Goal: Information Seeking & Learning: Learn about a topic

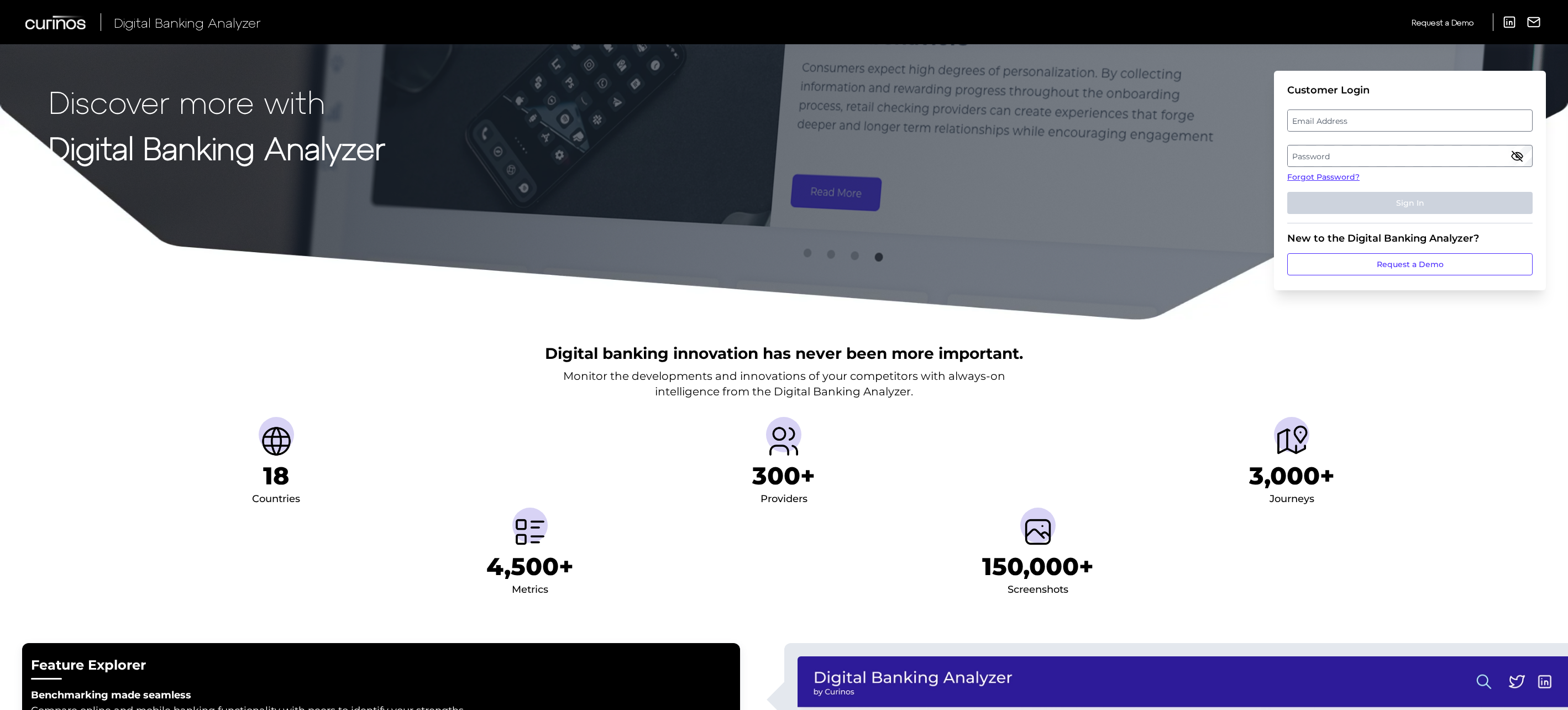
click at [1430, 119] on label "Email Address" at bounding box center [1410, 120] width 244 height 20
click at [1430, 119] on input "email" at bounding box center [1410, 121] width 245 height 22
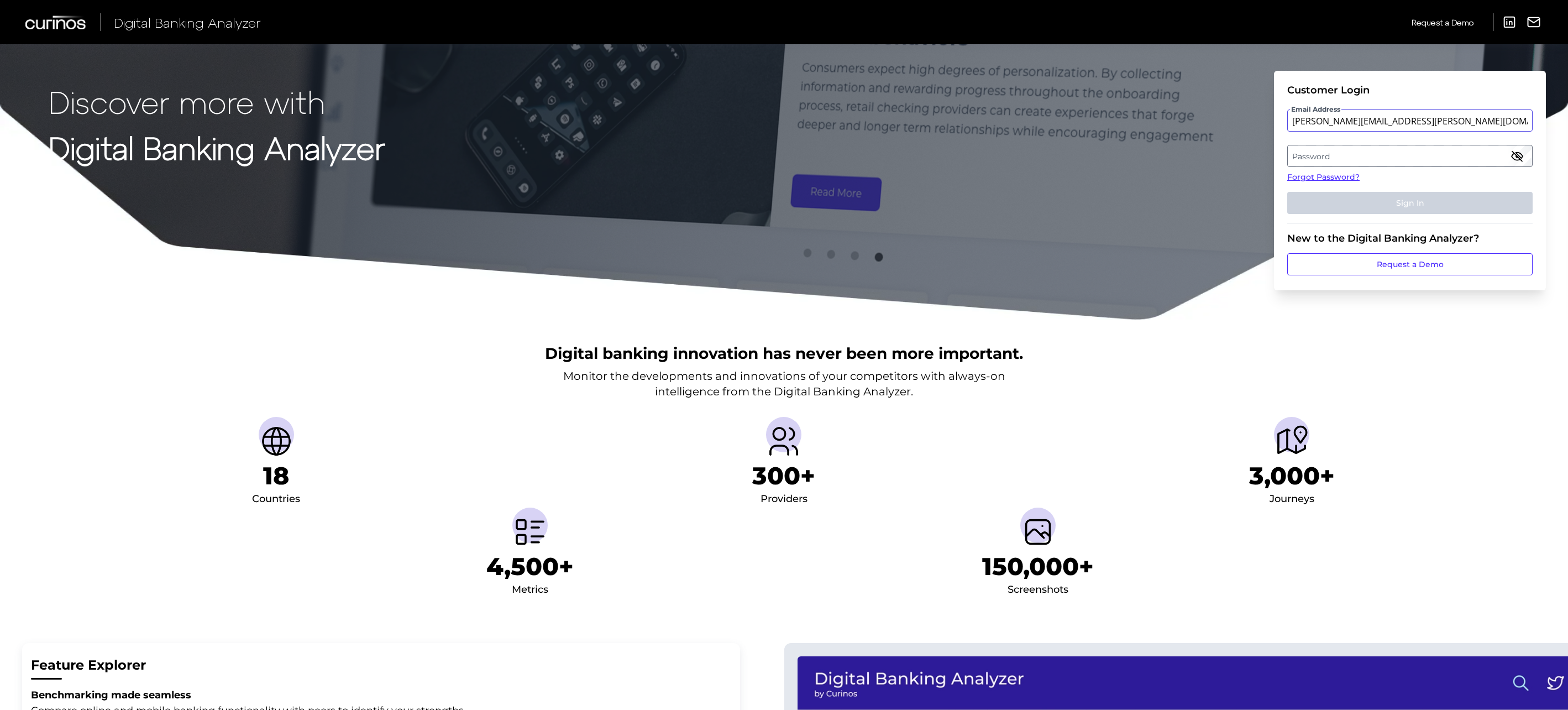
type input "[PERSON_NAME][EMAIL_ADDRESS][PERSON_NAME][DOMAIN_NAME]"
click at [1430, 144] on fieldset "Customer Login Email Address [PERSON_NAME][EMAIL_ADDRESS][PERSON_NAME][DOMAIN_N…" at bounding box center [1410, 154] width 245 height 139
click at [1431, 155] on label "Password" at bounding box center [1410, 156] width 244 height 20
click at [1519, 156] on icon "button" at bounding box center [1517, 156] width 13 height 13
click at [1431, 194] on button "Sign In" at bounding box center [1410, 203] width 245 height 22
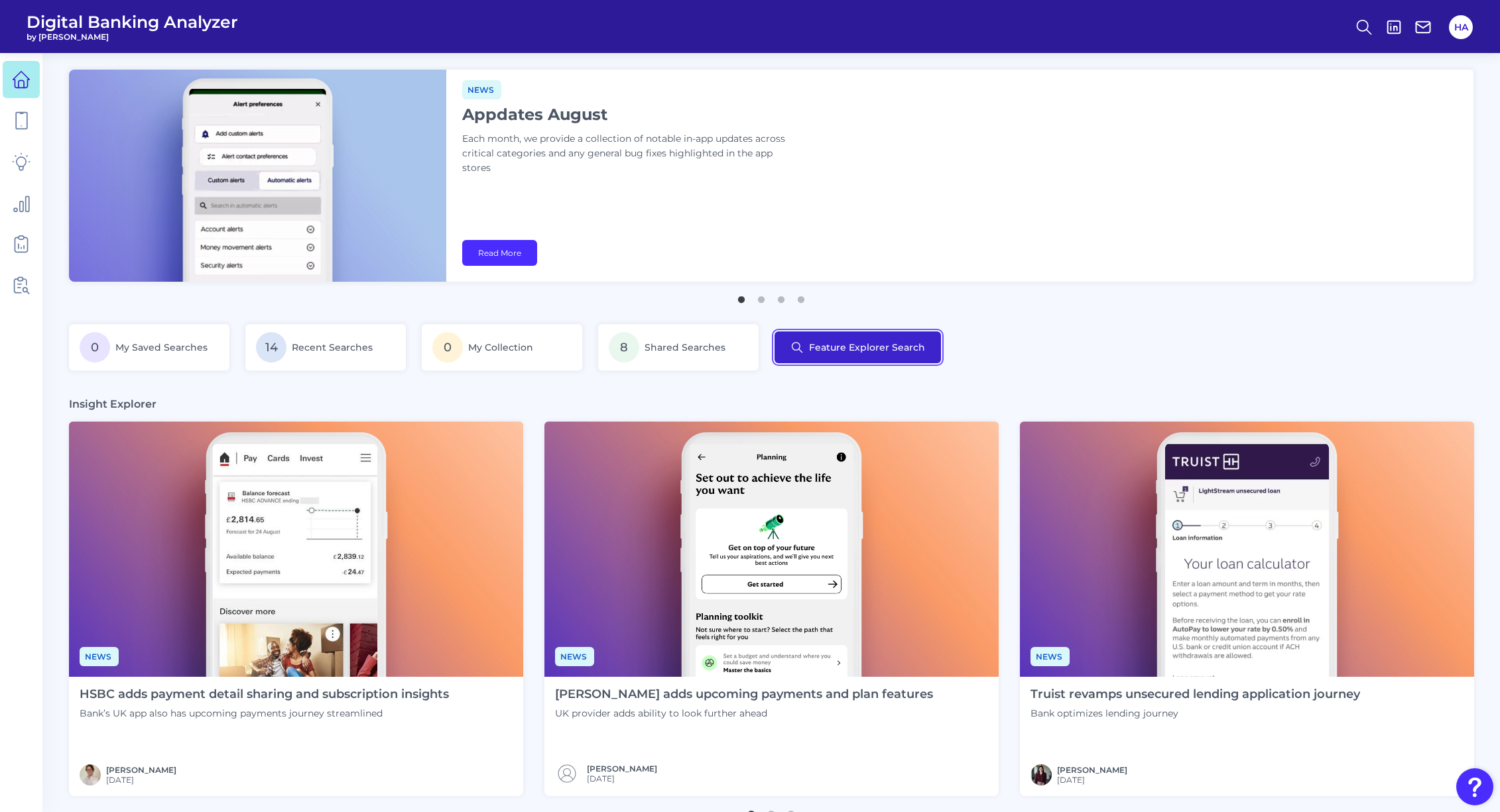
click at [863, 340] on button "Feature Explorer Search" at bounding box center [857, 347] width 166 height 32
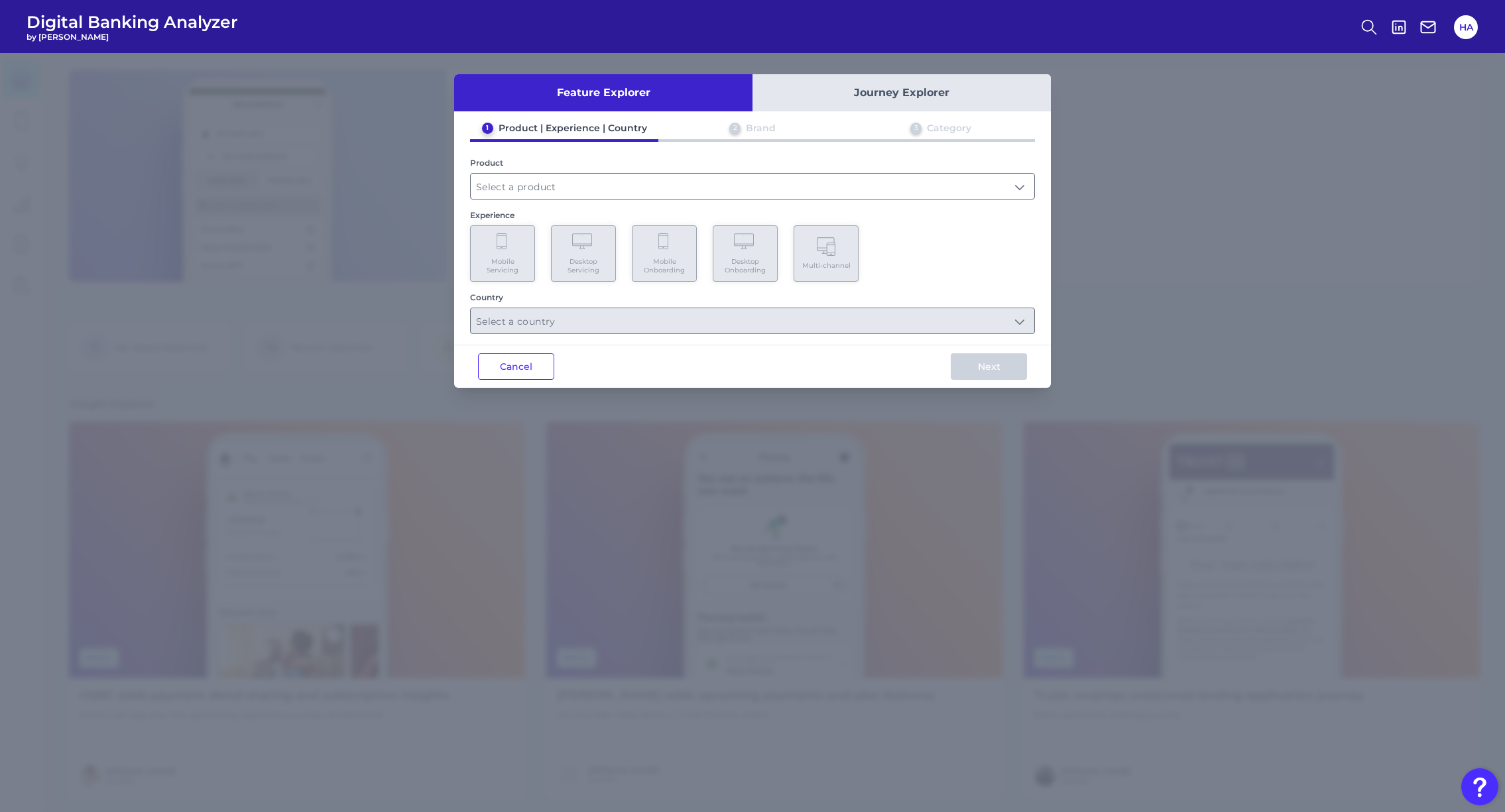
click at [839, 104] on button "Journey Explorer" at bounding box center [902, 93] width 298 height 37
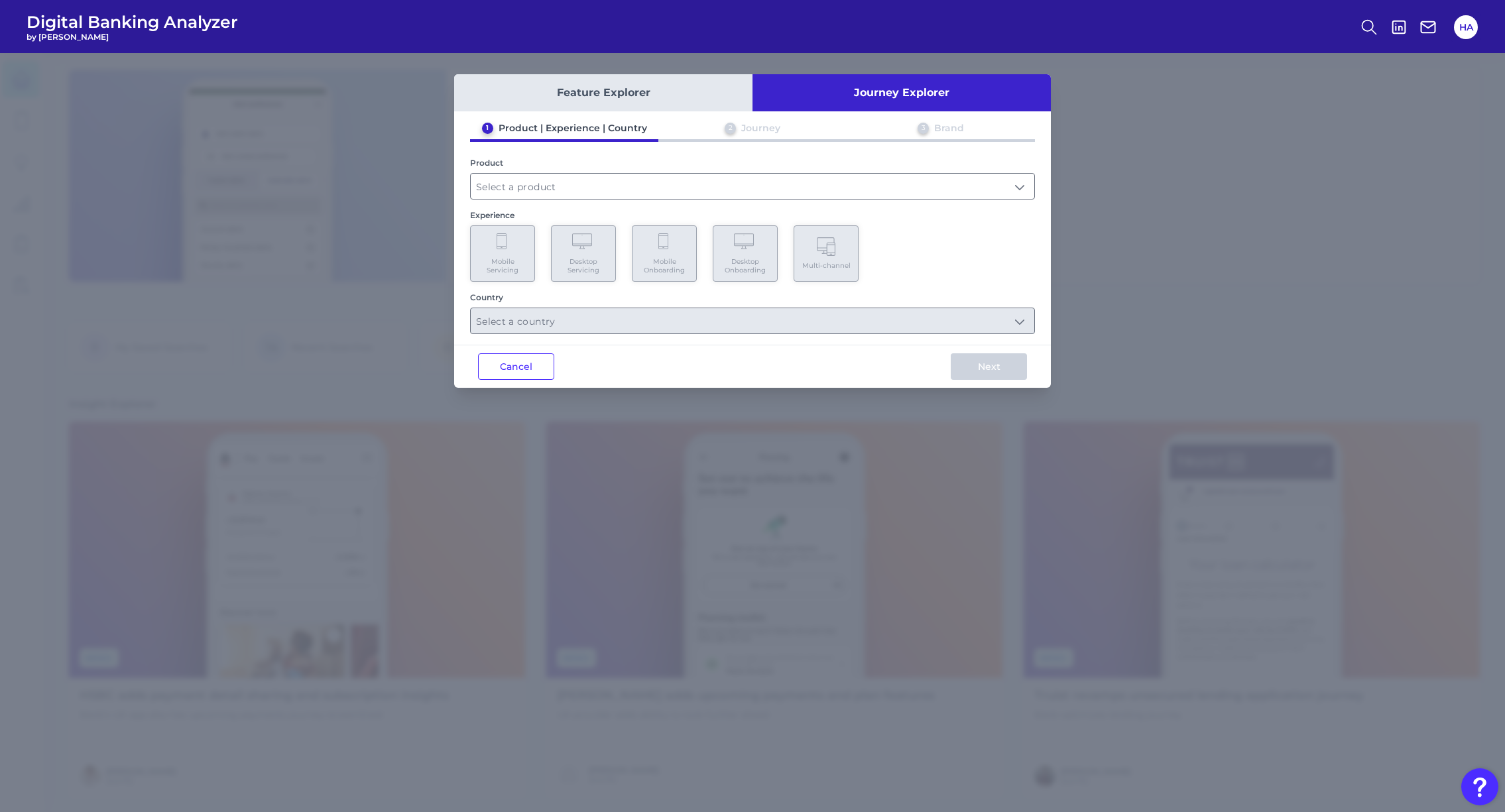
click at [672, 96] on button "Feature Explorer" at bounding box center [603, 93] width 298 height 37
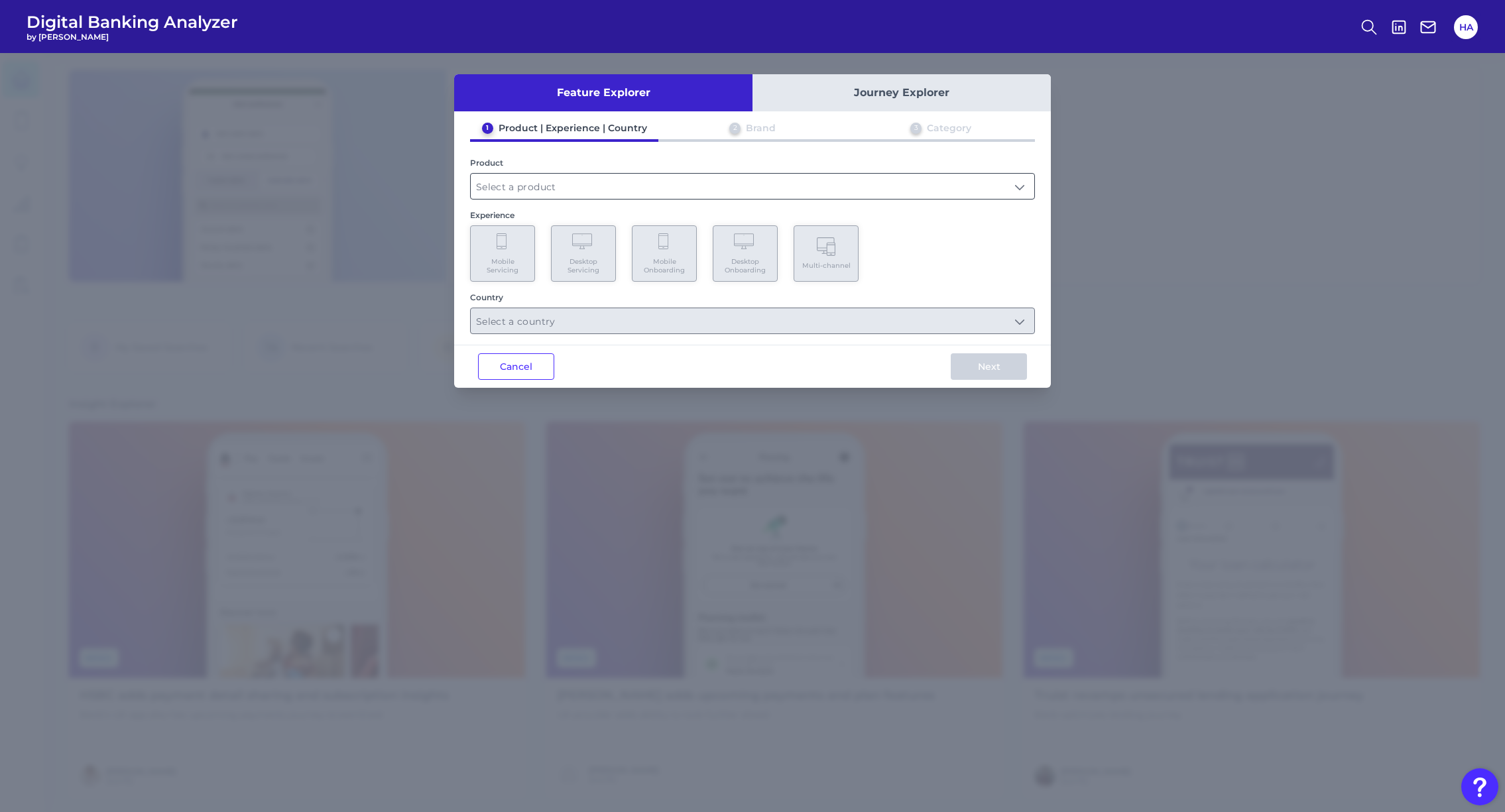
click at [525, 186] on input "text" at bounding box center [753, 186] width 564 height 25
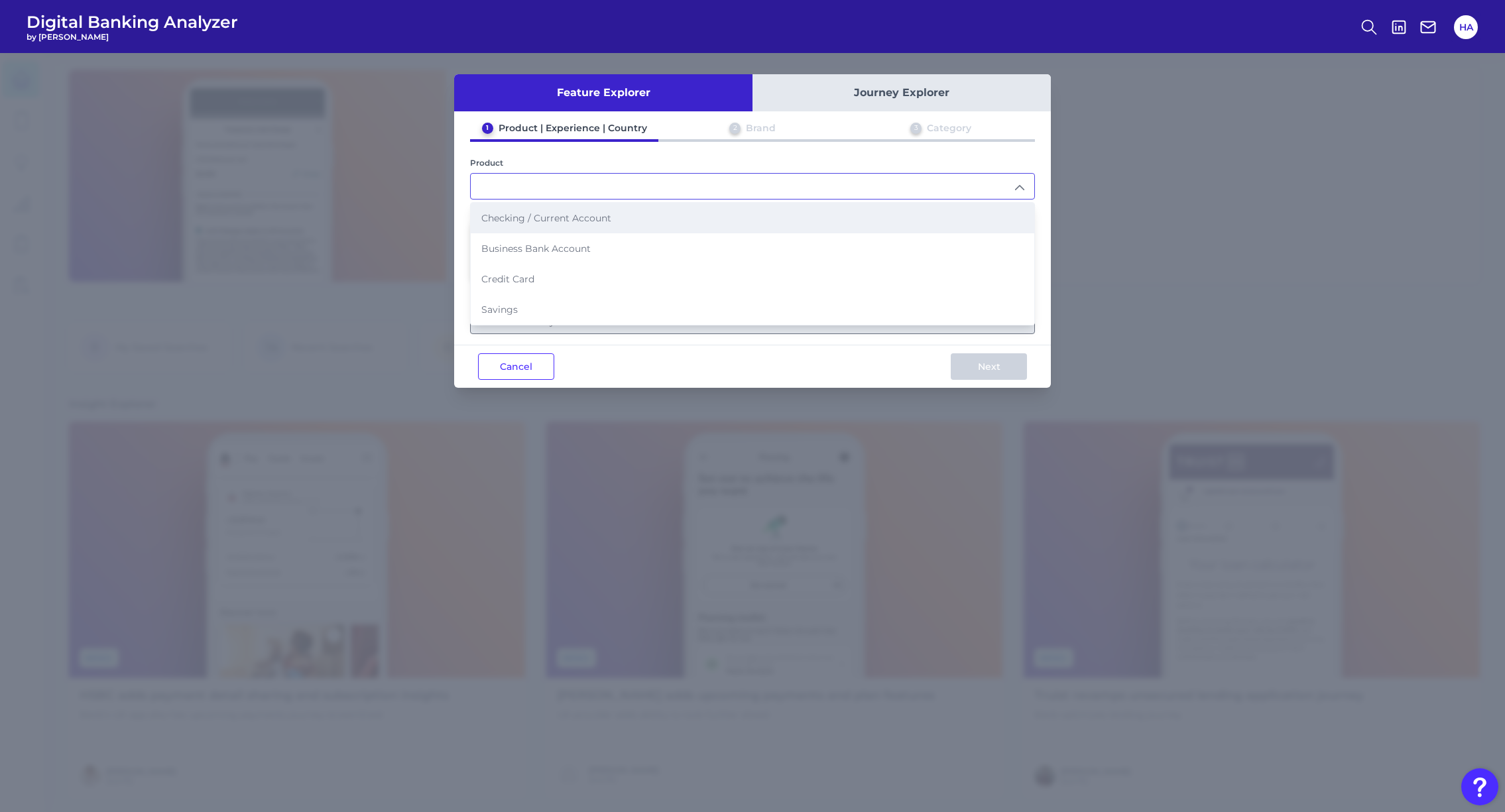
click at [541, 218] on span "Checking / Current Account" at bounding box center [545, 218] width 130 height 12
type input "Checking / Current Account"
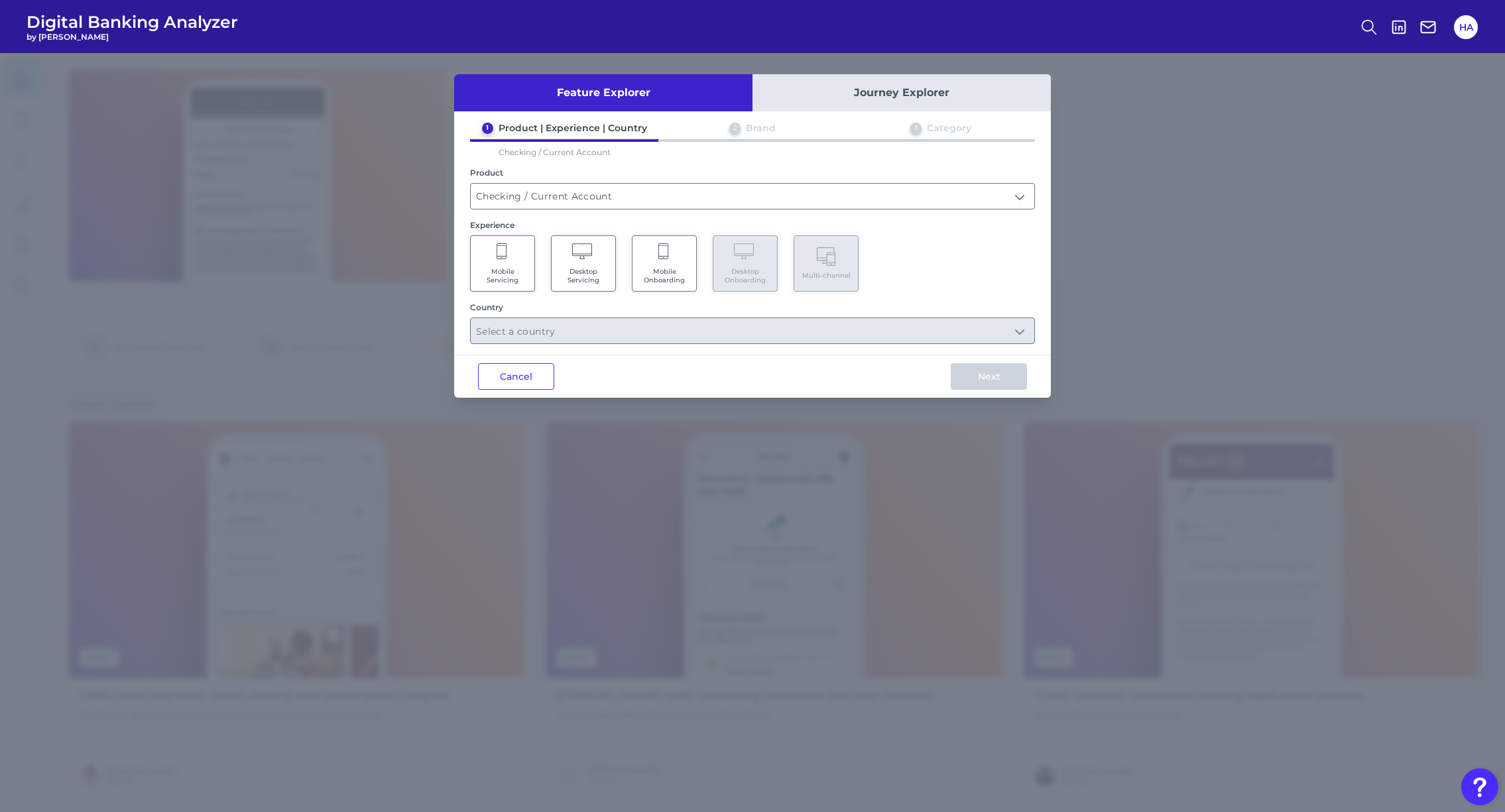
click at [498, 275] on span "Mobile Servicing" at bounding box center [502, 275] width 50 height 17
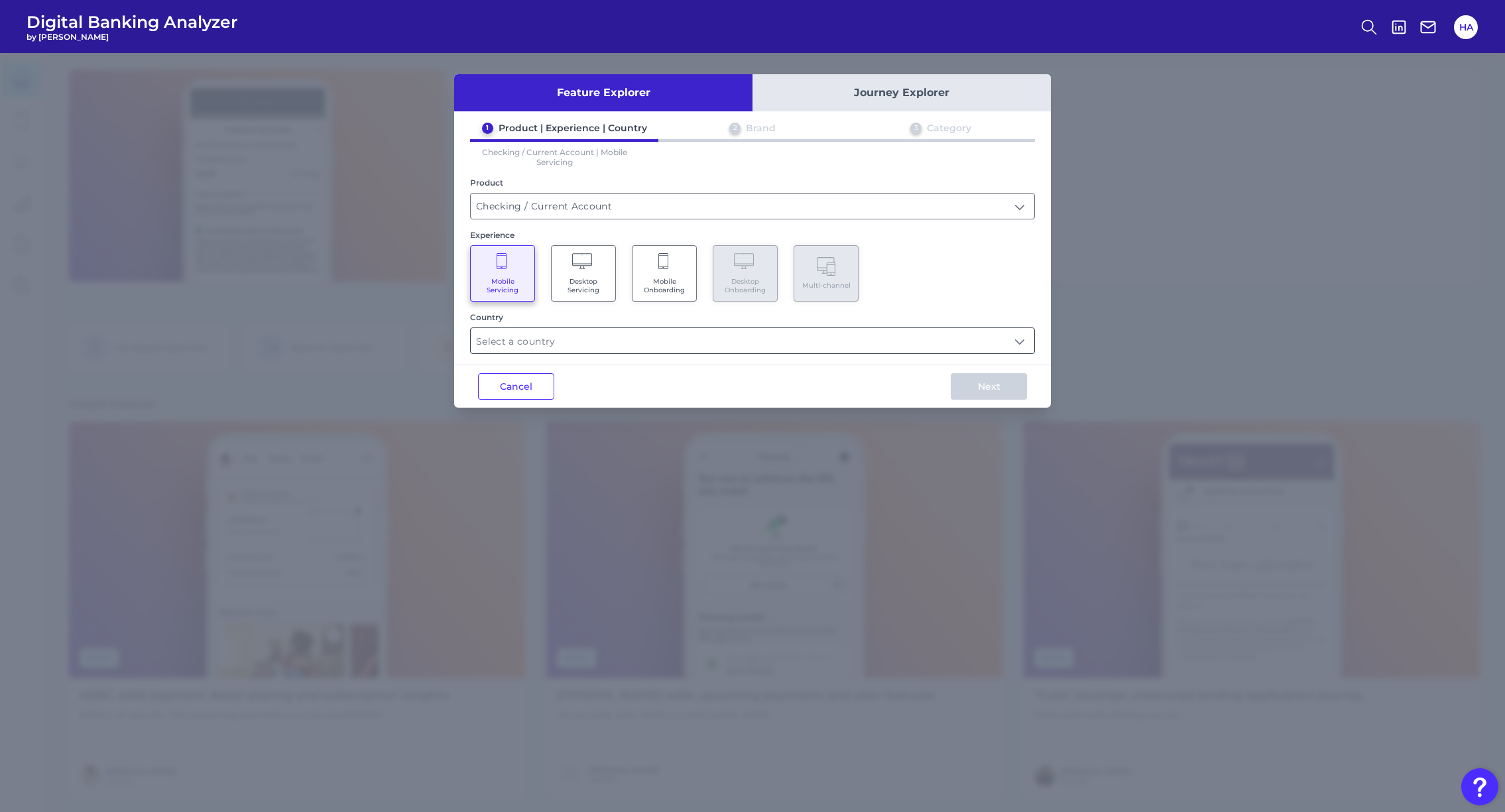
click at [595, 340] on input "text" at bounding box center [753, 340] width 564 height 25
click at [524, 401] on label "[GEOGRAPHIC_DATA]" at bounding box center [550, 403] width 102 height 12
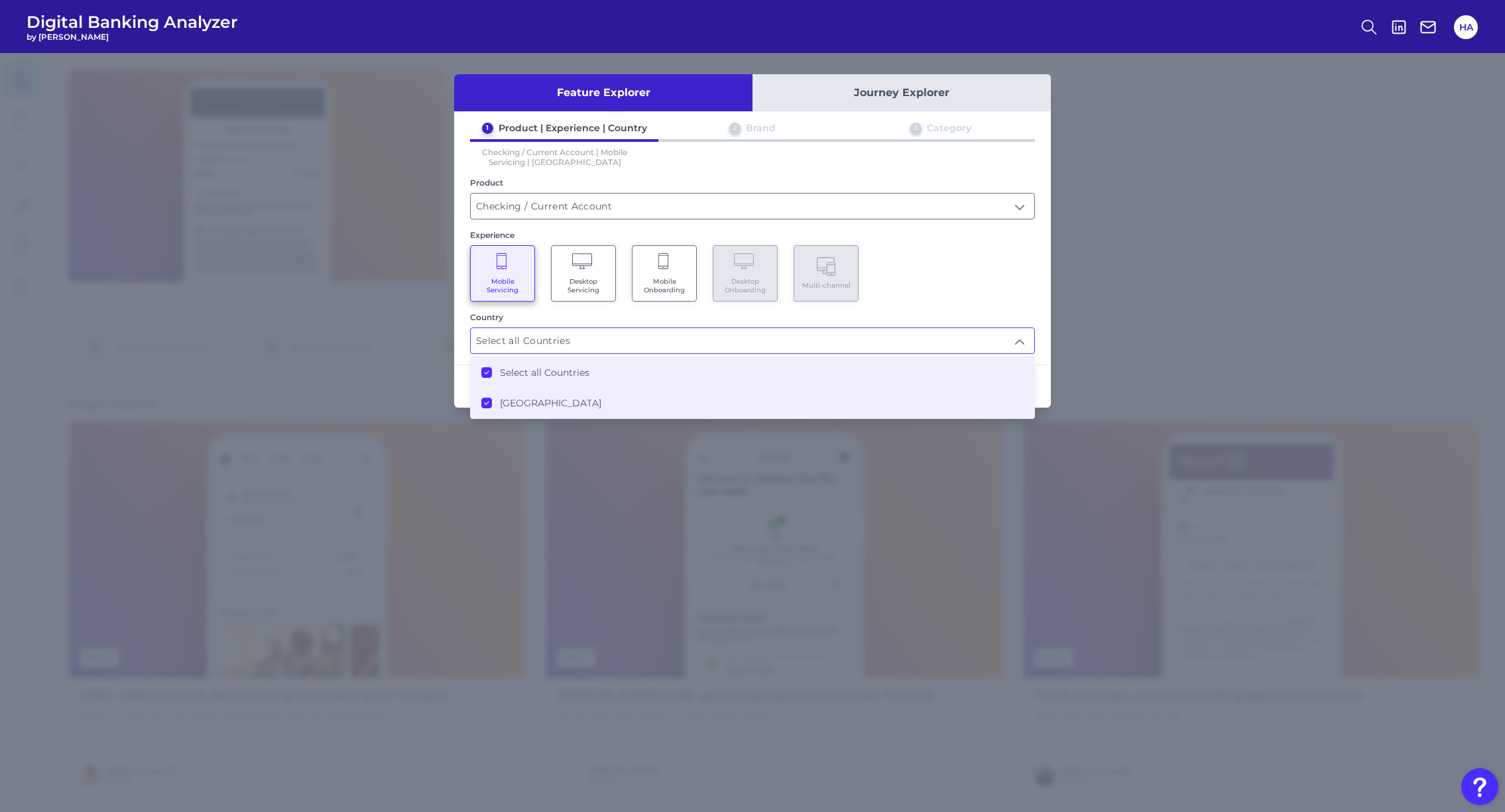
type input "Select all Countries"
click at [945, 307] on div "1 Product | Experience | Country 2 Brand 3 Category Checking / Current Account …" at bounding box center [753, 238] width 597 height 232
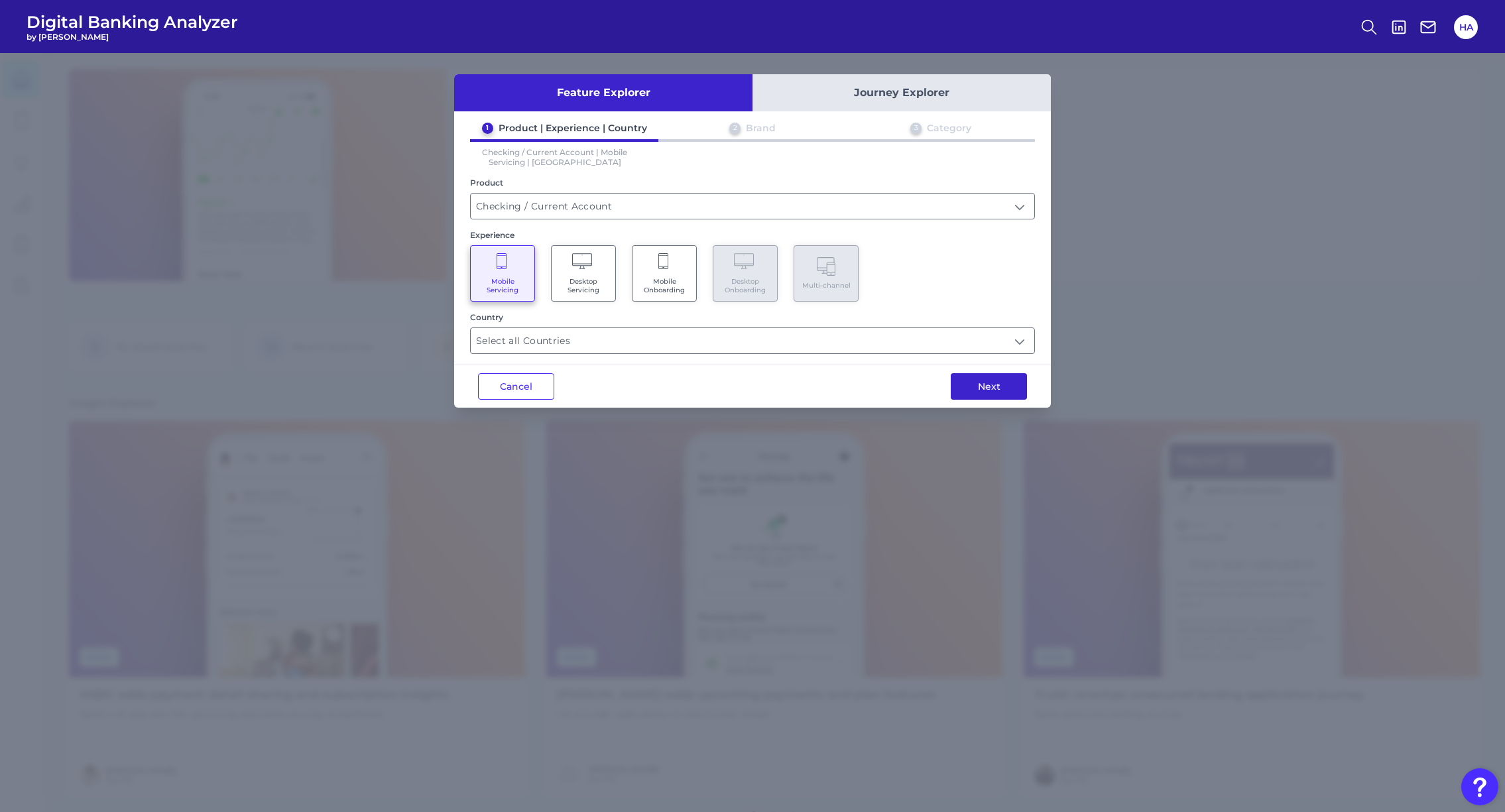
click at [994, 388] on button "Next" at bounding box center [988, 387] width 76 height 26
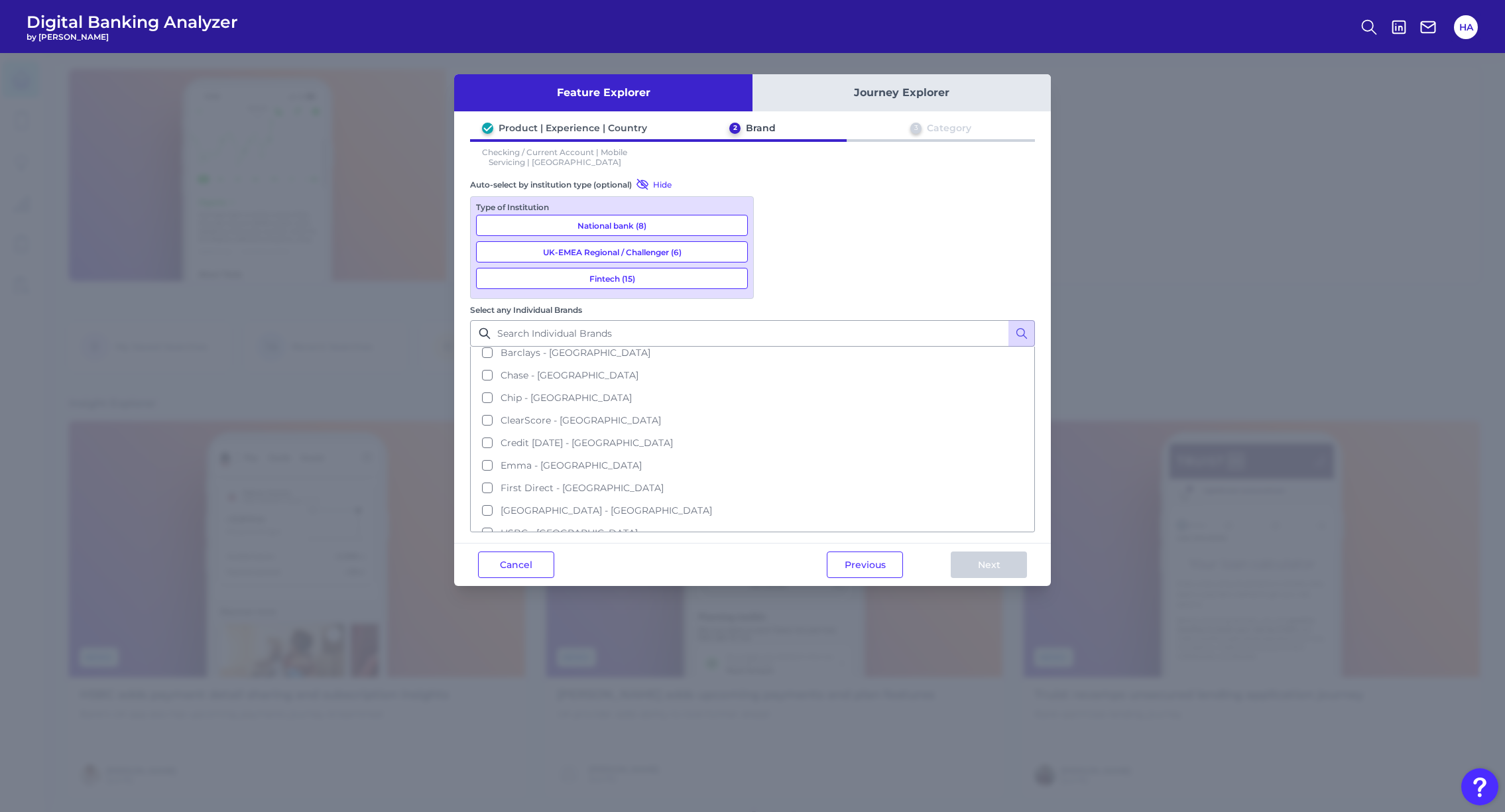
scroll to position [0, 0]
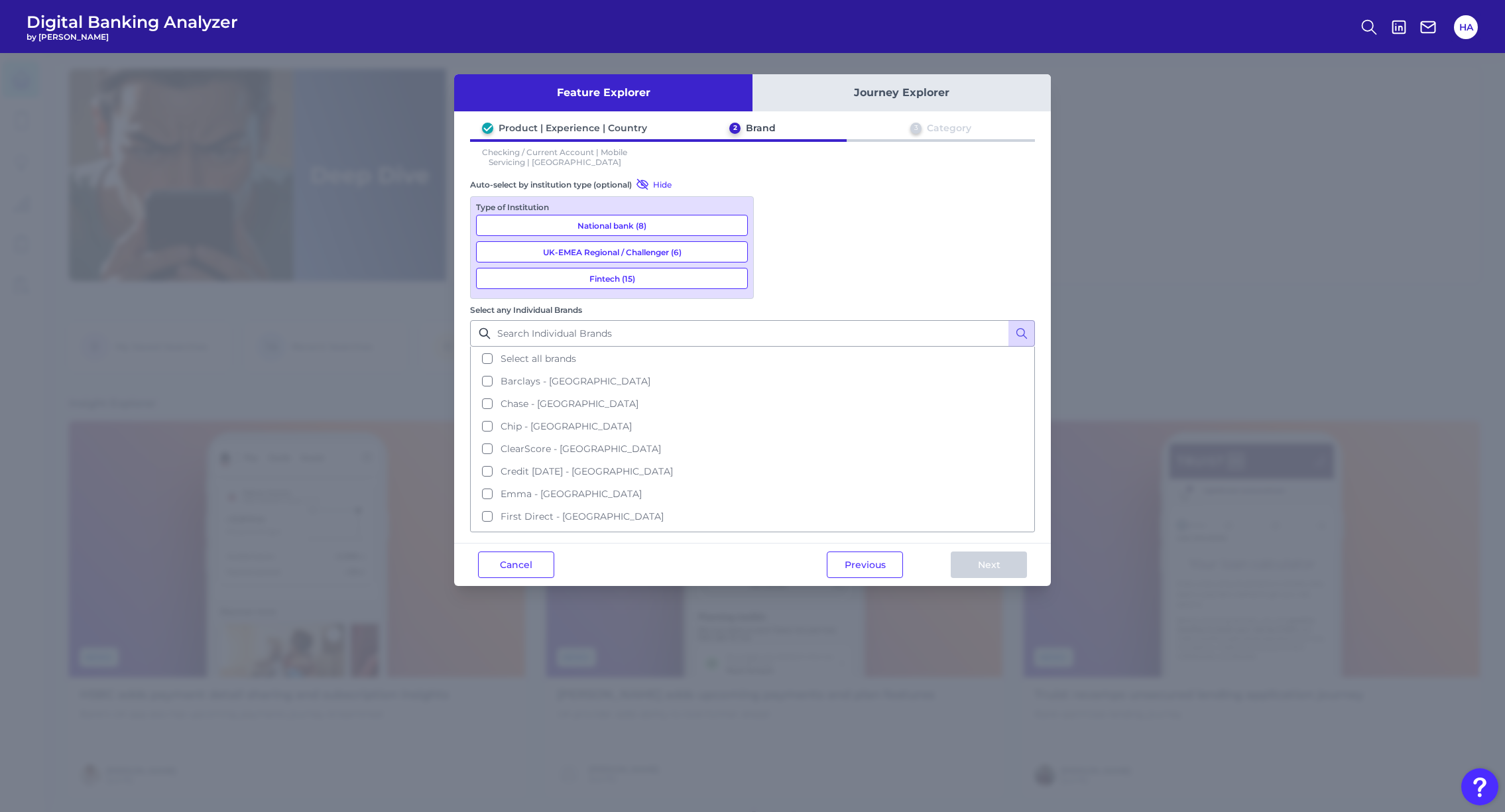
drag, startPoint x: 679, startPoint y: 221, endPoint x: 676, endPoint y: 226, distance: 5.8
click at [679, 221] on button "National bank (8)" at bounding box center [612, 226] width 272 height 21
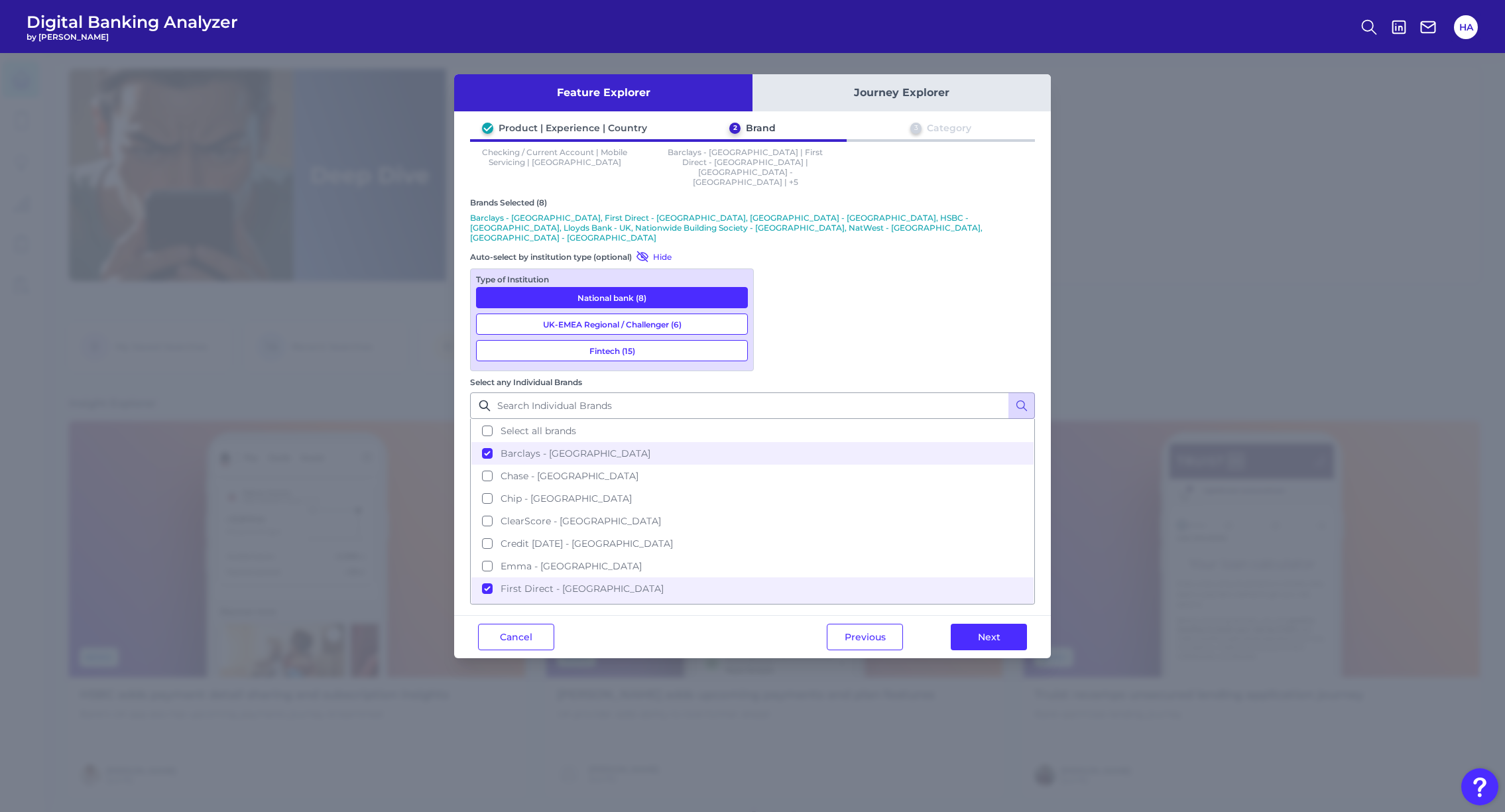
drag, startPoint x: 638, startPoint y: 271, endPoint x: 637, endPoint y: 278, distance: 7.1
click at [638, 271] on div "Type of Institution National bank (8) UK-EMEA Regional / Challenger (6) Fintech…" at bounding box center [612, 320] width 283 height 102
click at [637, 313] on button "UK-EMEA Regional / Challenger (6)" at bounding box center [612, 324] width 272 height 21
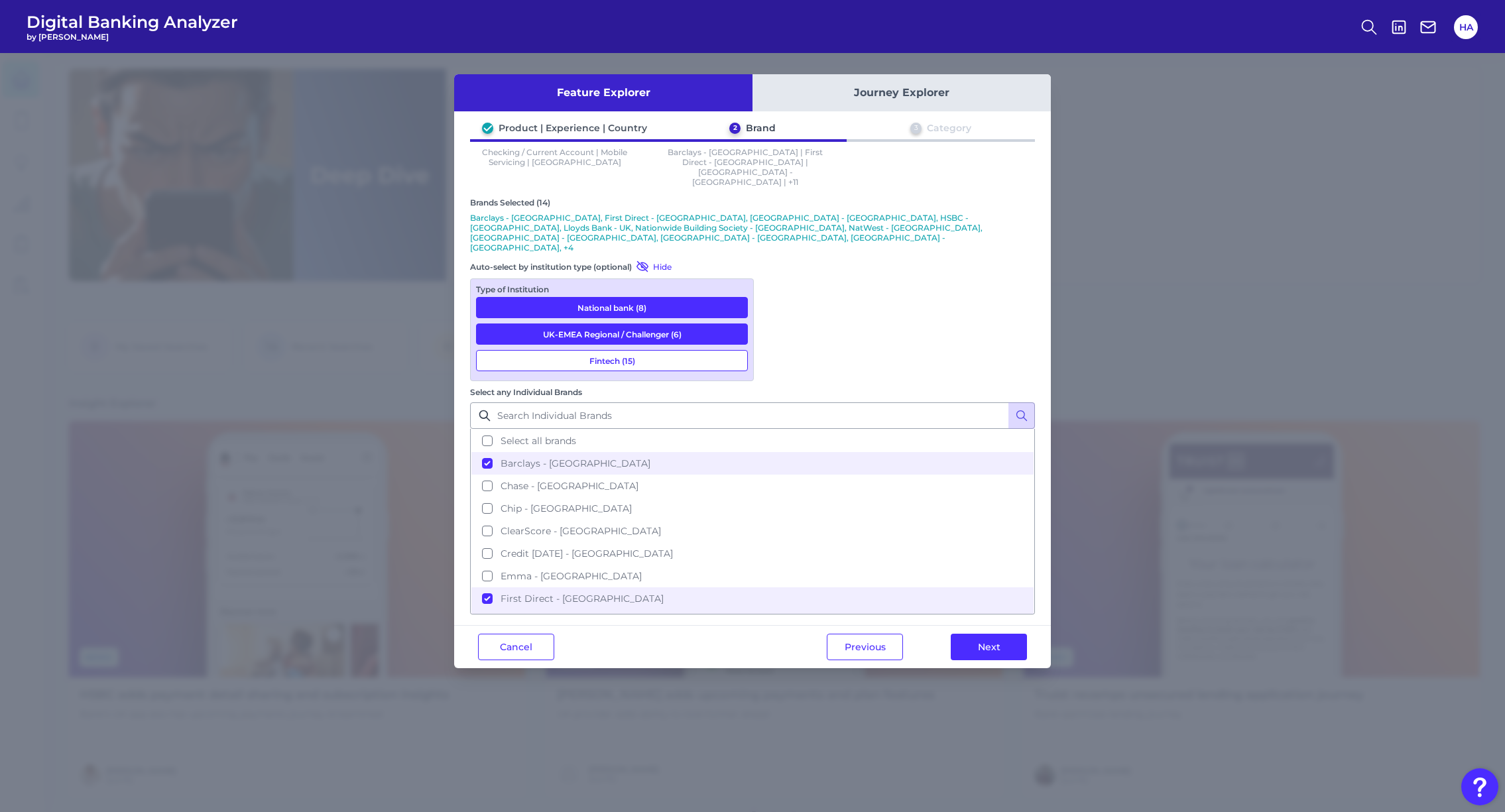
click at [634, 310] on div "Type of Institution National bank (8) UK-EMEA Regional / Challenger (6) Fintech…" at bounding box center [612, 330] width 283 height 102
click at [634, 350] on button "Fintech (15)" at bounding box center [612, 361] width 272 height 21
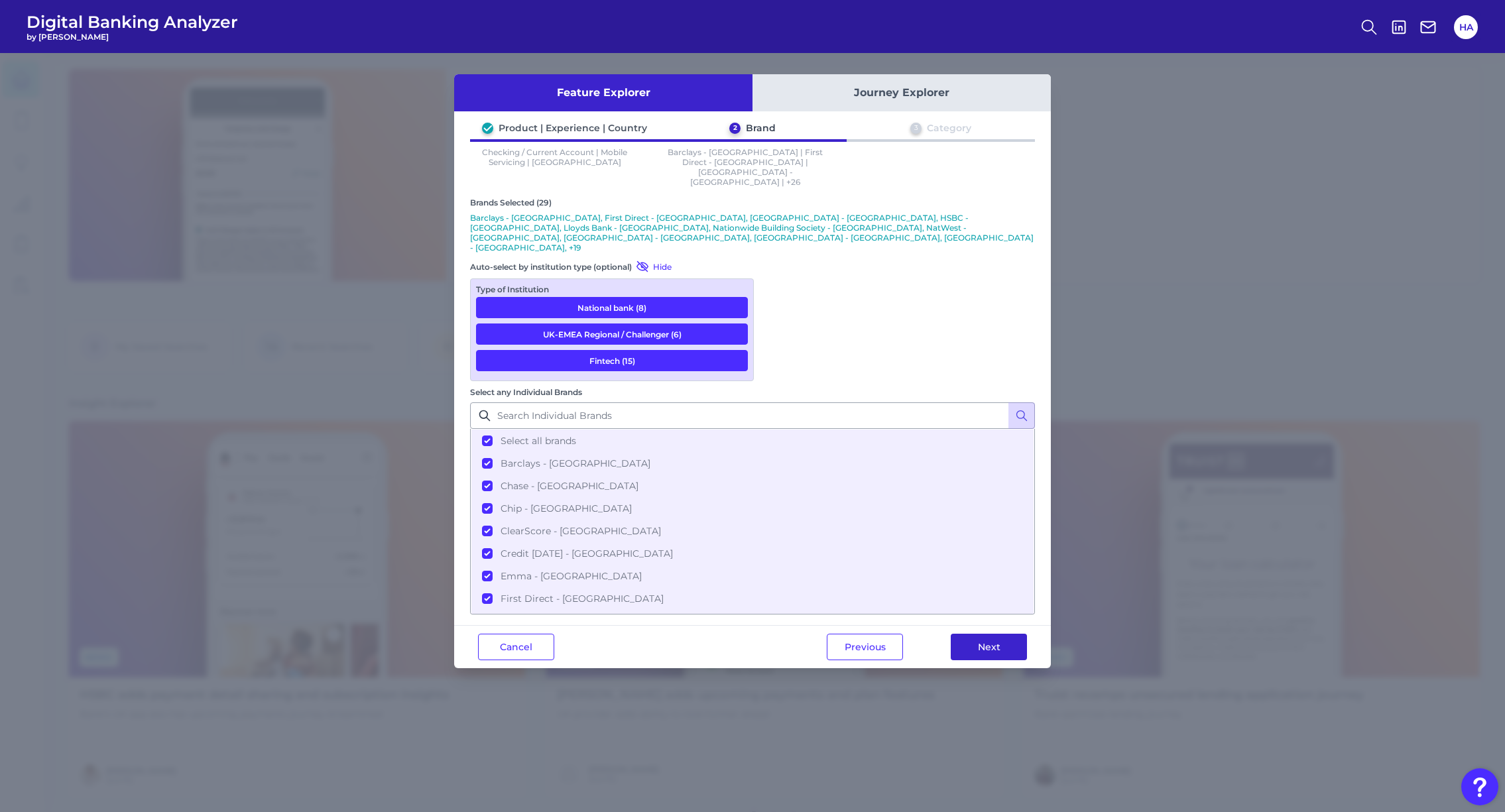
click at [977, 634] on button "Next" at bounding box center [988, 647] width 76 height 26
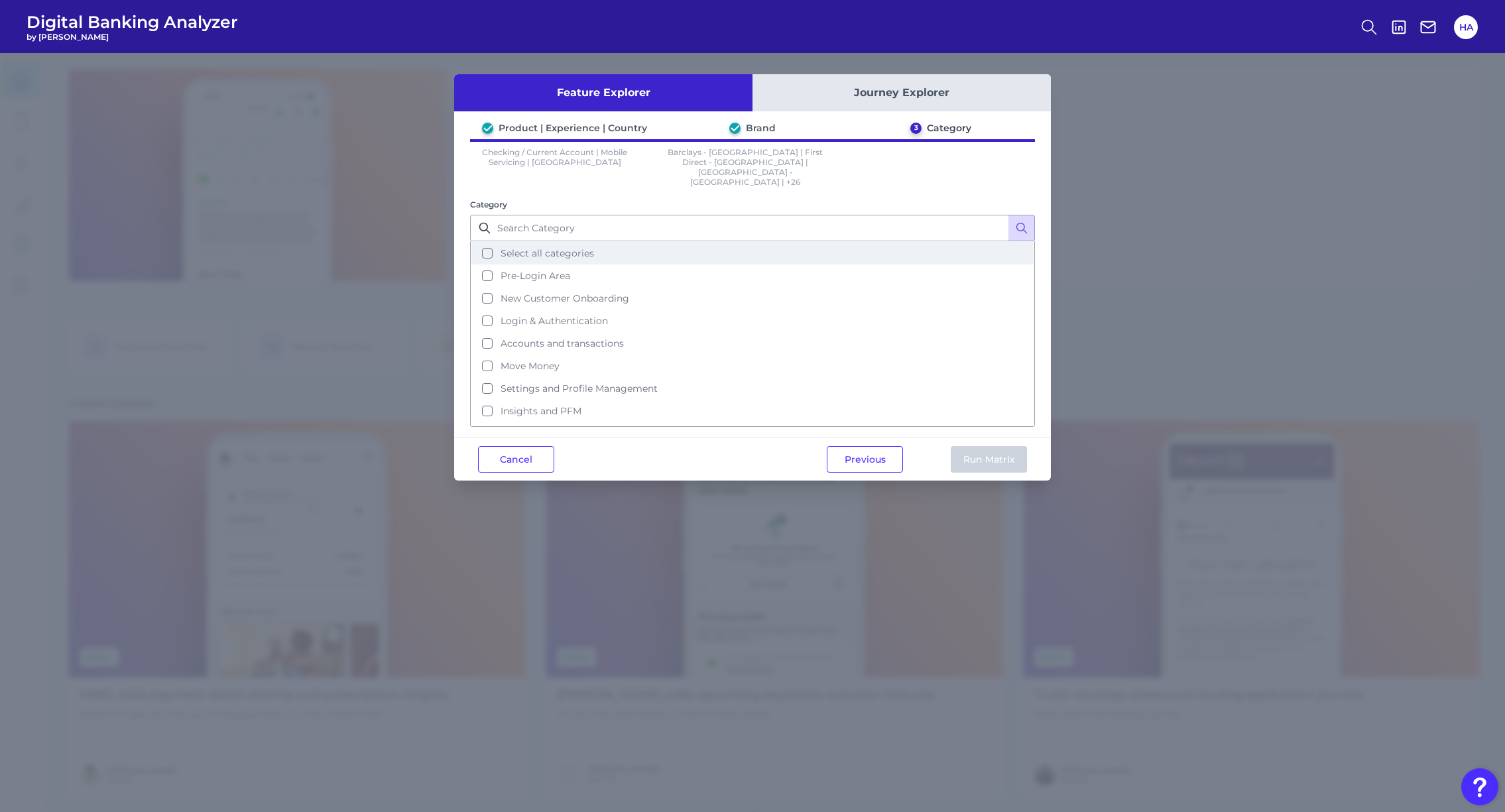
click at [578, 243] on button "Select all categories" at bounding box center [752, 253] width 562 height 22
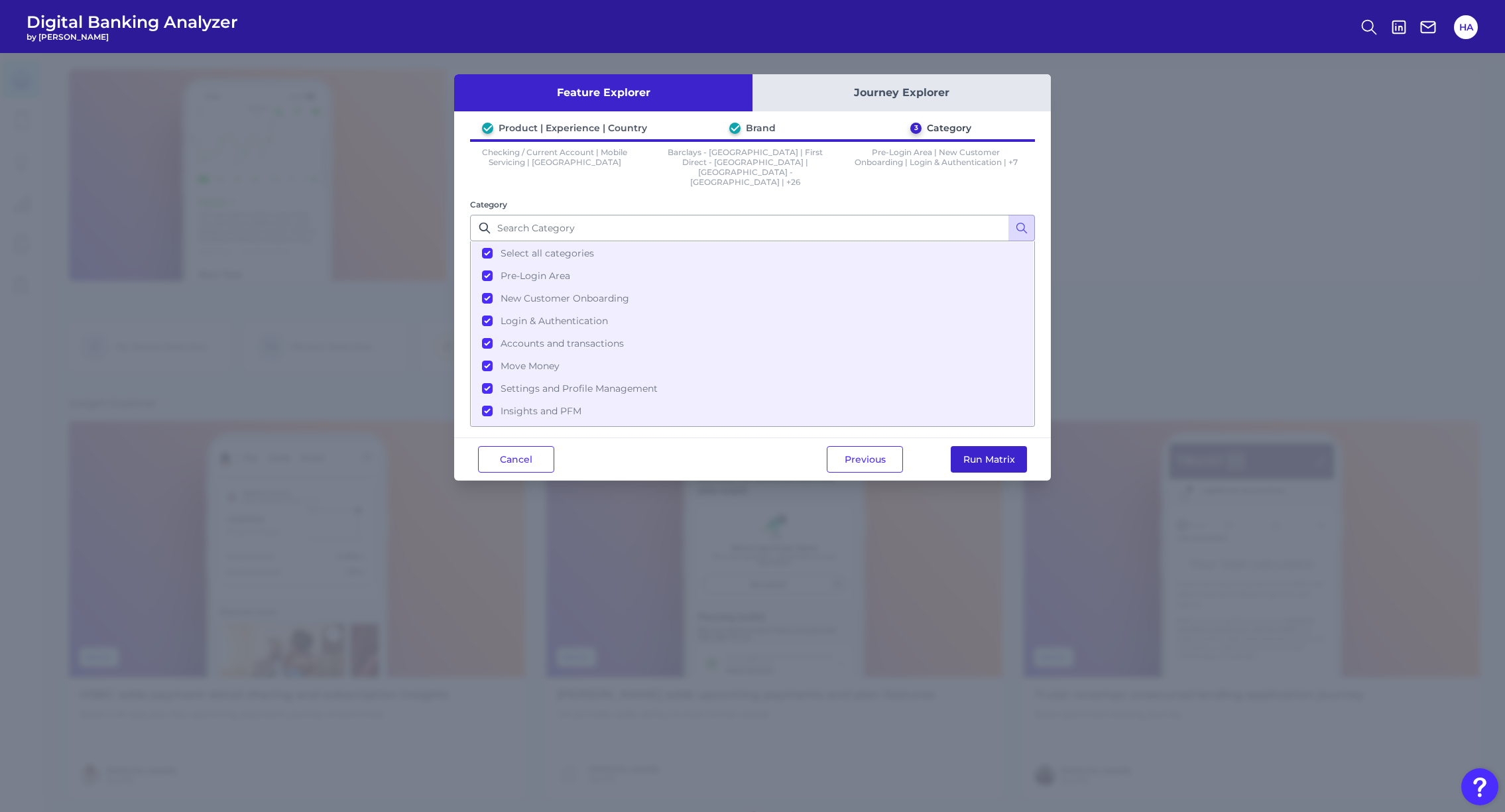
click at [999, 446] on button "Run Matrix" at bounding box center [988, 459] width 76 height 26
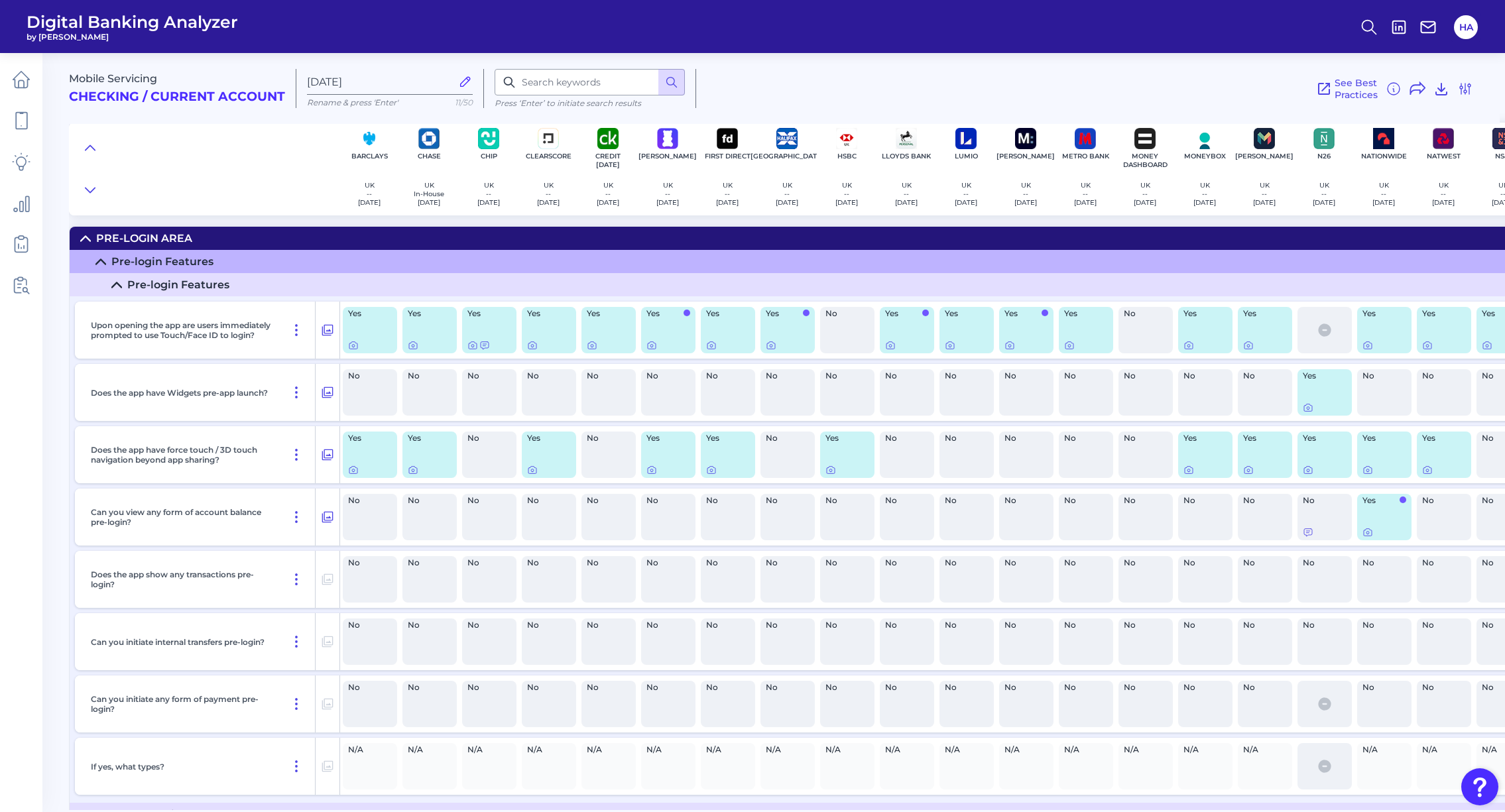
click at [109, 287] on summary "Pre-login Features" at bounding box center [1069, 285] width 2001 height 23
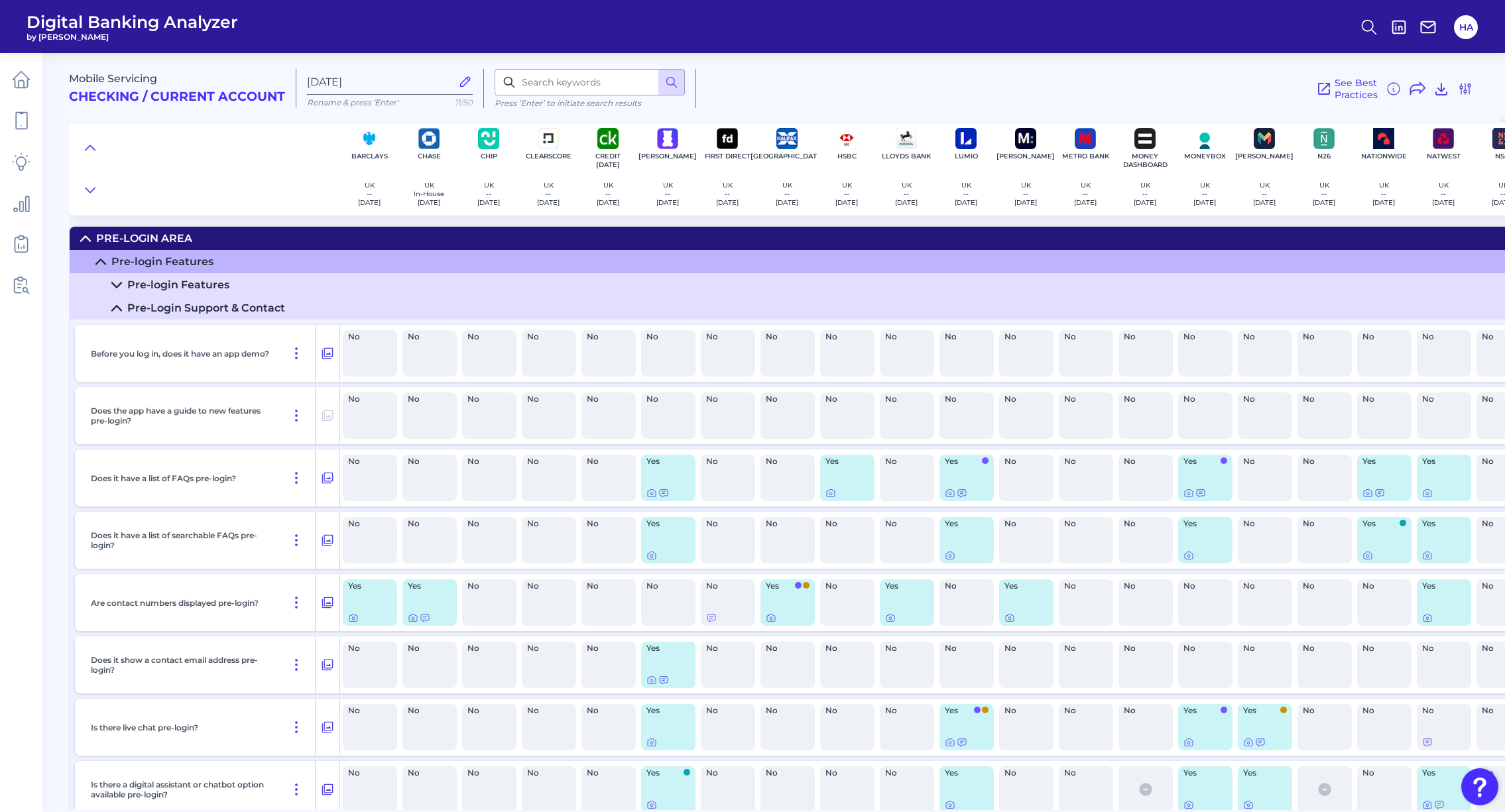
drag, startPoint x: 117, startPoint y: 306, endPoint x: 112, endPoint y: 273, distance: 33.4
click at [117, 306] on icon at bounding box center [117, 308] width 11 height 11
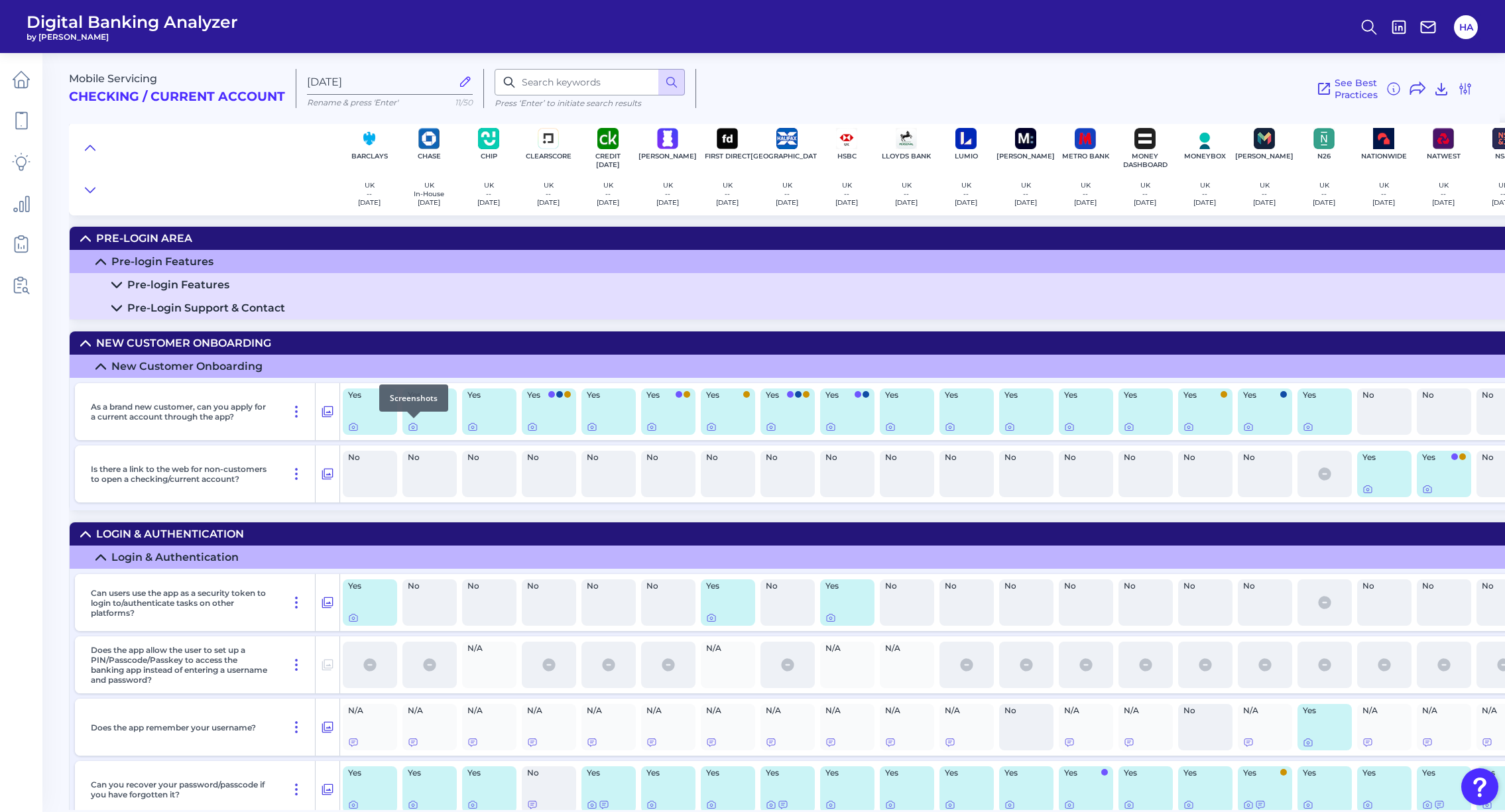
click at [416, 424] on div at bounding box center [414, 418] width 13 height 13
click at [412, 426] on icon at bounding box center [412, 426] width 11 height 11
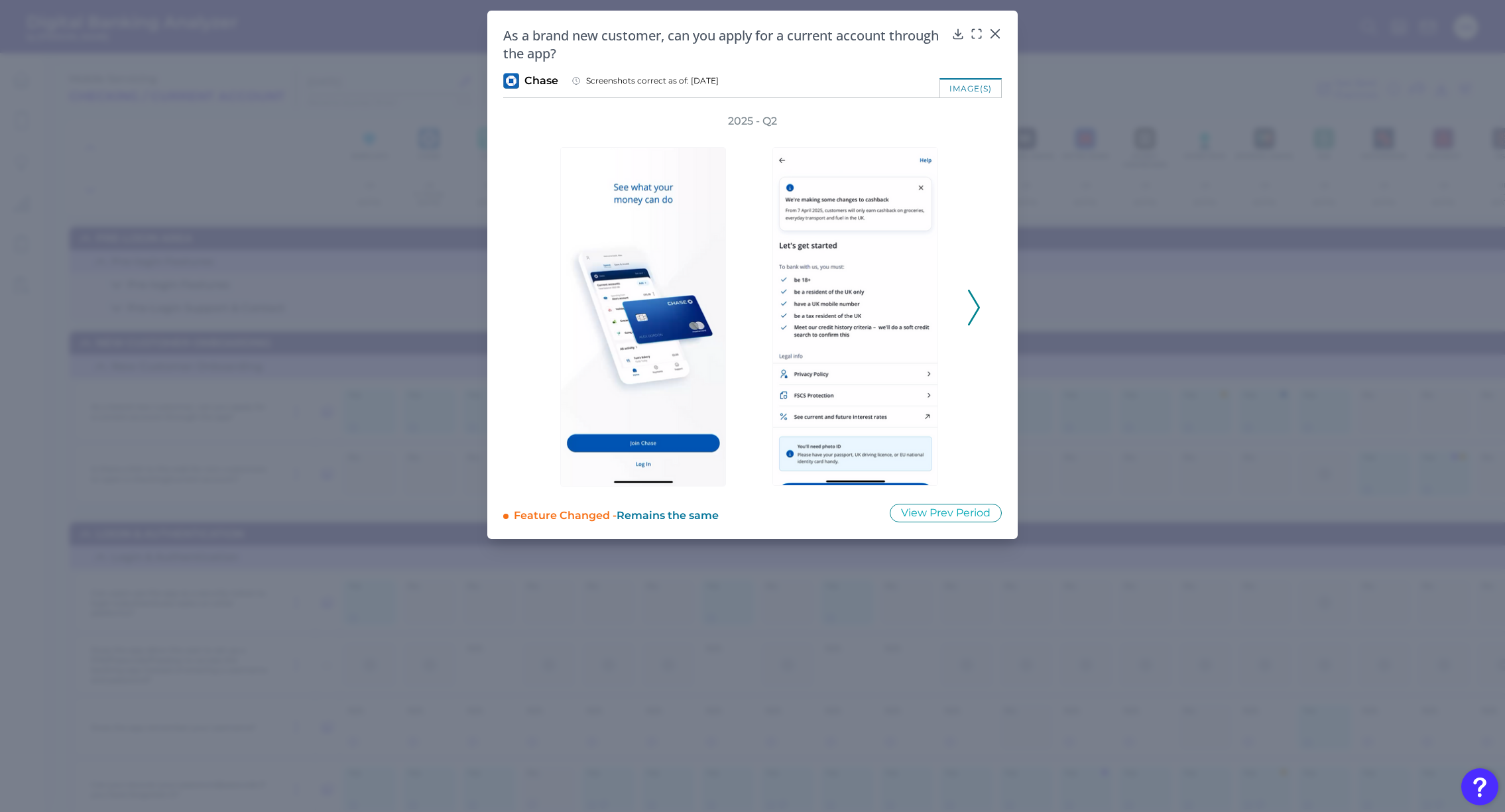
click at [978, 302] on icon at bounding box center [974, 307] width 12 height 36
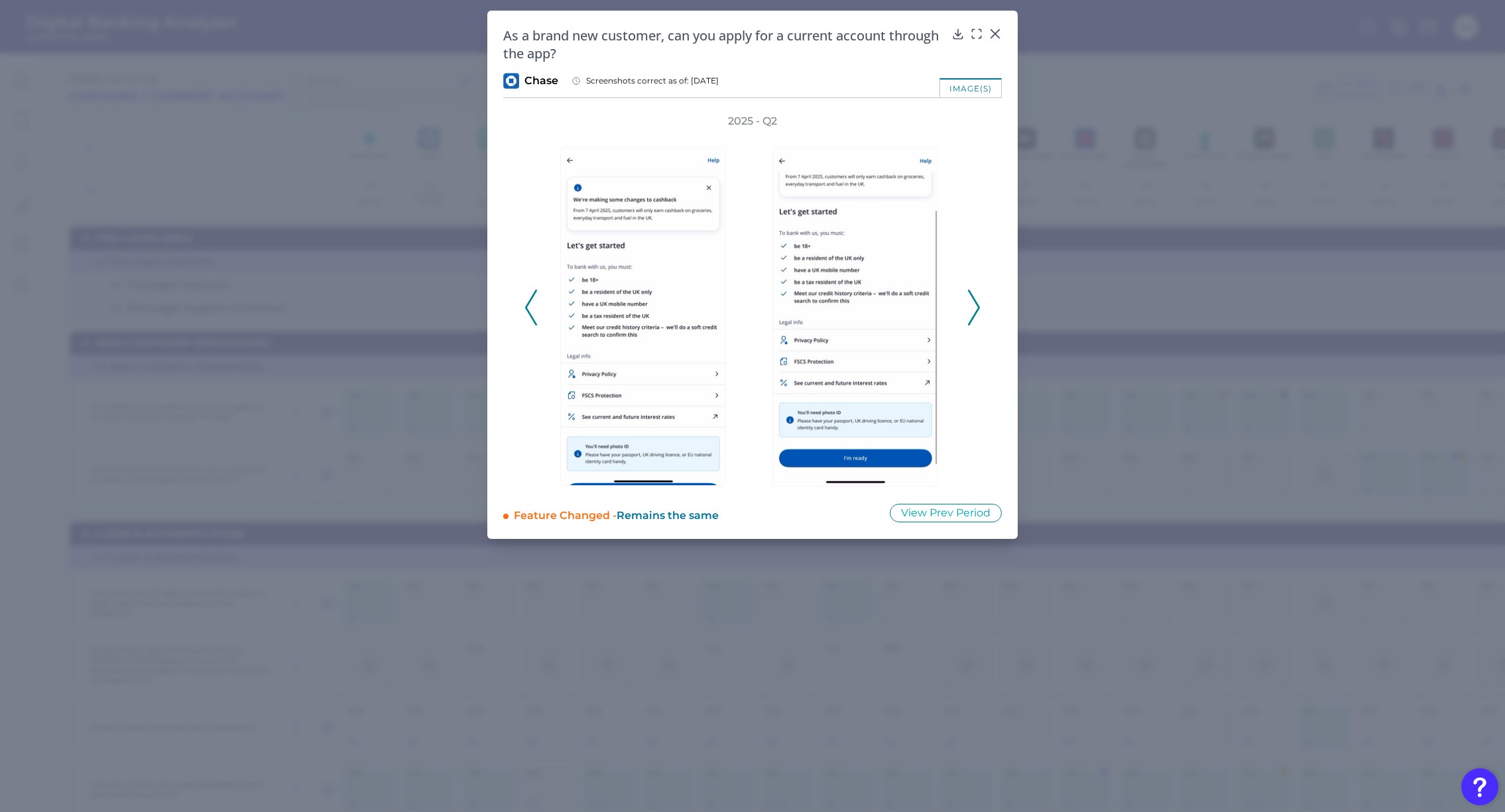
click at [978, 302] on icon at bounding box center [974, 307] width 12 height 36
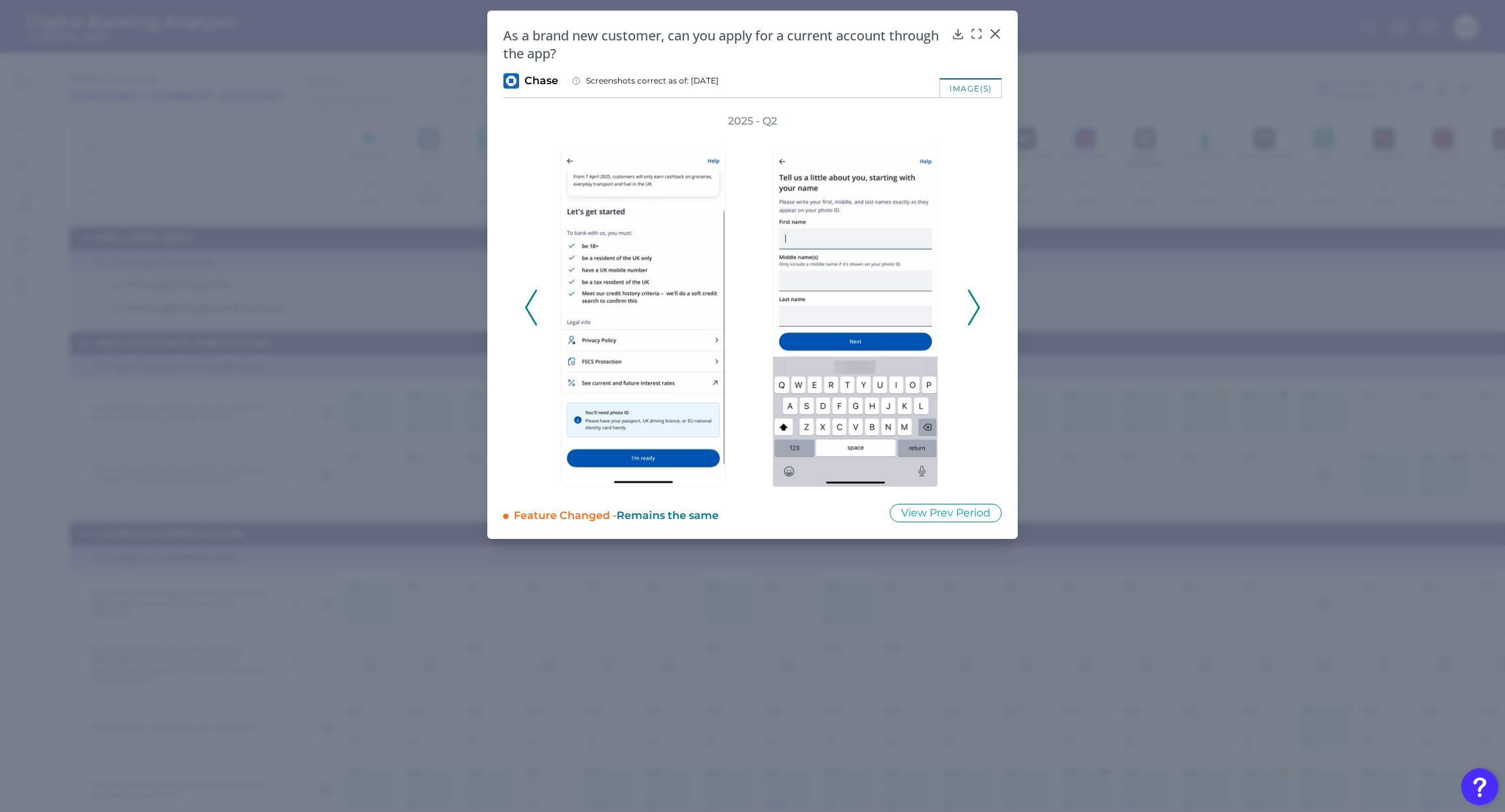
click at [978, 302] on icon at bounding box center [974, 307] width 12 height 36
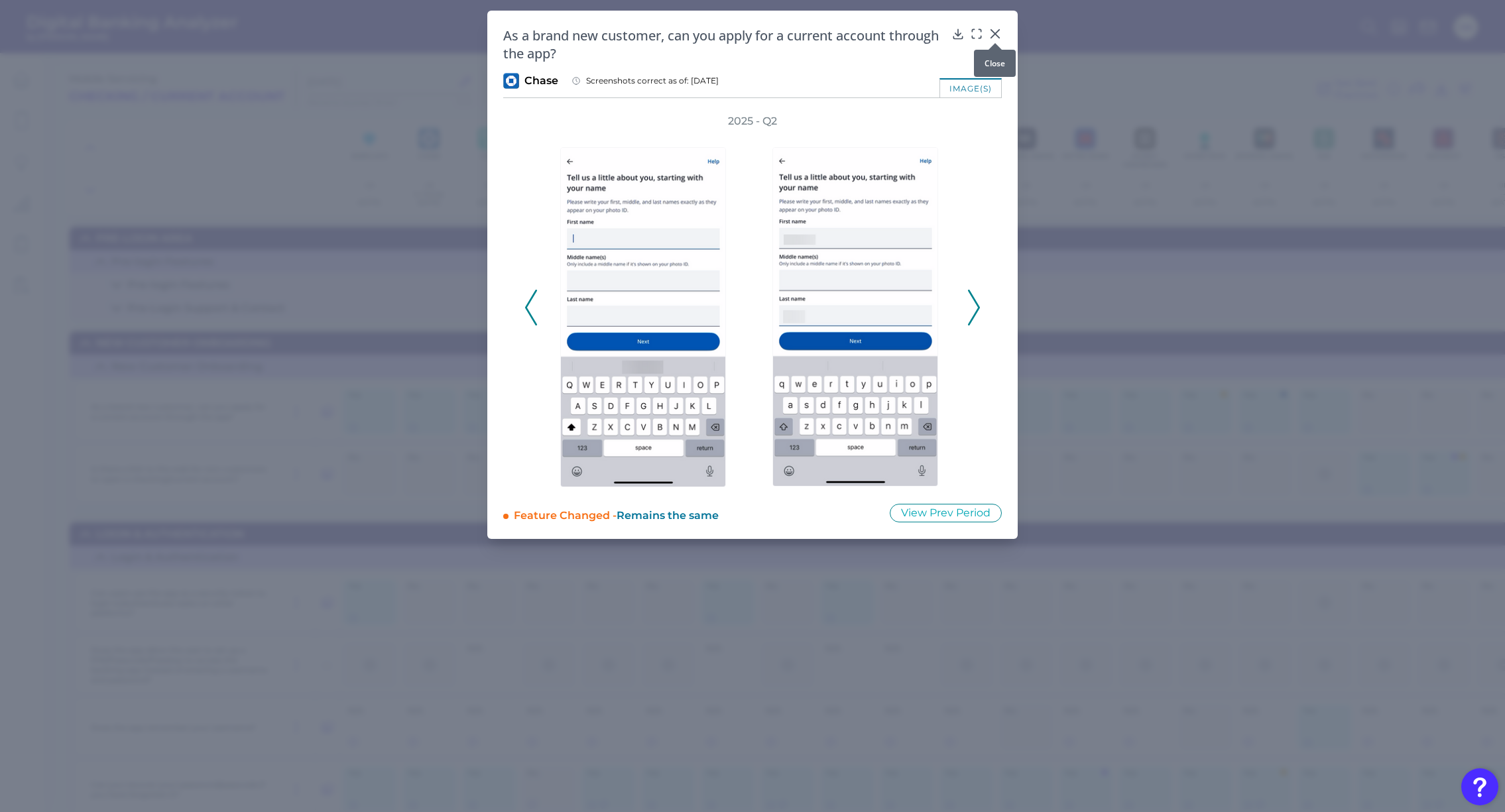
click at [996, 31] on icon at bounding box center [995, 34] width 13 height 13
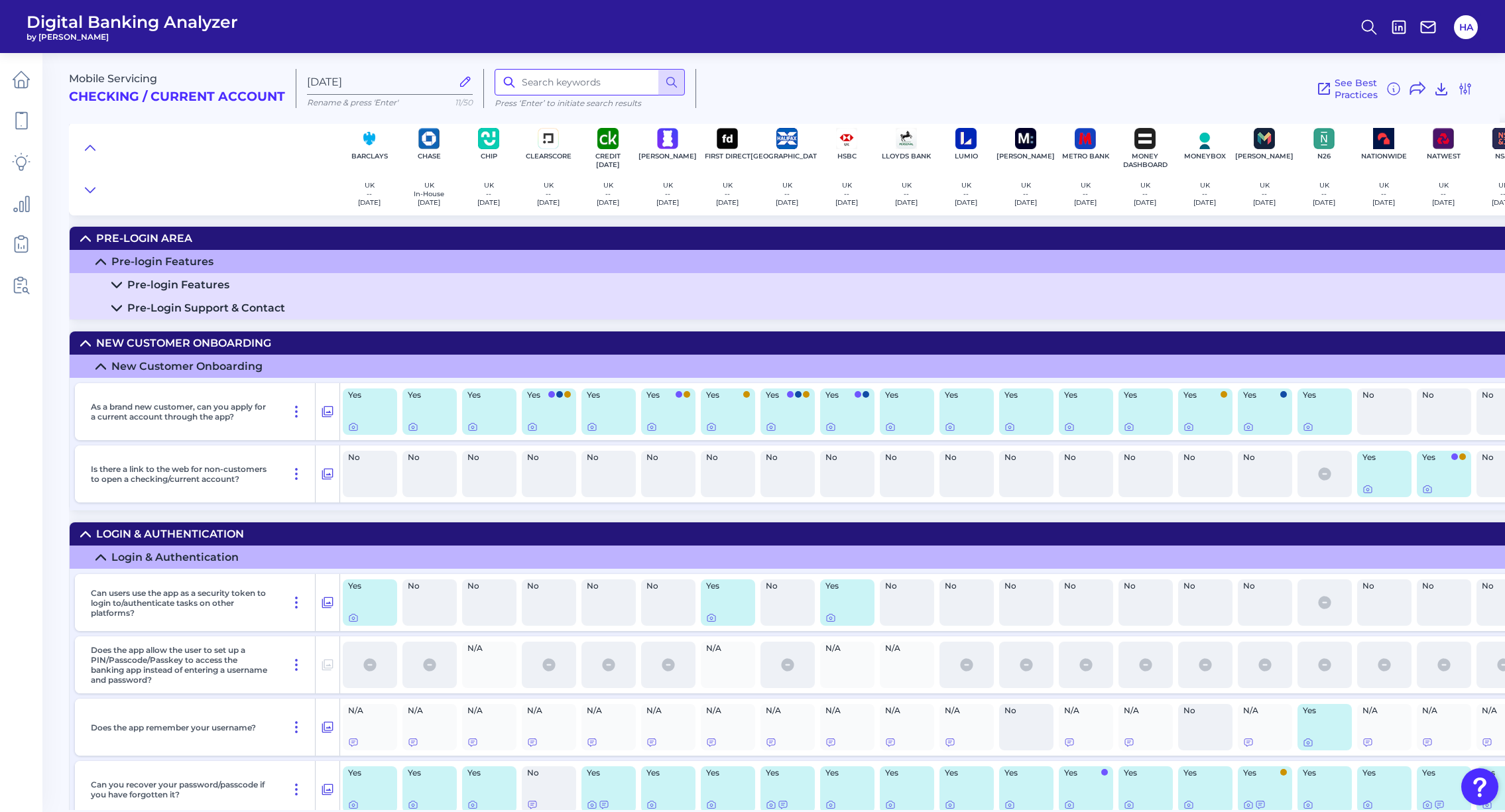
click at [541, 83] on input at bounding box center [590, 82] width 190 height 26
type input "international"
click at [668, 85] on icon at bounding box center [672, 82] width 13 height 13
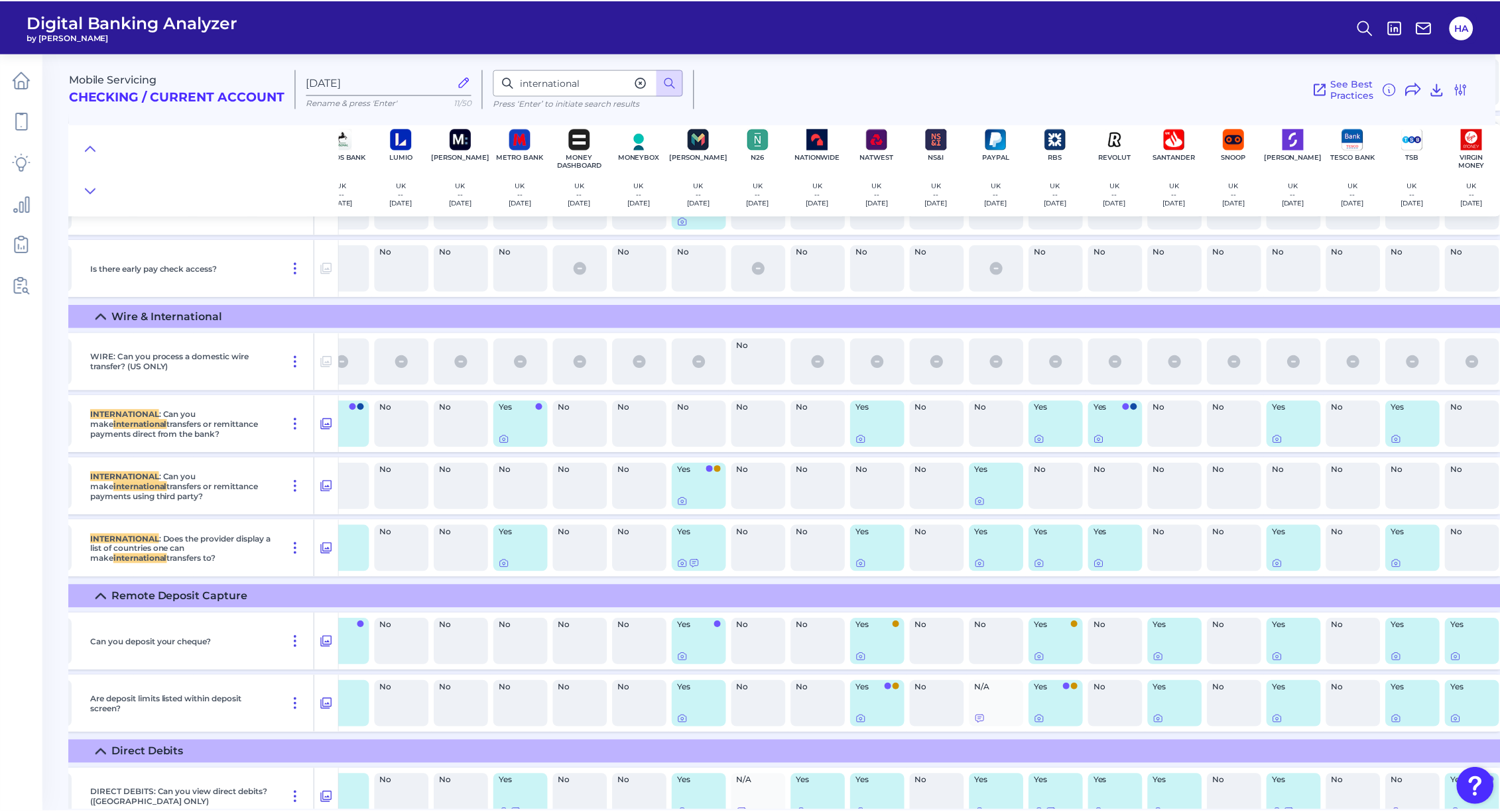
scroll to position [8433, 577]
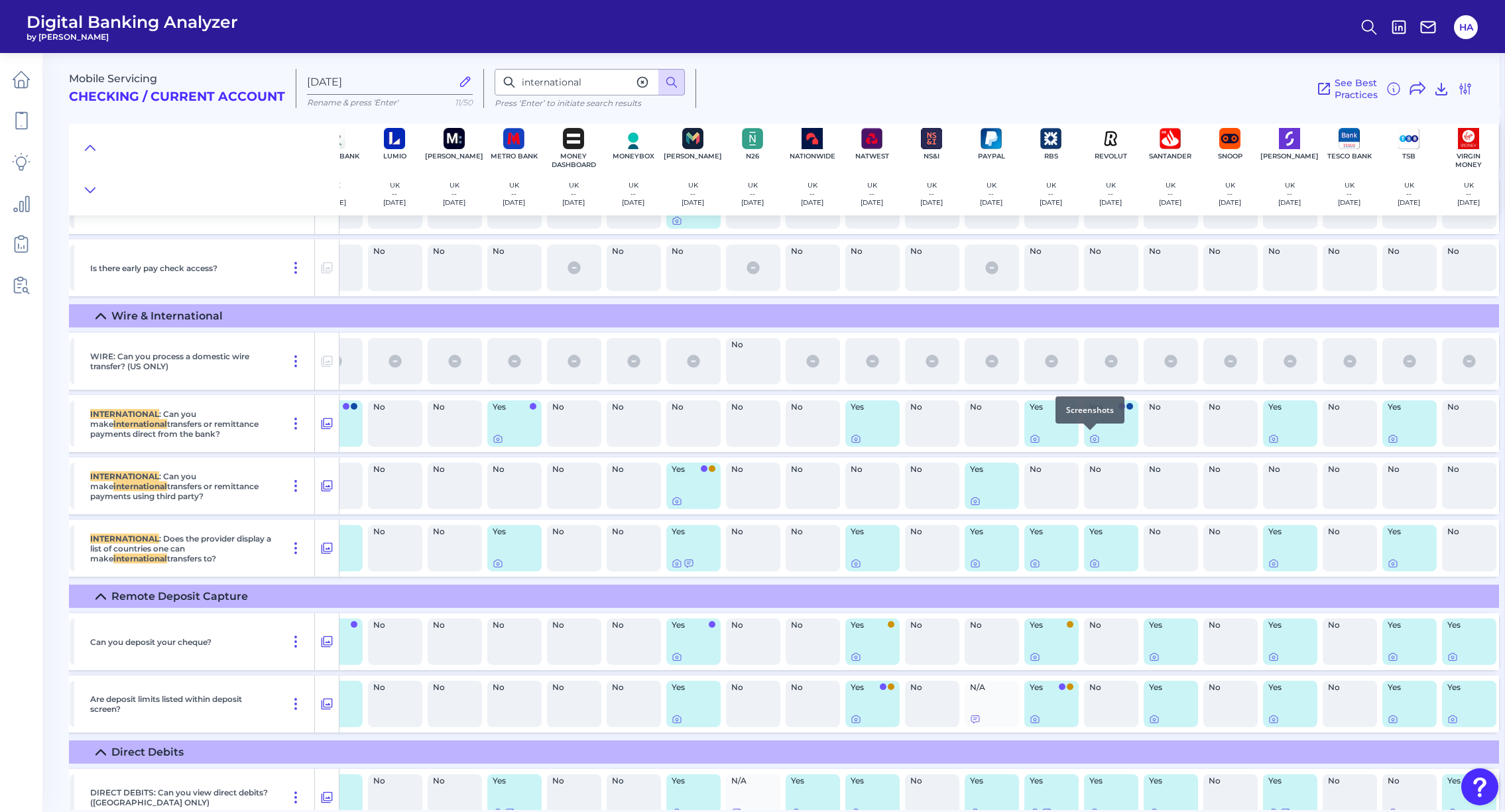
click at [1091, 436] on div at bounding box center [1090, 430] width 13 height 13
click at [1093, 438] on icon at bounding box center [1095, 439] width 8 height 7
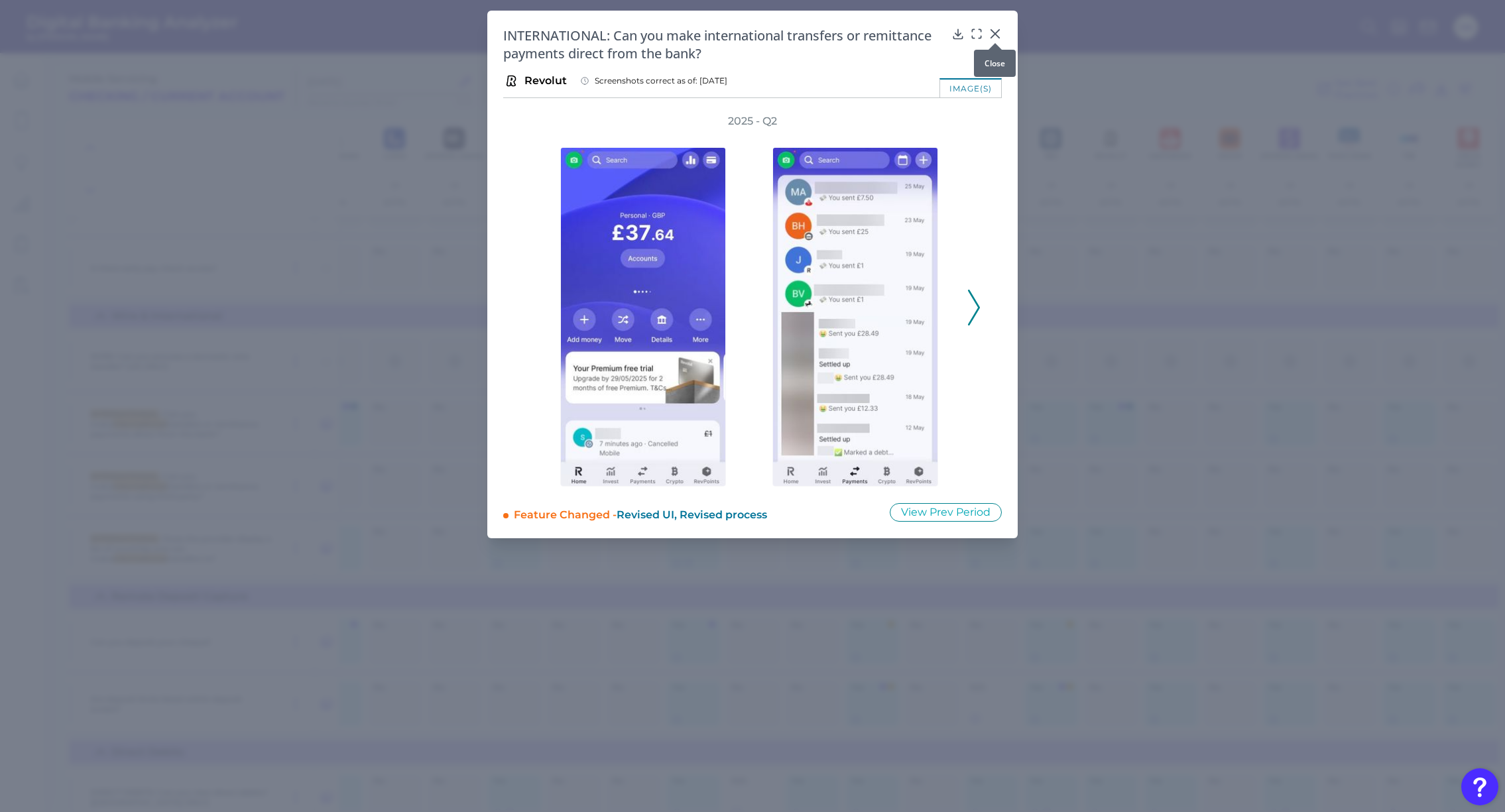
click at [999, 33] on icon at bounding box center [995, 34] width 13 height 13
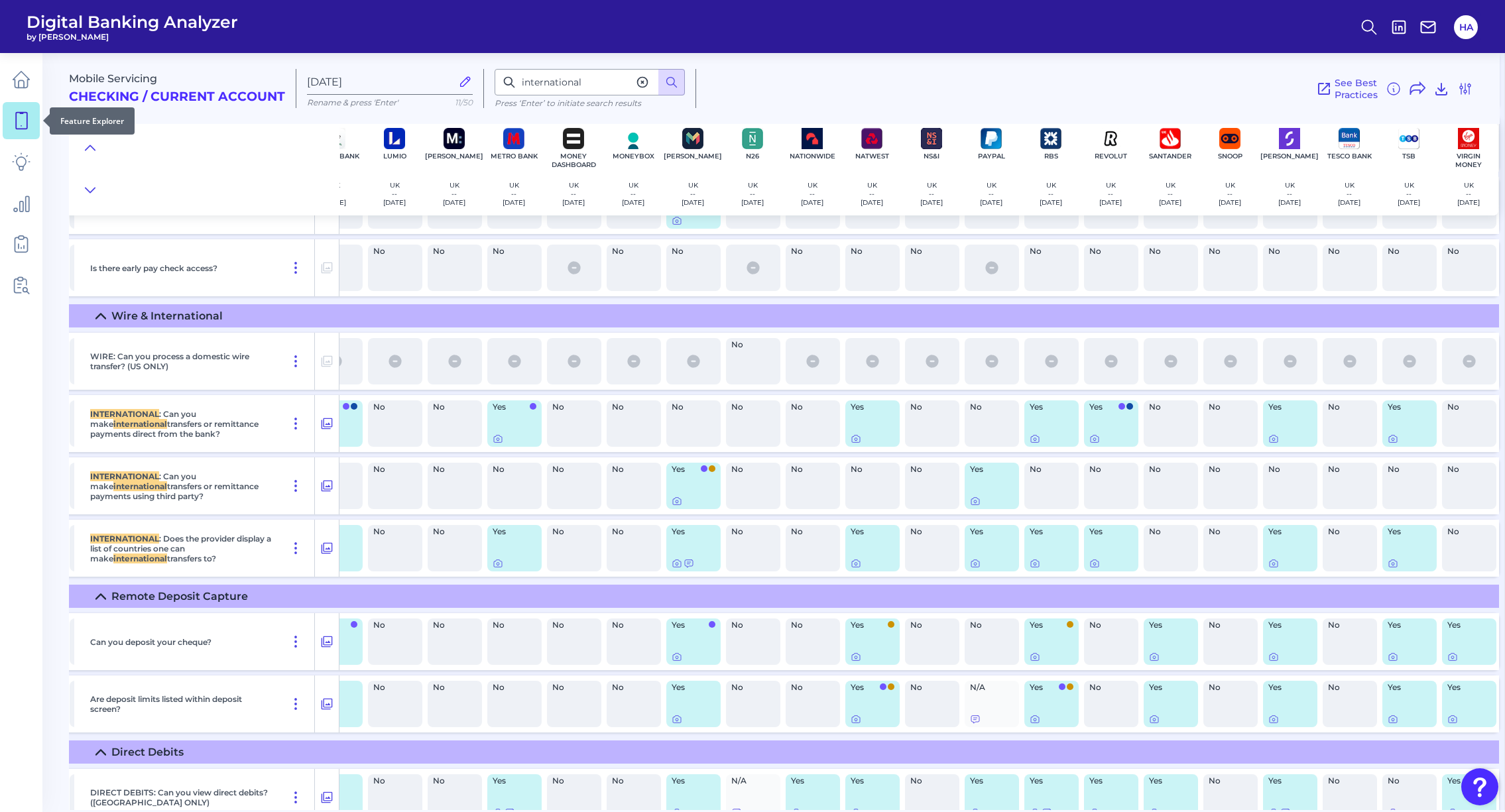
click at [26, 129] on icon at bounding box center [21, 121] width 12 height 17
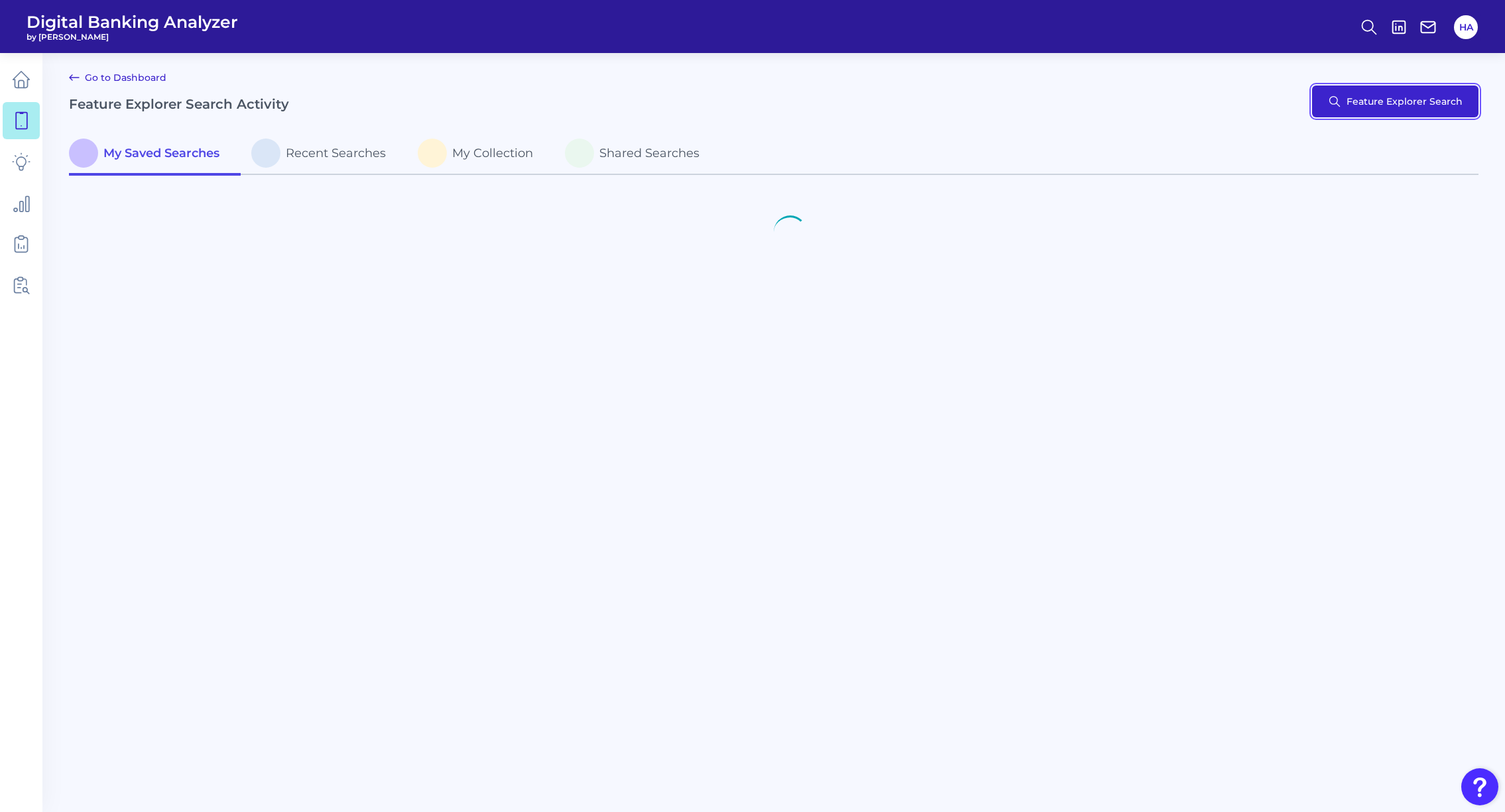
click at [1439, 101] on button "Feature Explorer Search" at bounding box center [1395, 101] width 166 height 32
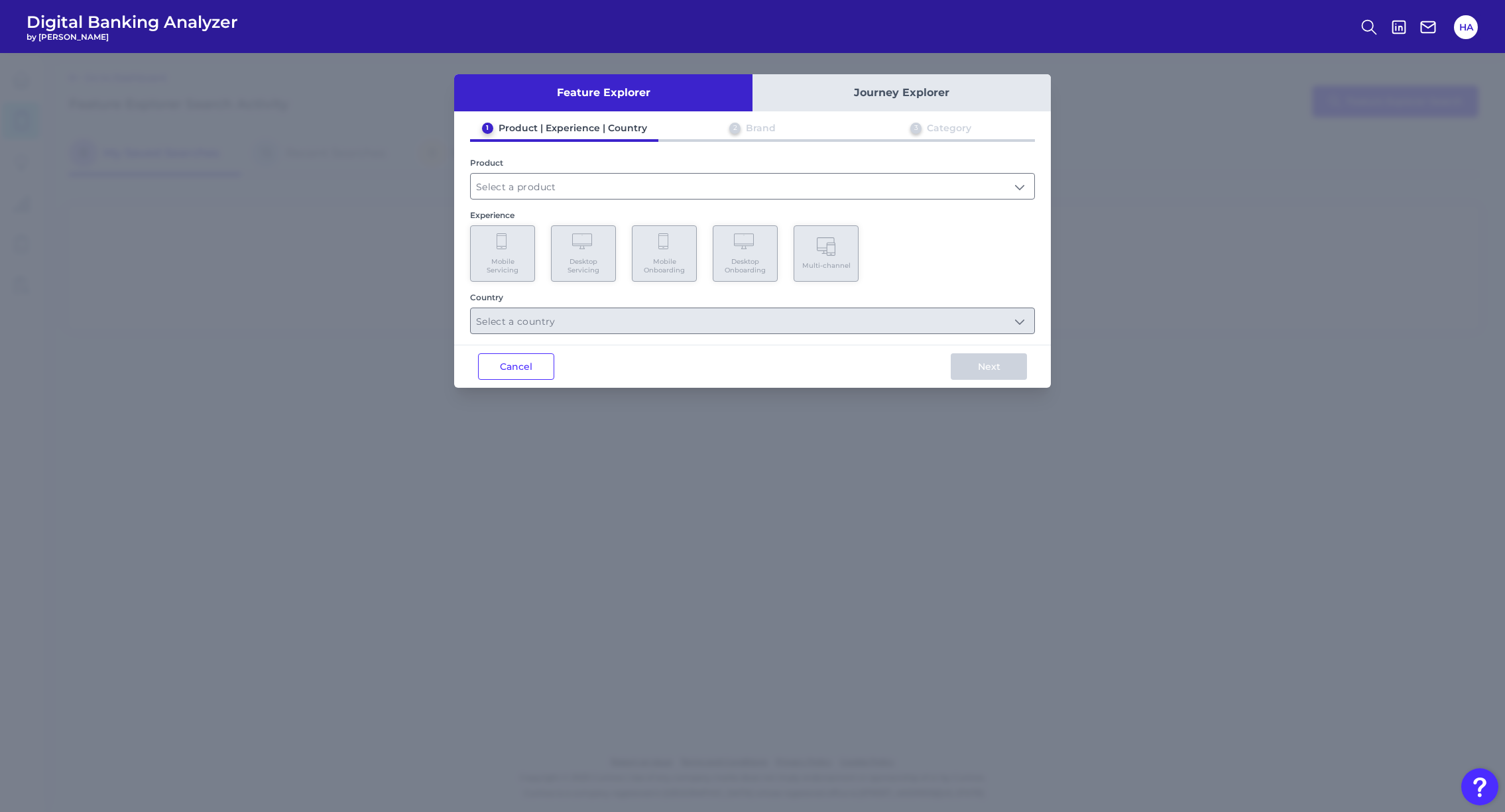
click at [836, 93] on button "Journey Explorer" at bounding box center [902, 93] width 298 height 37
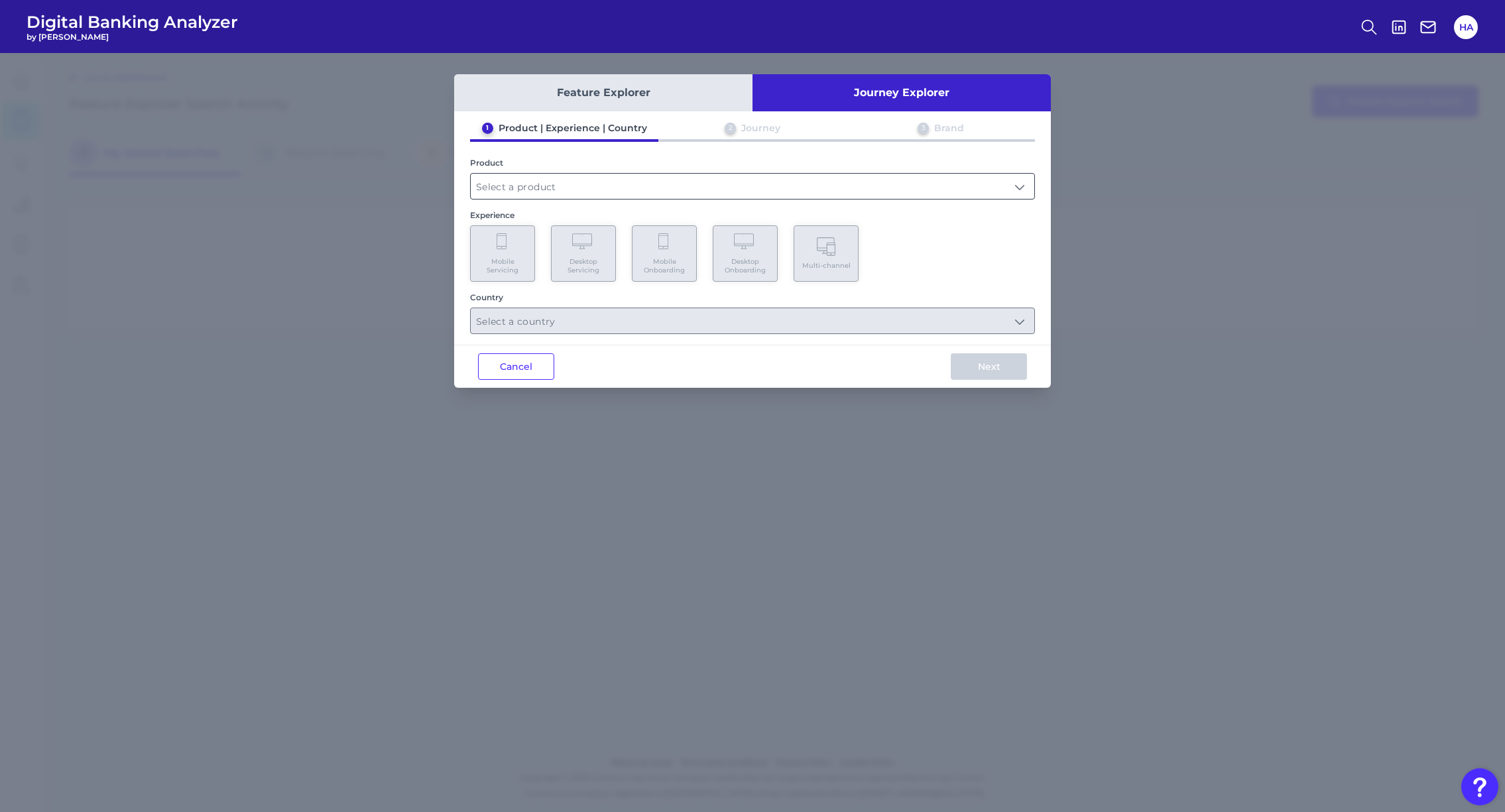
click at [693, 183] on input "text" at bounding box center [753, 186] width 564 height 25
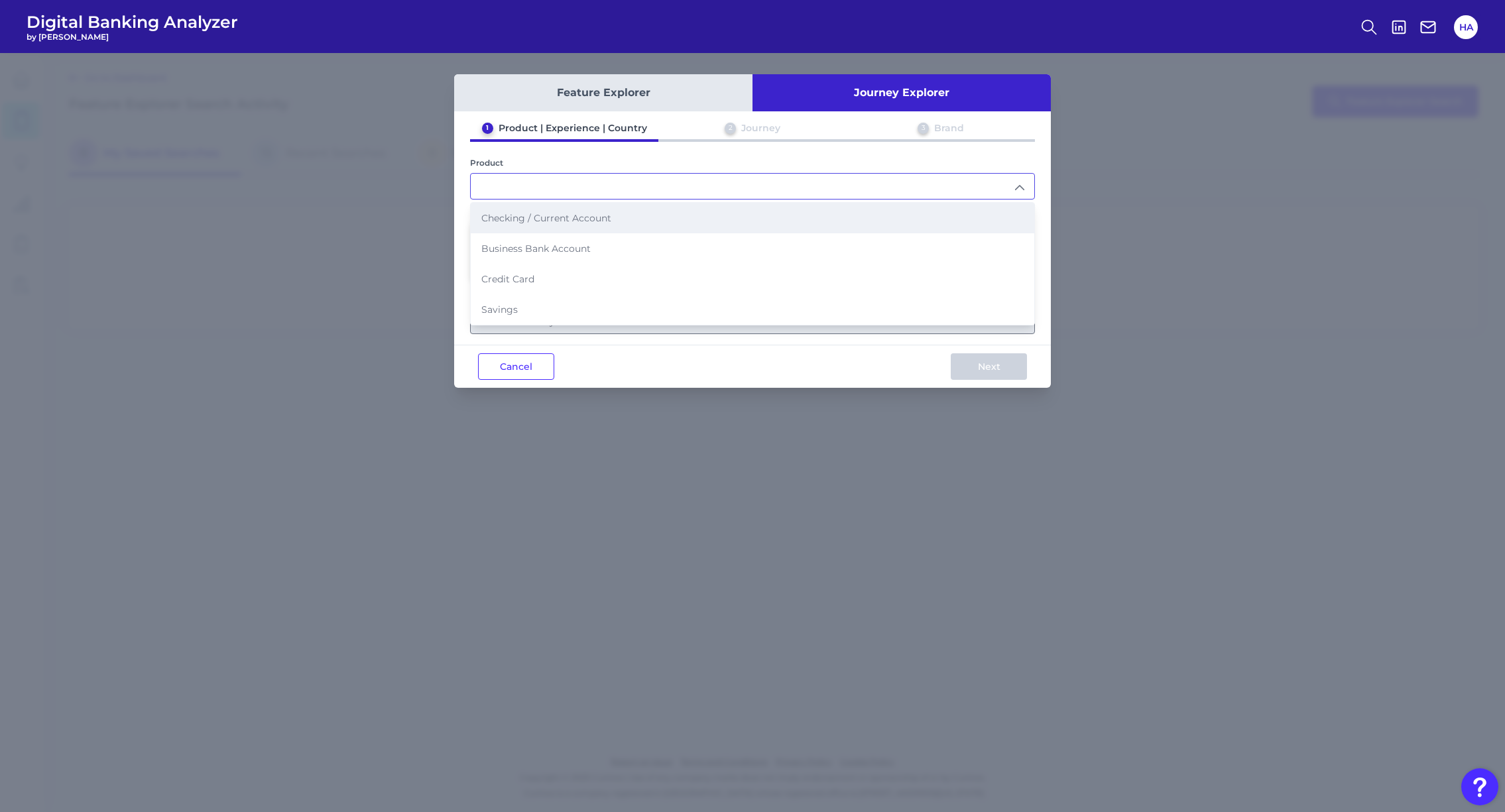
click at [565, 219] on span "Checking / Current Account" at bounding box center [545, 218] width 130 height 12
type input "Checking / Current Account"
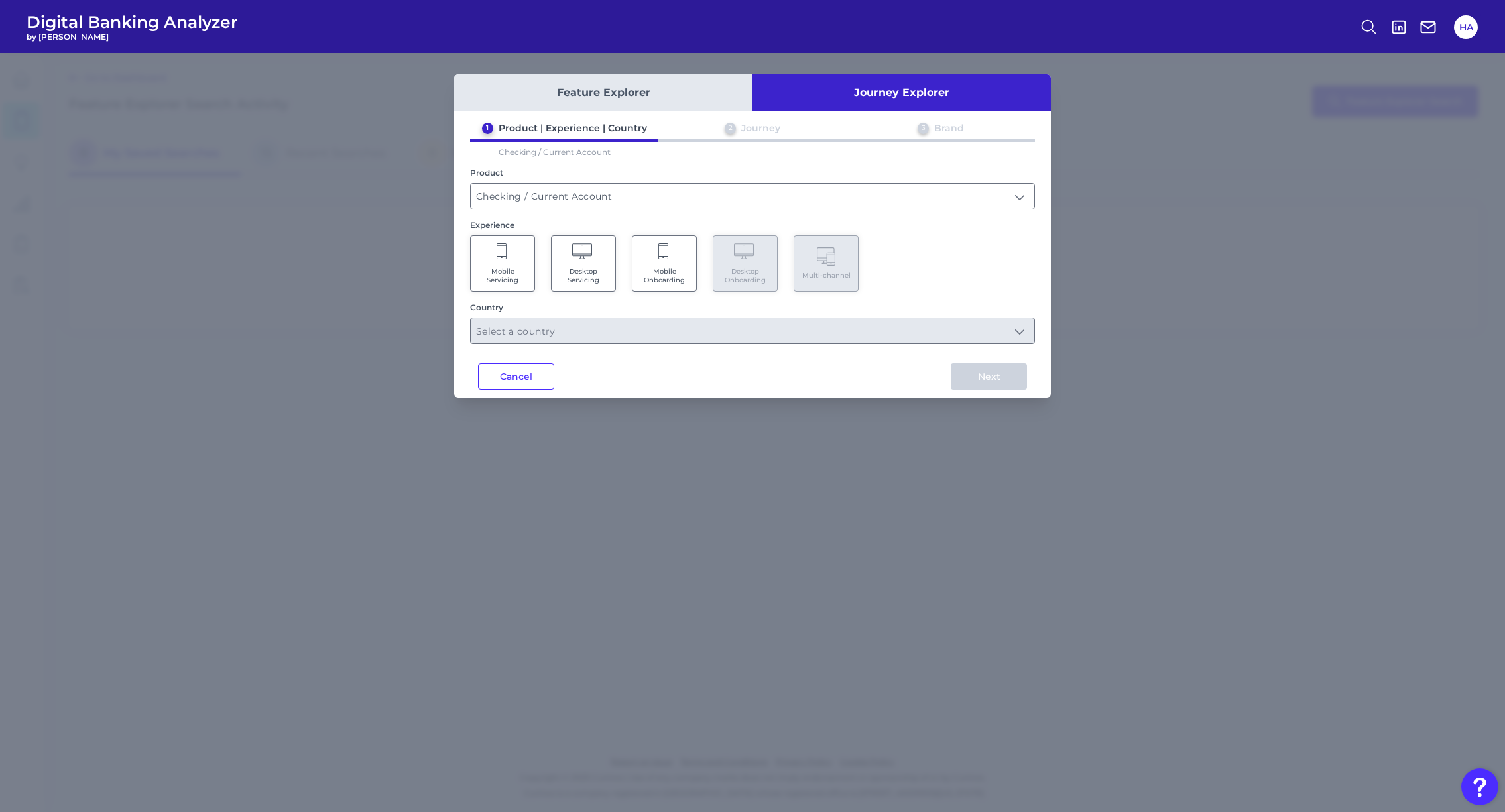
click at [676, 272] on span "Mobile Onboarding" at bounding box center [664, 275] width 50 height 17
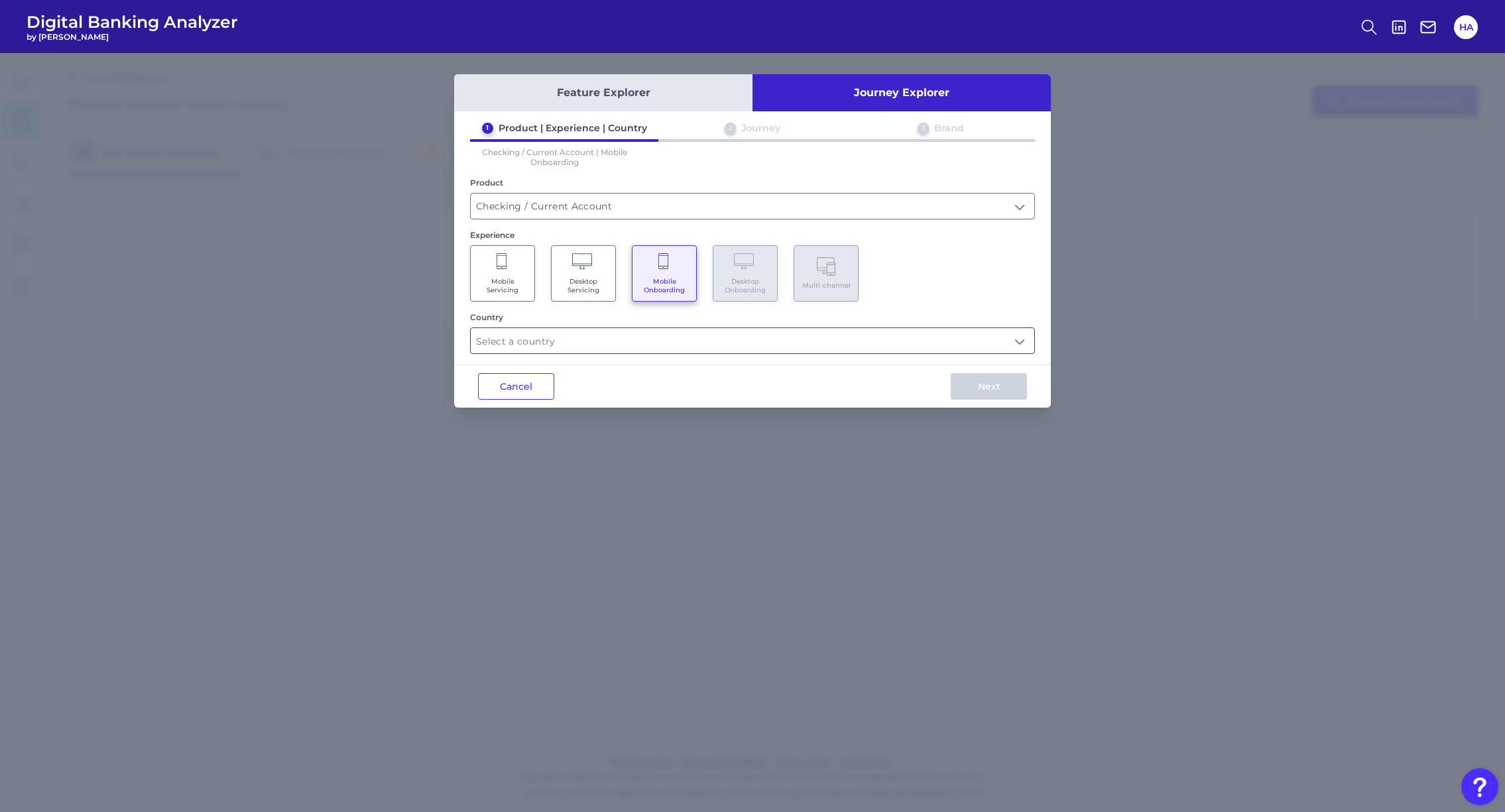
click at [620, 337] on input "text" at bounding box center [753, 340] width 564 height 25
click at [549, 406] on label "[GEOGRAPHIC_DATA]" at bounding box center [550, 403] width 102 height 12
type input "Select all Countries"
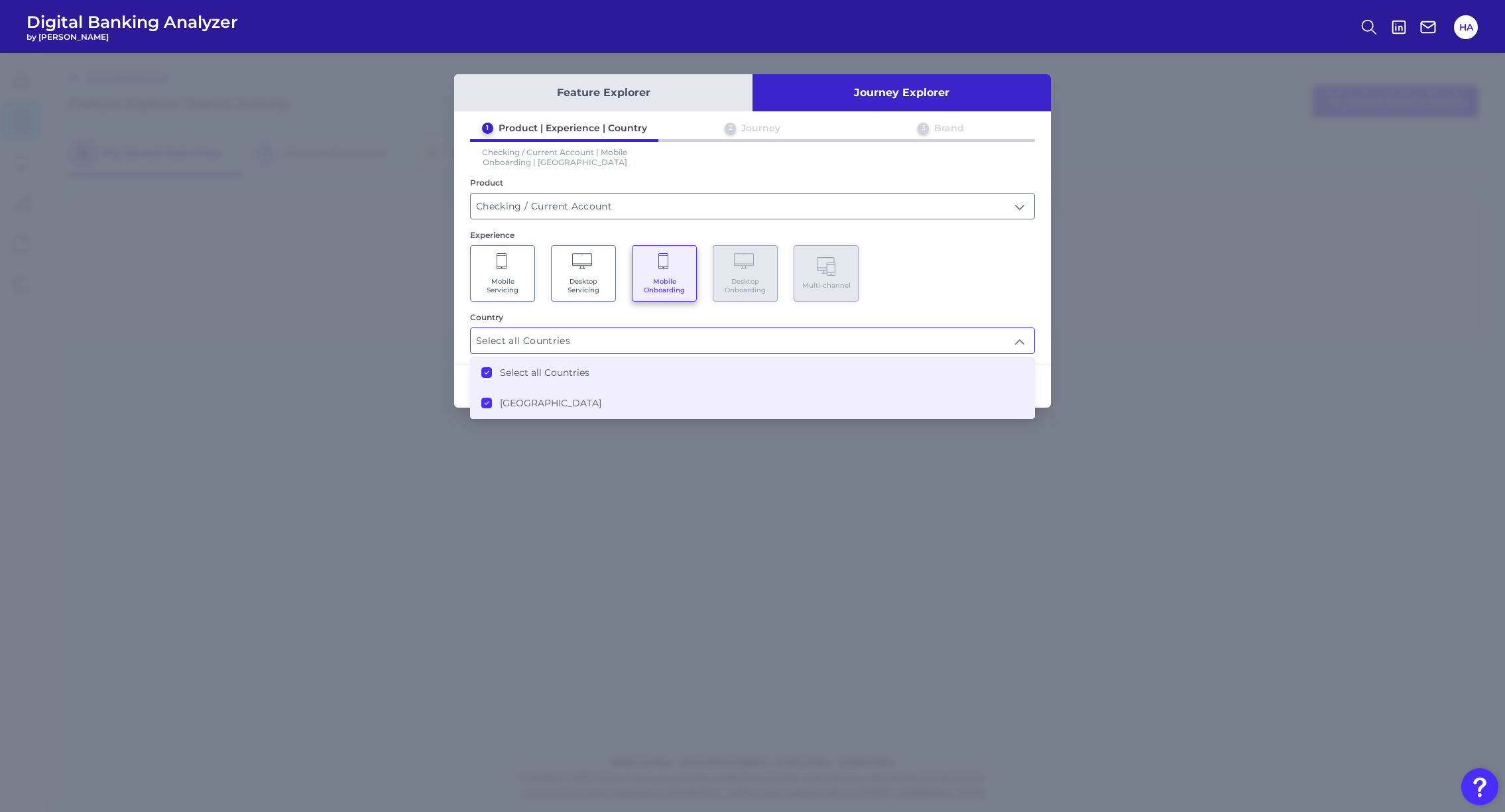
click at [981, 324] on div "Country Select all Countries Select all Countries Select all Countries [GEOGRAP…" at bounding box center [753, 333] width 565 height 42
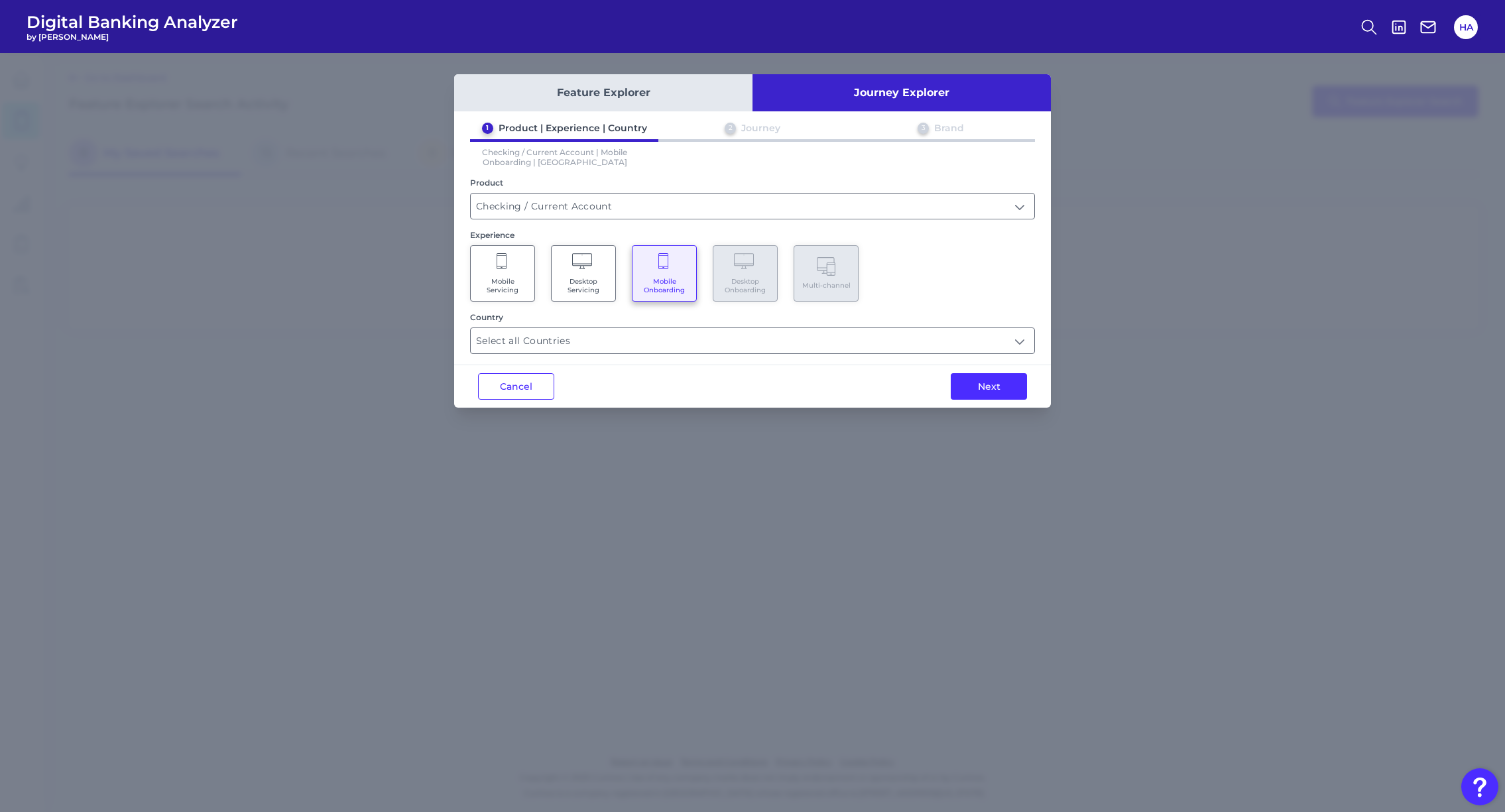
click at [995, 400] on div "Next" at bounding box center [989, 386] width 124 height 42
click at [995, 393] on button "Next" at bounding box center [988, 387] width 76 height 26
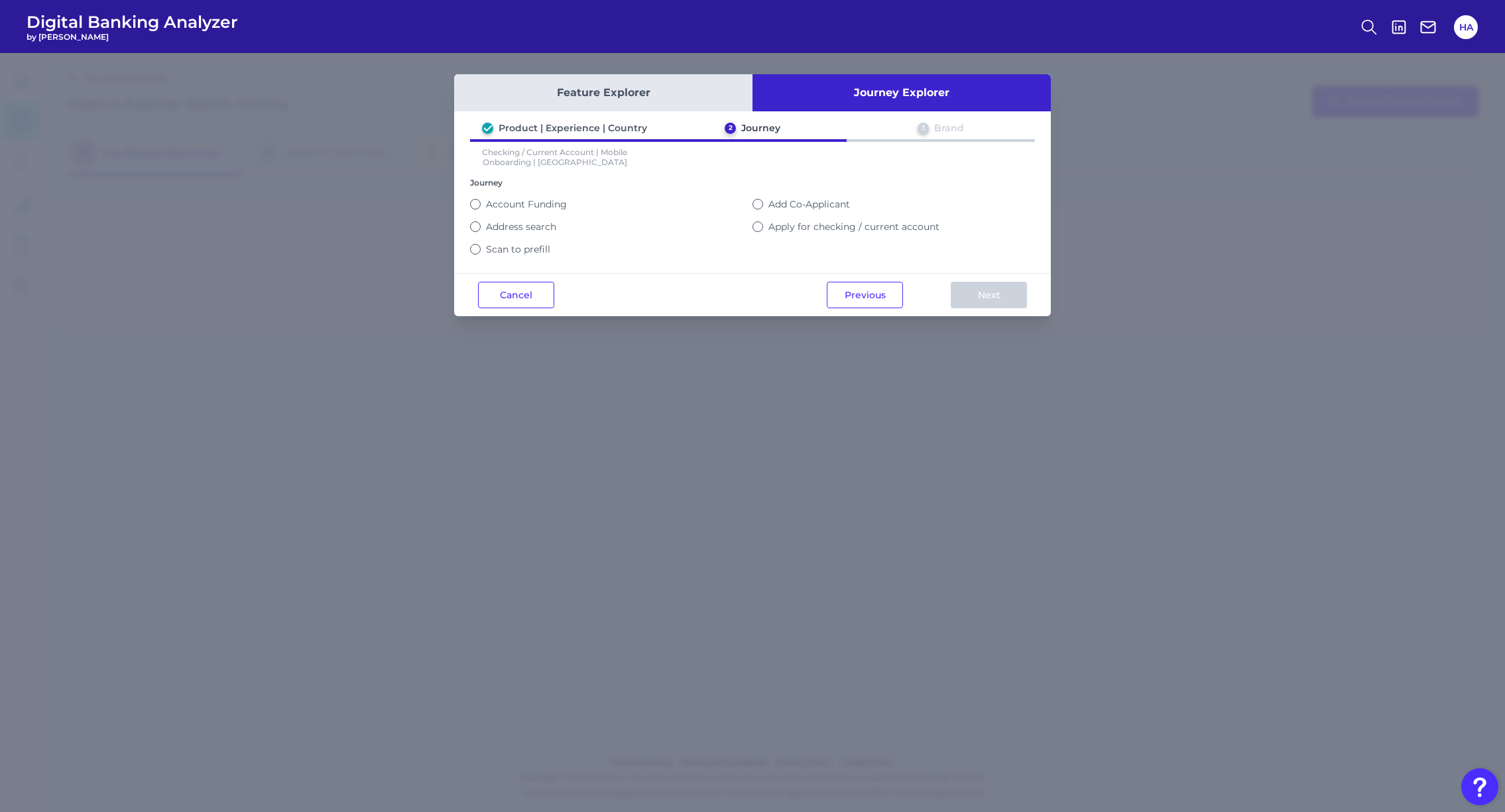
click at [814, 231] on label "Apply for checking / current account" at bounding box center [854, 226] width 171 height 12
click at [763, 231] on button "Apply for checking / current account" at bounding box center [758, 226] width 11 height 11
click at [988, 291] on button "Next" at bounding box center [988, 295] width 76 height 26
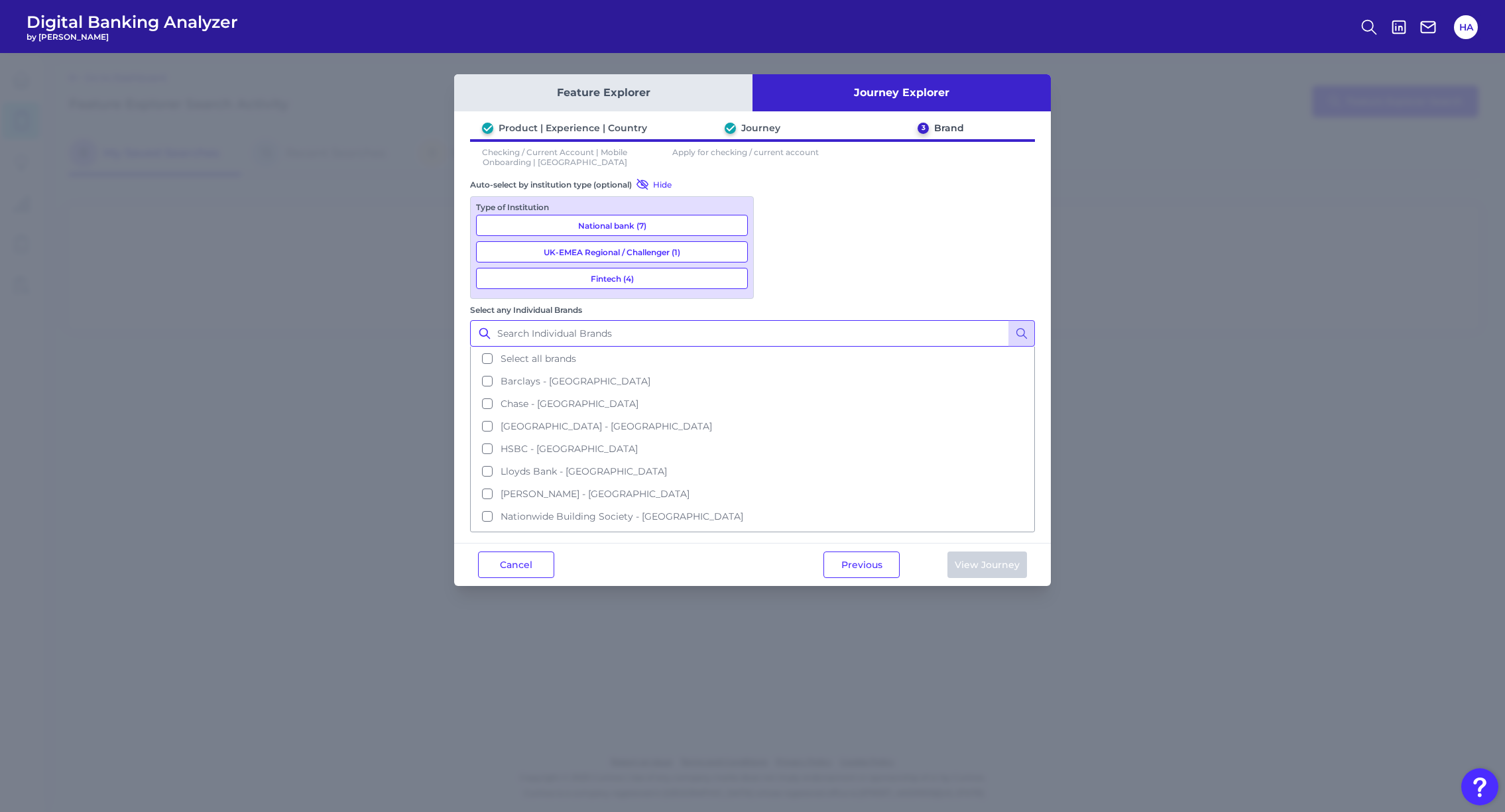
click at [834, 321] on input "Select any Individual Brands" at bounding box center [753, 334] width 565 height 26
click at [1027, 327] on icon at bounding box center [1022, 334] width 13 height 13
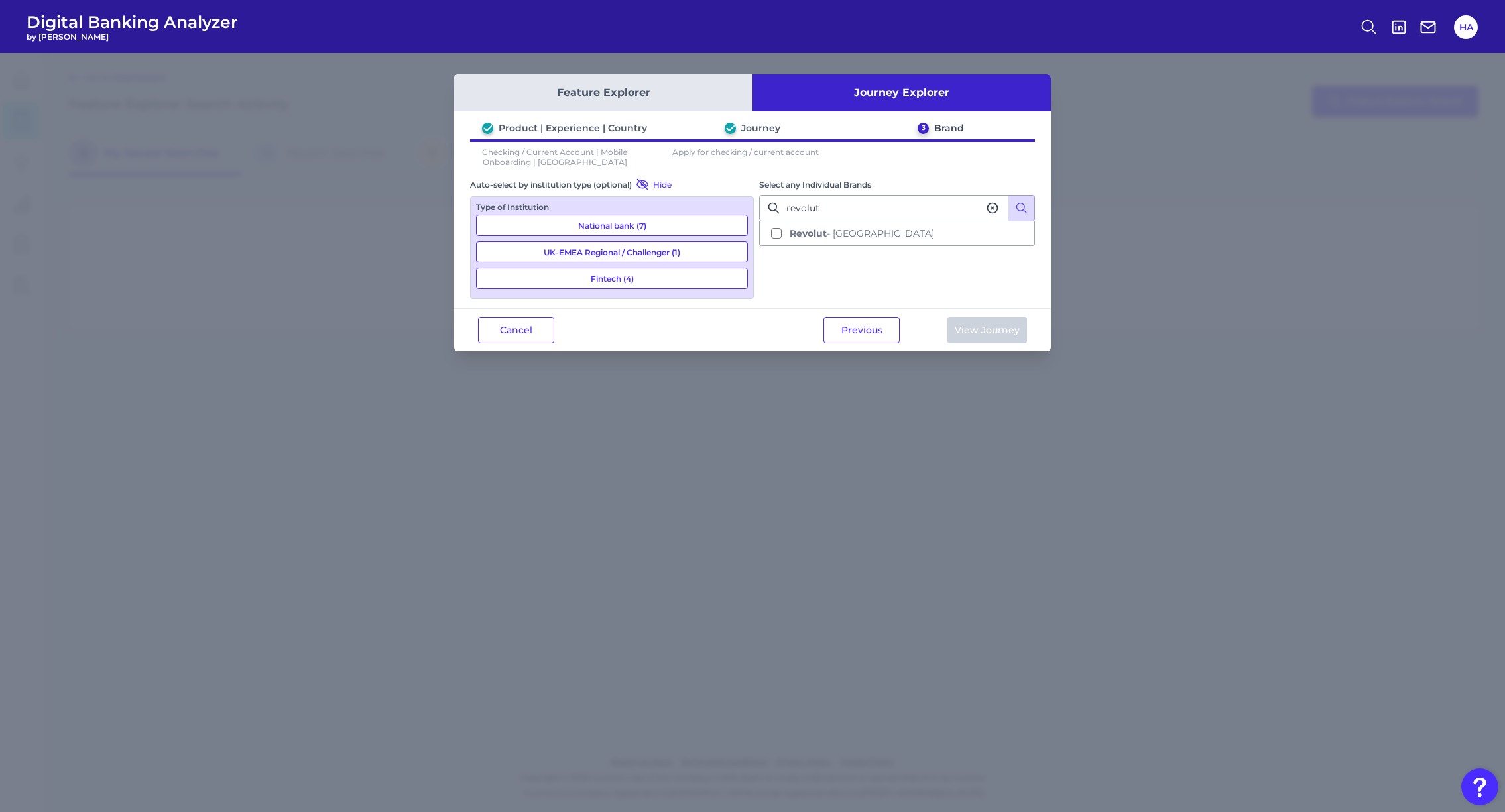
click at [822, 226] on button "Revolut - [GEOGRAPHIC_DATA]" at bounding box center [897, 233] width 274 height 22
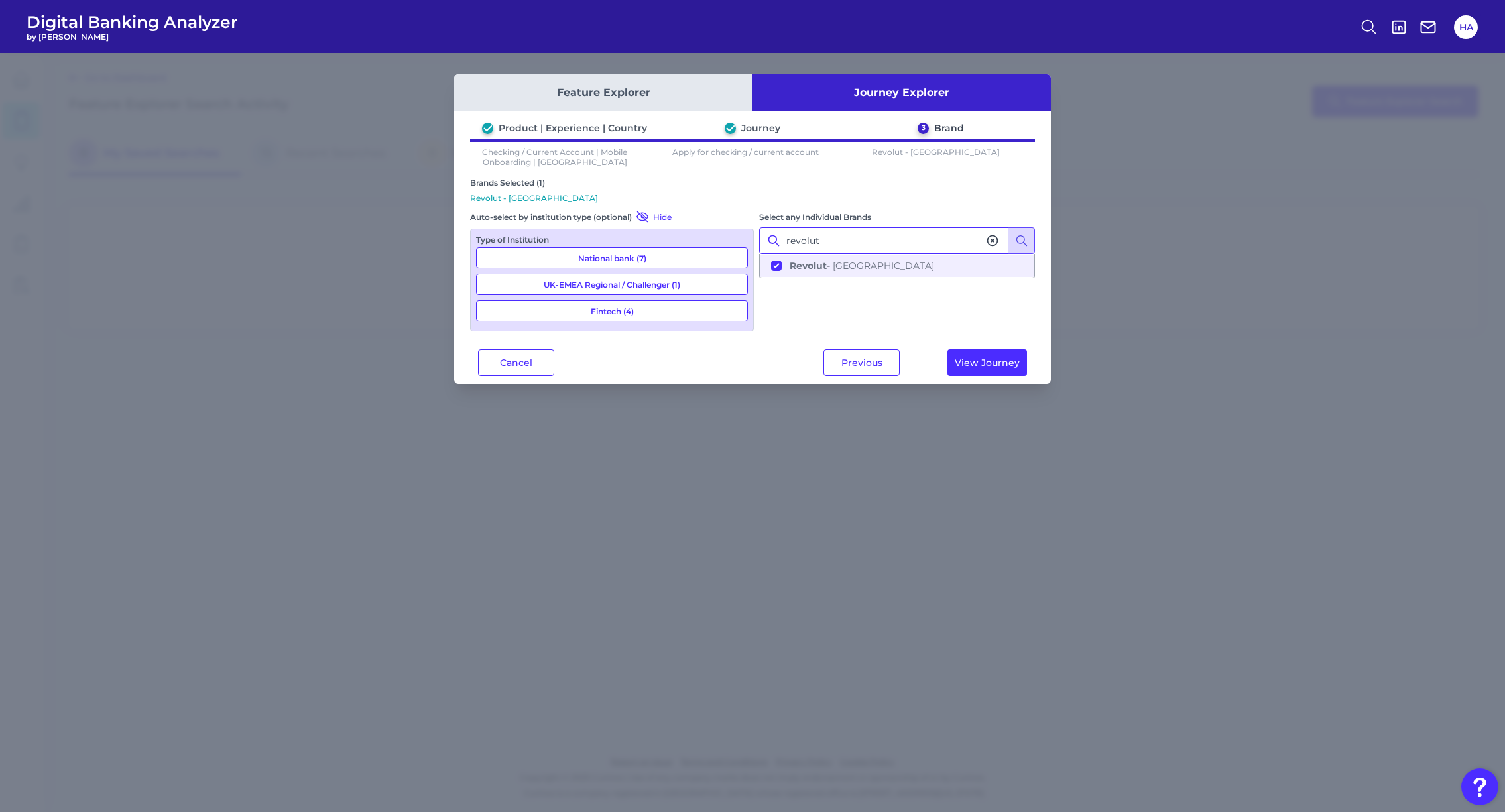
drag, startPoint x: 830, startPoint y: 234, endPoint x: 774, endPoint y: 240, distance: 56.3
click at [774, 240] on div "revolut" at bounding box center [898, 240] width 276 height 26
click at [1034, 233] on button at bounding box center [1022, 240] width 26 height 26
click at [769, 264] on button "[PERSON_NAME] - [GEOGRAPHIC_DATA]" at bounding box center [897, 265] width 274 height 22
drag, startPoint x: 823, startPoint y: 236, endPoint x: 783, endPoint y: 236, distance: 40.0
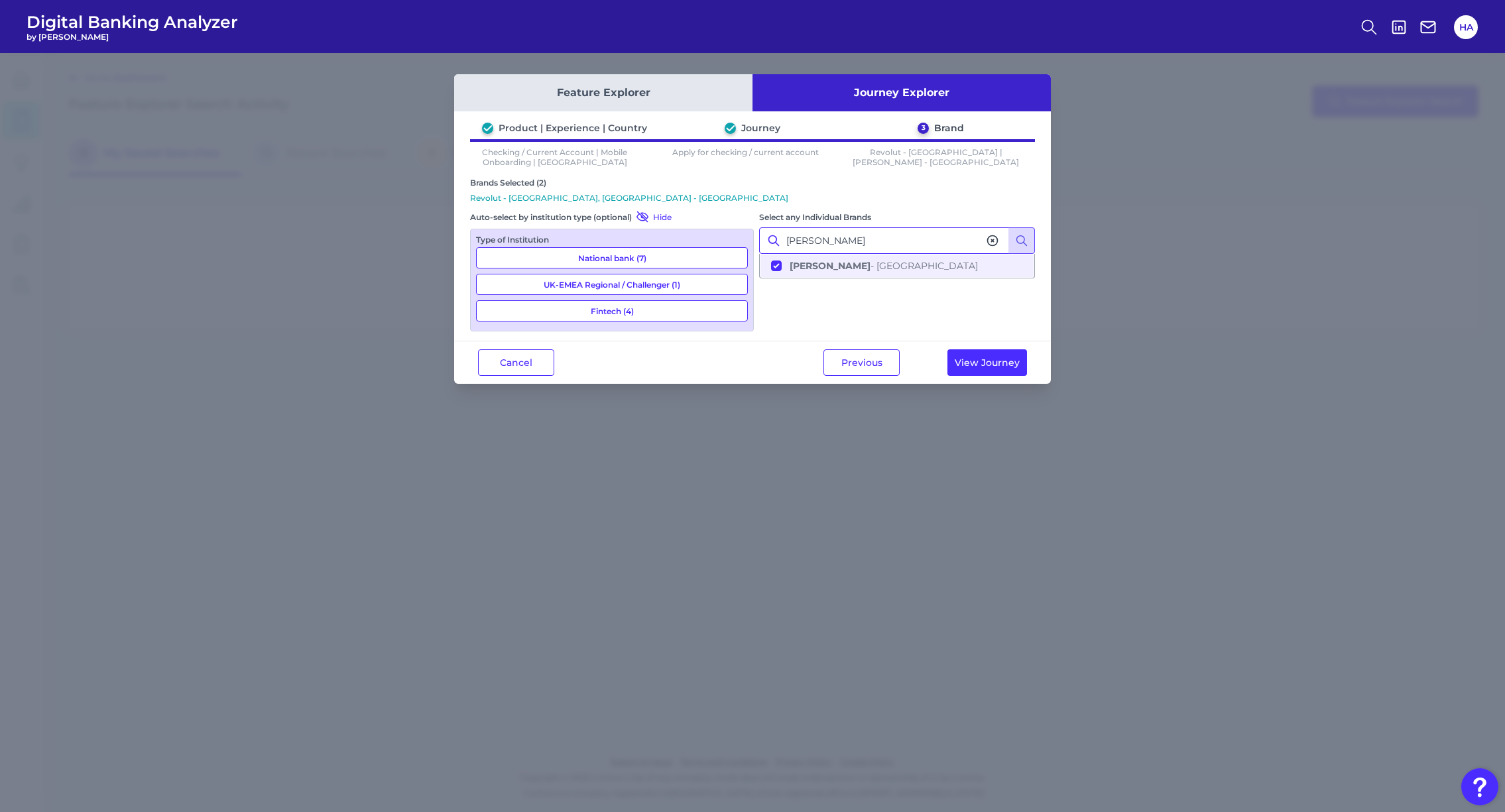
click at [783, 236] on input "[PERSON_NAME]" at bounding box center [898, 240] width 276 height 26
type input "barclays"
click at [1017, 239] on icon at bounding box center [1022, 240] width 13 height 13
click at [826, 270] on b "Barclays" at bounding box center [811, 265] width 41 height 12
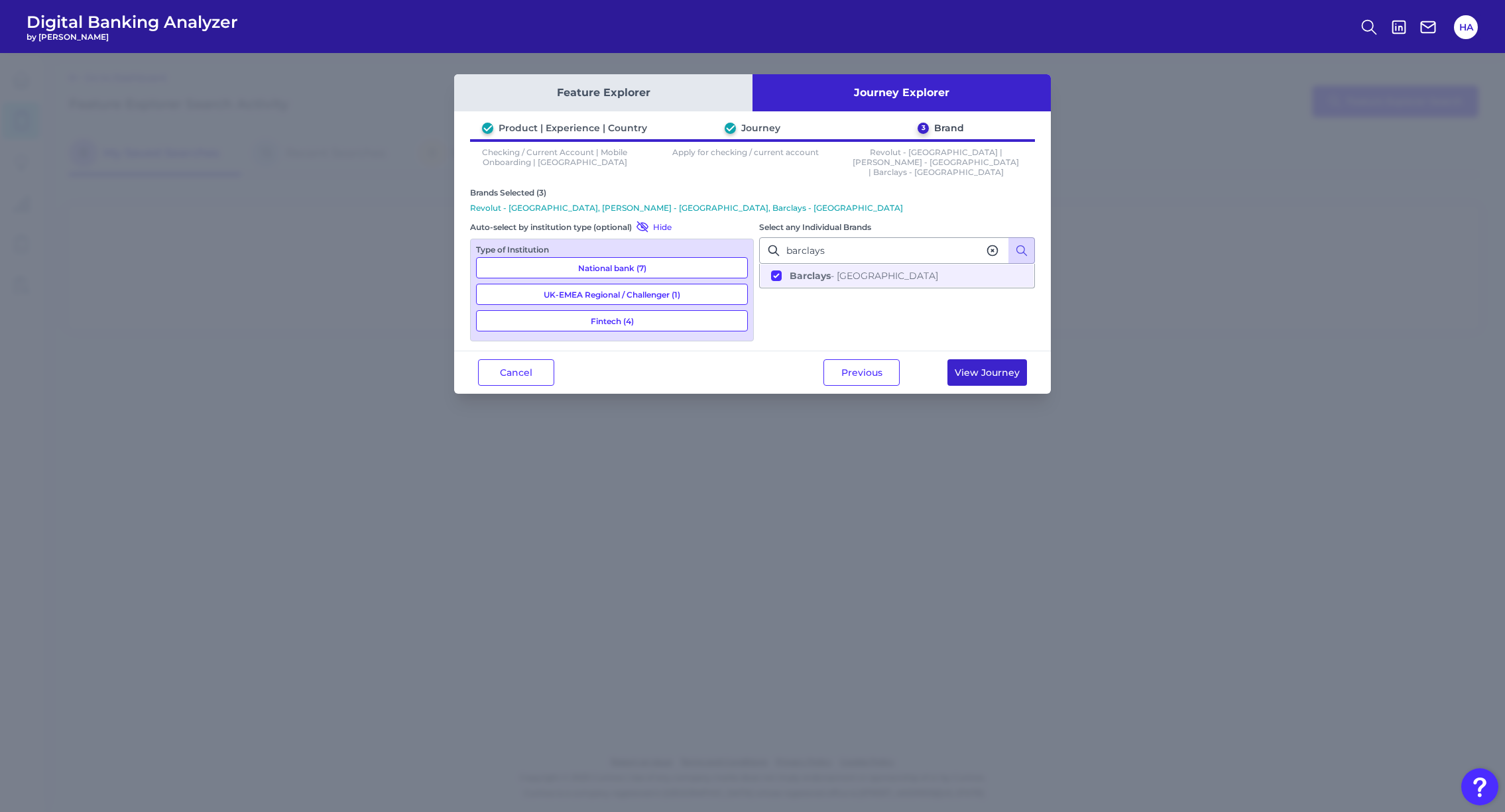
click at [984, 360] on button "View Journey" at bounding box center [987, 373] width 79 height 26
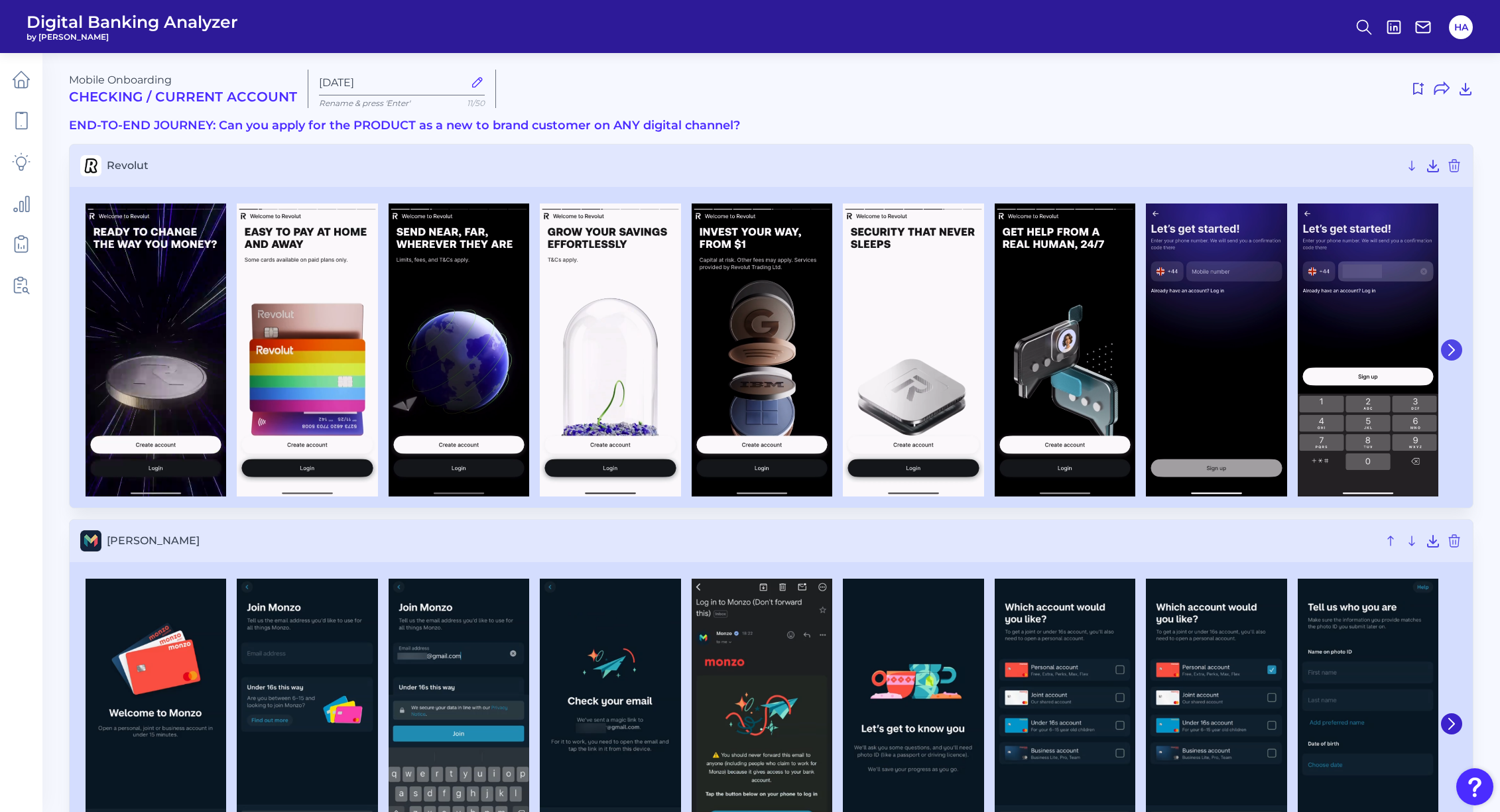
click at [1457, 346] on button at bounding box center [1451, 350] width 21 height 21
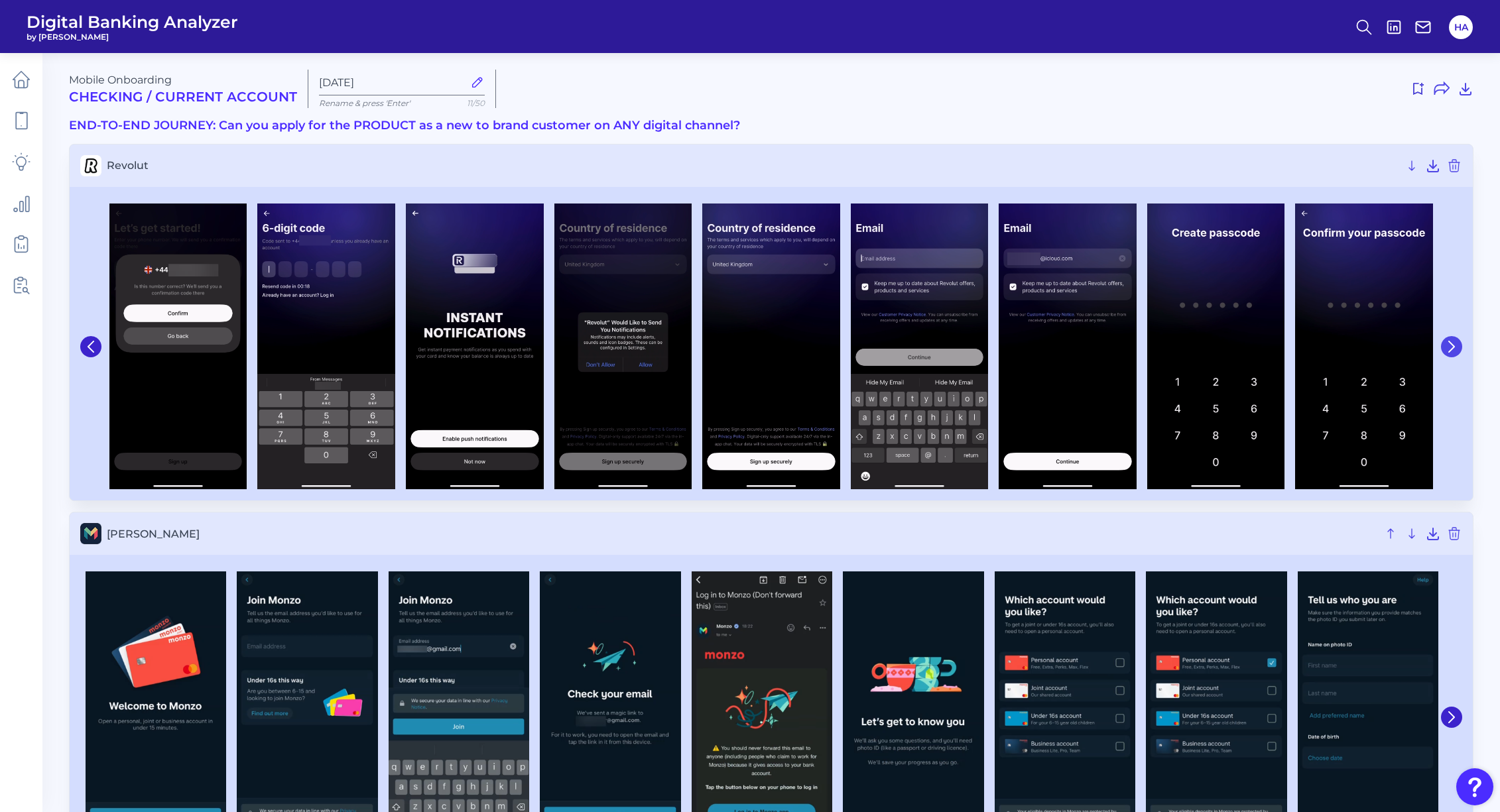
click at [1457, 346] on button at bounding box center [1451, 347] width 21 height 21
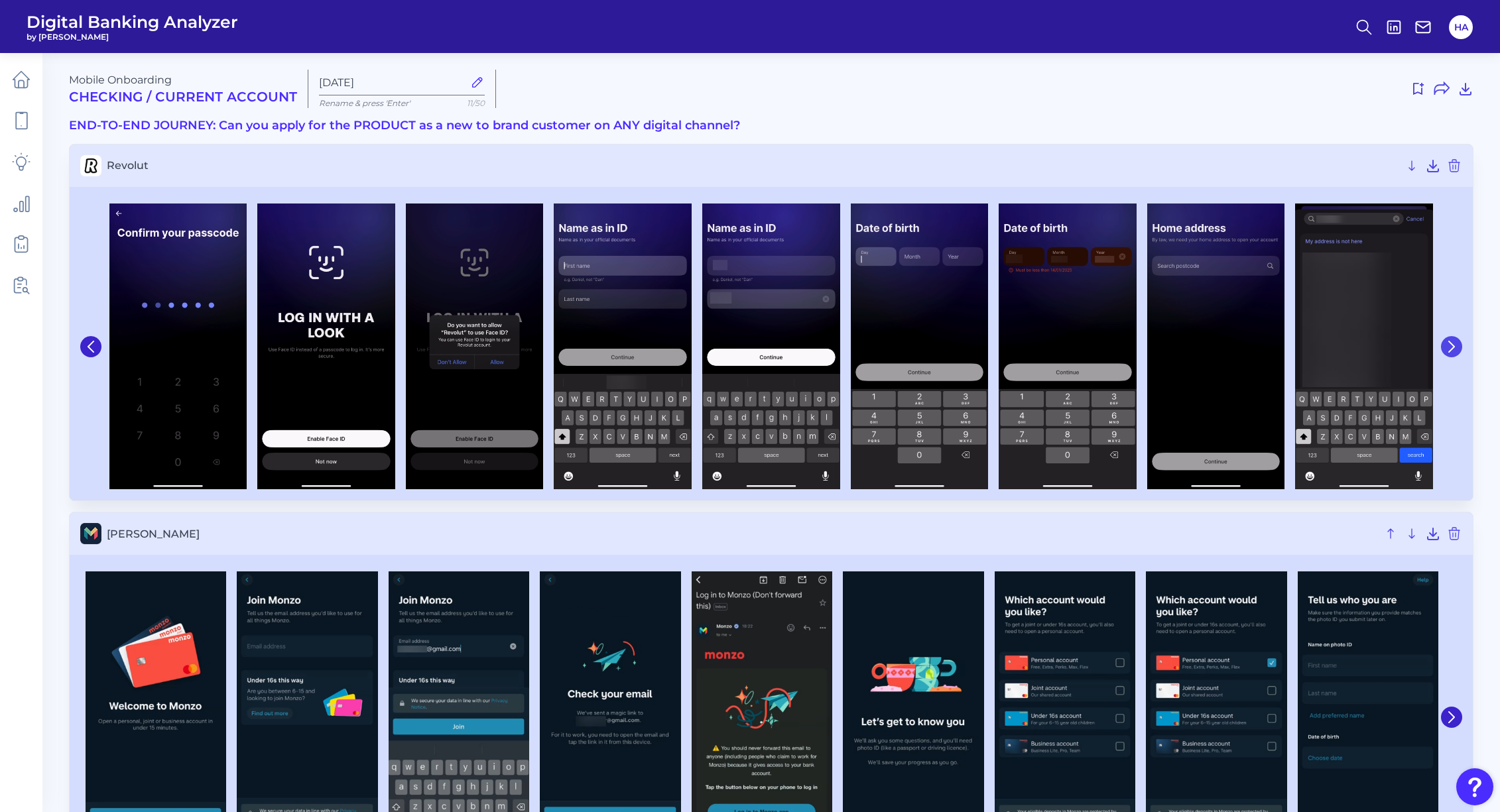
click at [1457, 346] on button at bounding box center [1451, 347] width 21 height 21
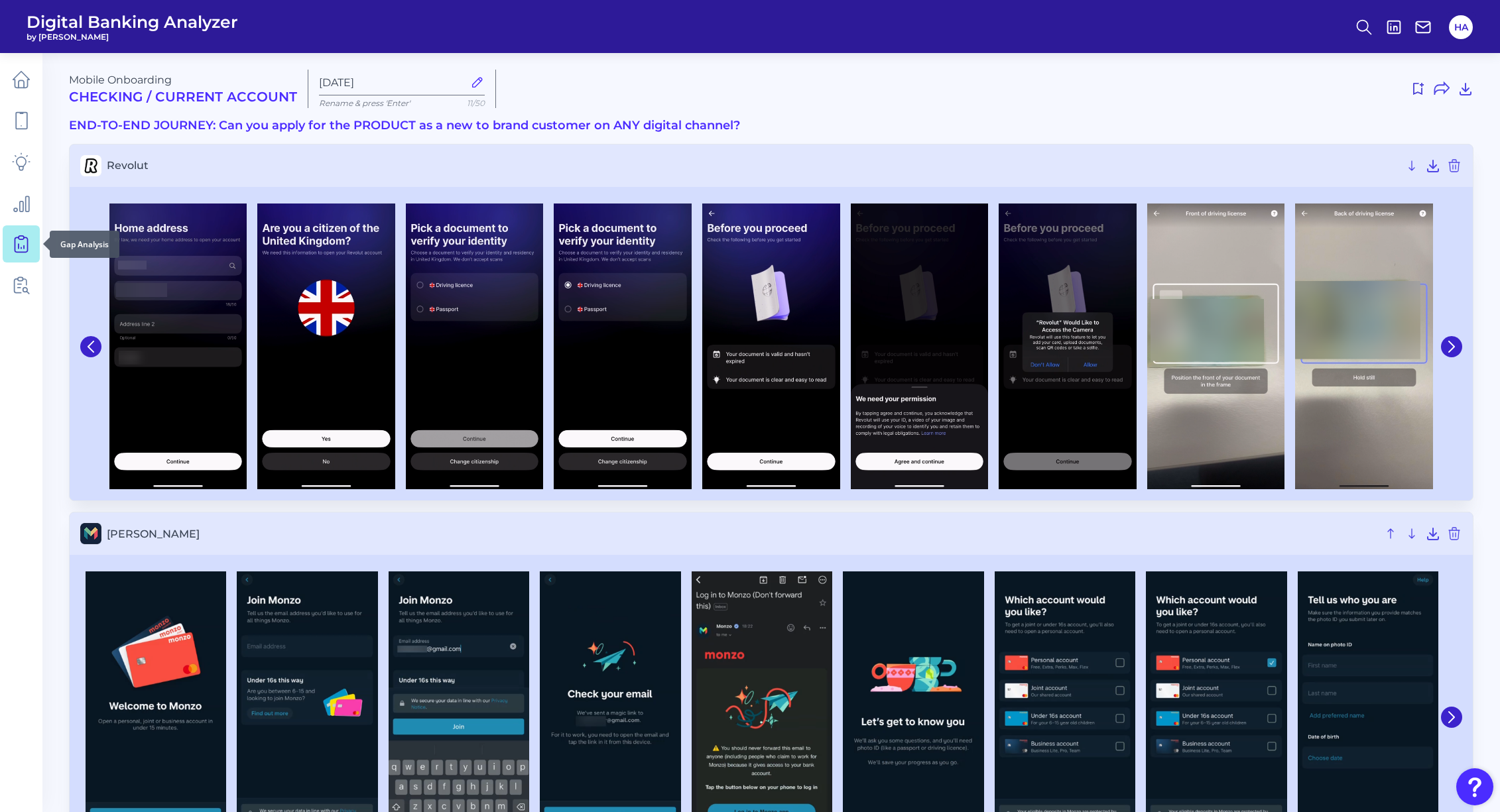
click at [21, 232] on link at bounding box center [21, 244] width 37 height 37
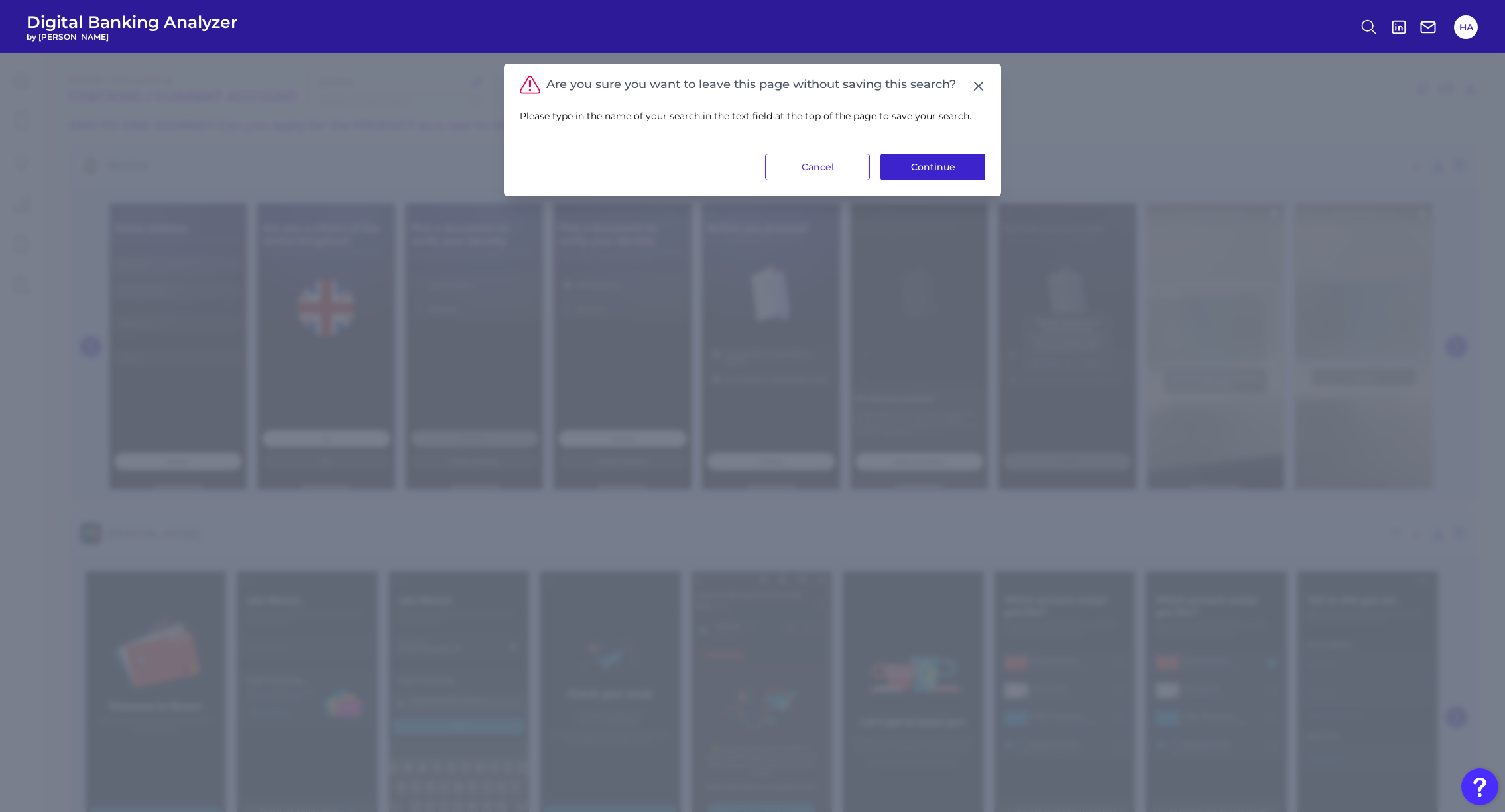
click at [950, 164] on button "Continue" at bounding box center [932, 167] width 105 height 26
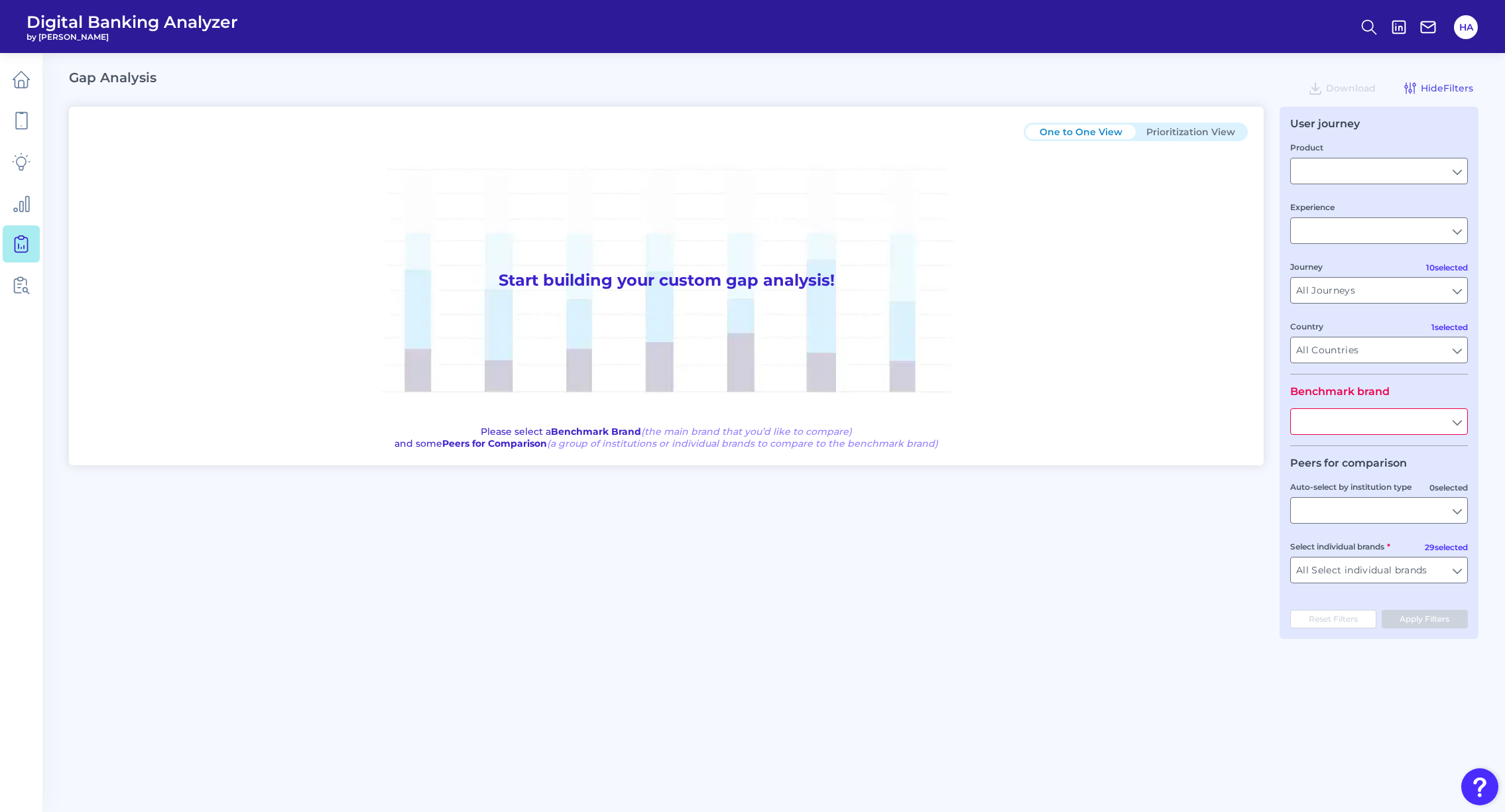
type input "Checking / Current Account"
type input "Mobile Servicing"
type input "Pre-Login Area, New Customer Onboarding, Login & Authentication, Accounts and t…"
type input "[GEOGRAPHIC_DATA]"
type input "All Select individual brands"
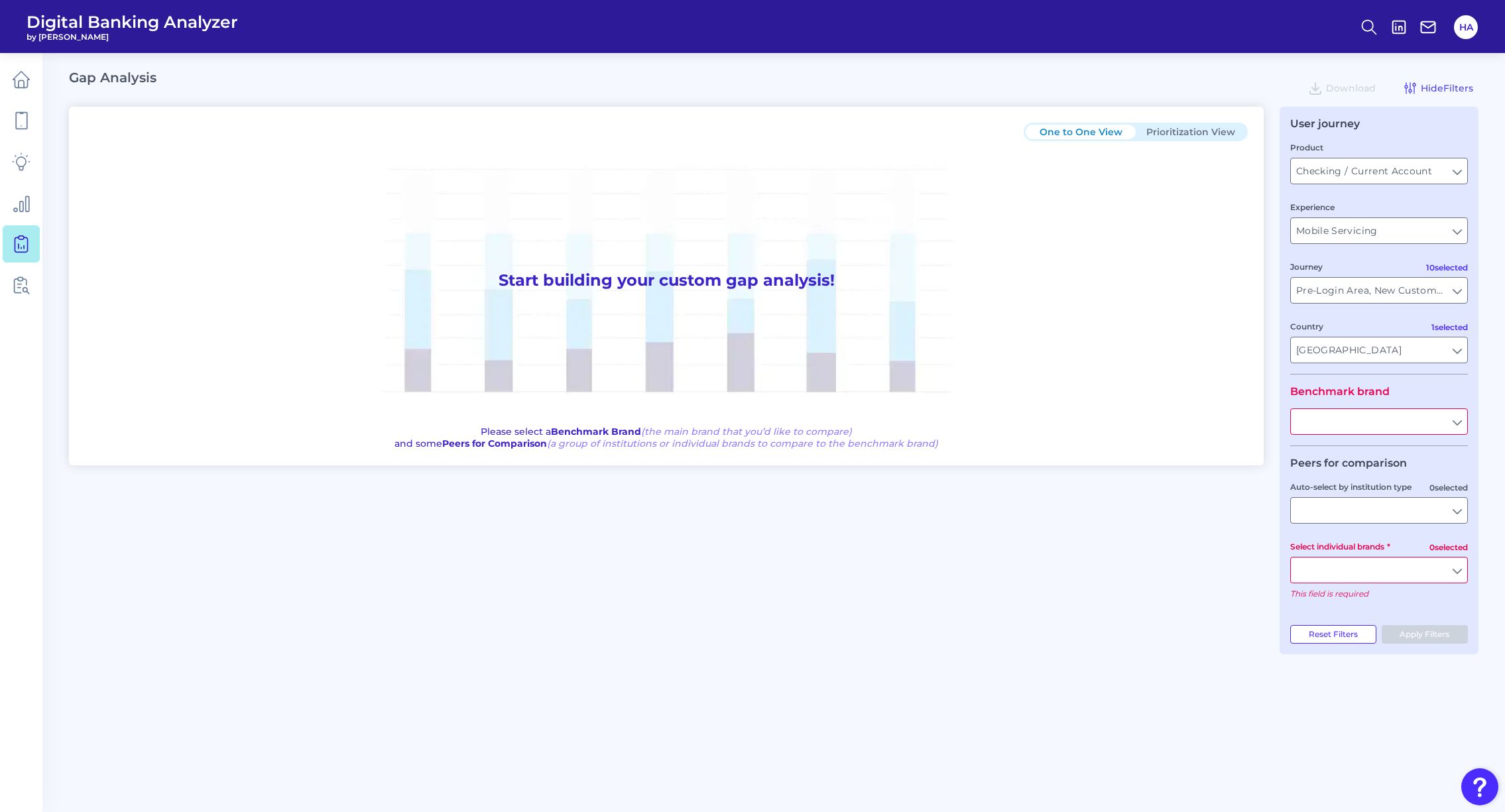
type input "All Journeys"
type input "All Countries"
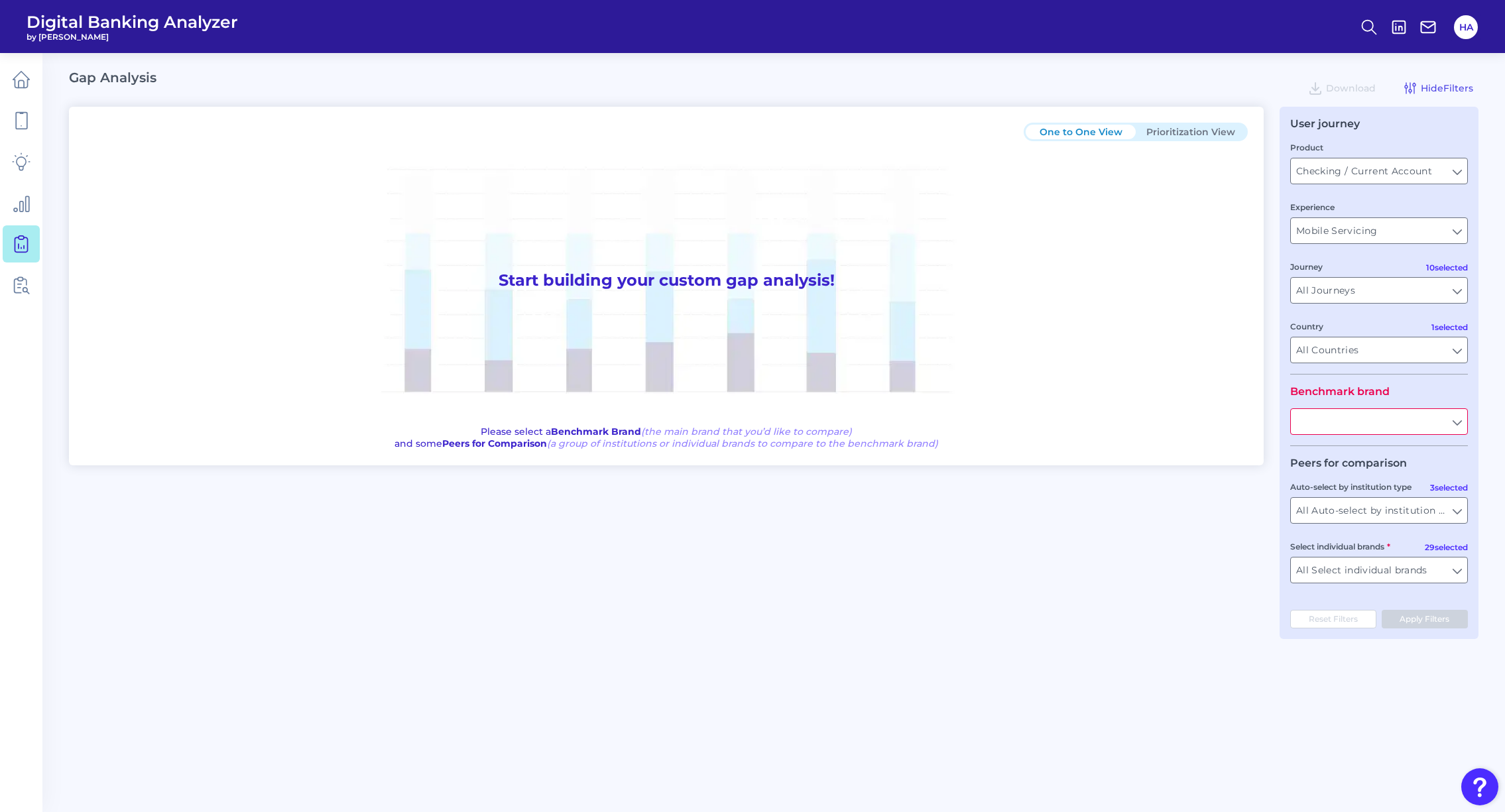
click at [966, 591] on div "One to One View Prioritization View Start building your custom gap analysis! Pl…" at bounding box center [774, 373] width 1410 height 532
drag, startPoint x: 72, startPoint y: 77, endPoint x: 226, endPoint y: 76, distance: 154.0
click at [226, 76] on div "Gap Analysis Download Hide Filters" at bounding box center [774, 88] width 1410 height 37
drag, startPoint x: 226, startPoint y: 76, endPoint x: 481, endPoint y: 506, distance: 499.9
click at [478, 515] on div "One to One View Prioritization View Start building your custom gap analysis! Pl…" at bounding box center [774, 373] width 1410 height 532
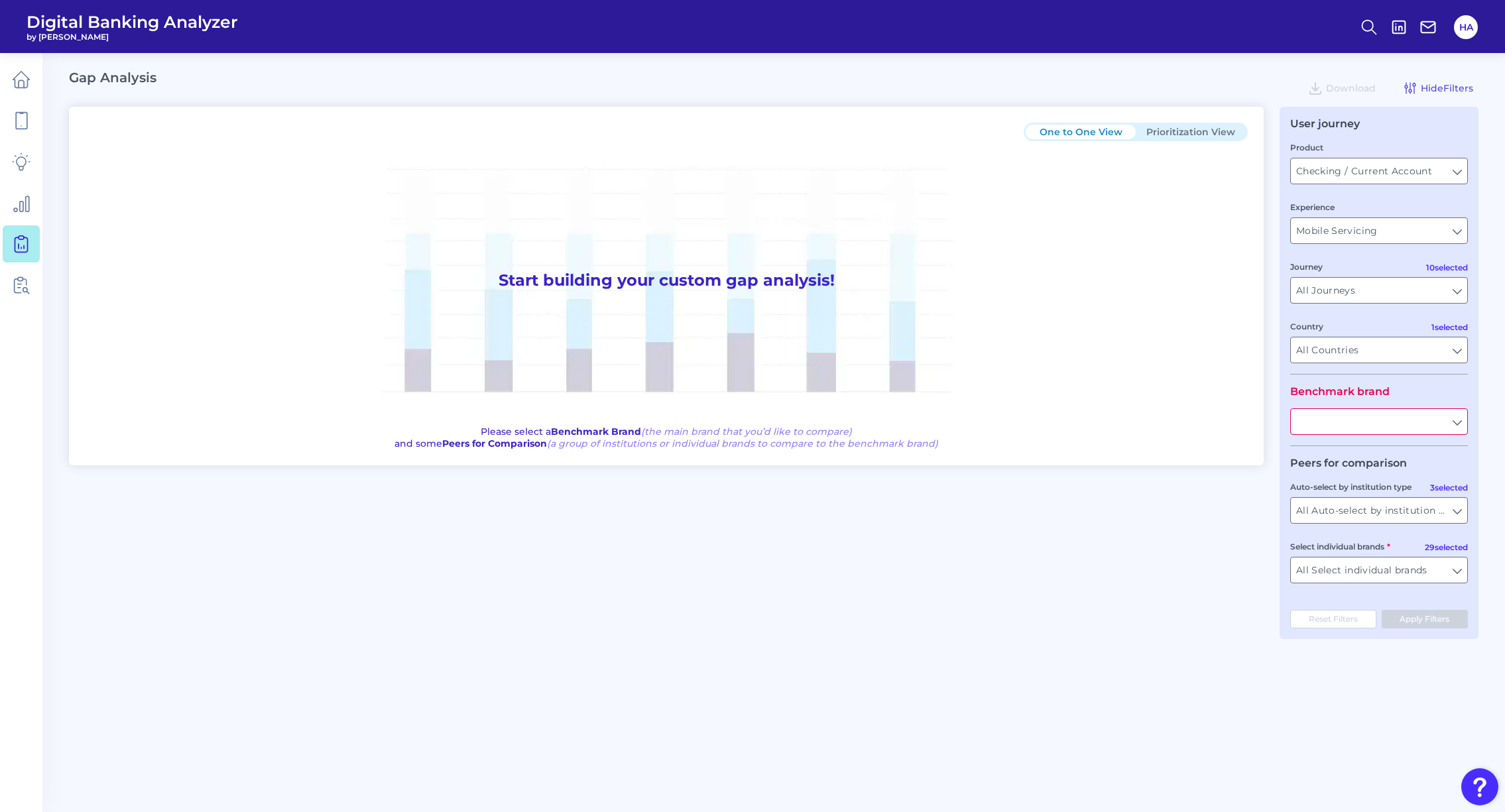
click at [1394, 185] on fieldset "Product Checking / Current Account Checking / Current Account Experience Mobile…" at bounding box center [1379, 257] width 178 height 234
click at [1309, 143] on label "Product" at bounding box center [1307, 147] width 33 height 10
click at [1309, 159] on input "Checking / Current Account" at bounding box center [1379, 171] width 176 height 25
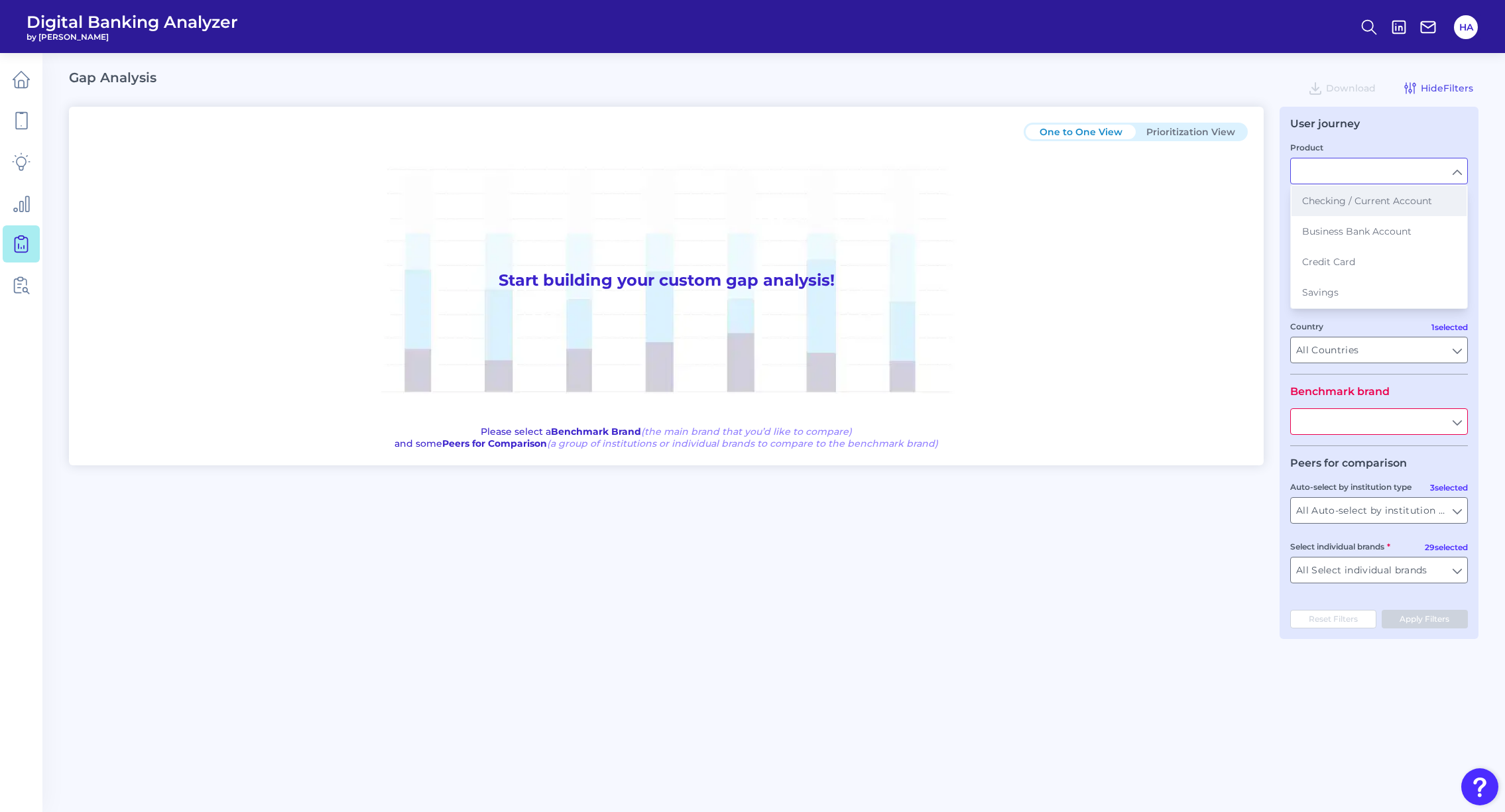
click at [1377, 210] on button "Checking / Current Account" at bounding box center [1379, 201] width 175 height 31
type input "Checking / Current Account"
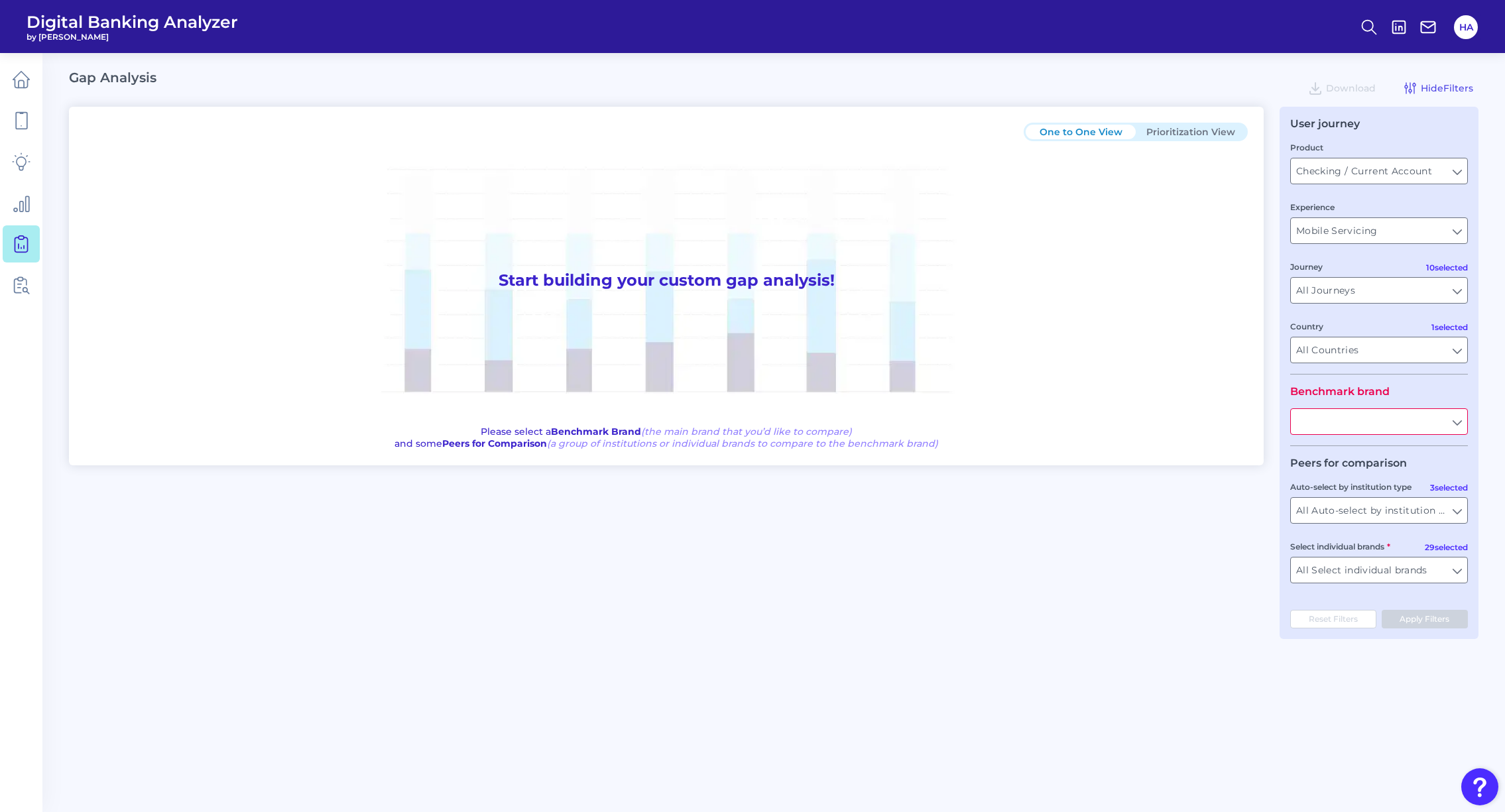
click at [1346, 248] on fieldset "Product Checking / Current Account Checking / Current Account Experience Mobile…" at bounding box center [1379, 257] width 178 height 234
click at [1350, 233] on input "Mobile Servicing" at bounding box center [1379, 230] width 176 height 25
click at [1385, 233] on input "Experience" at bounding box center [1379, 230] width 176 height 25
type input "Mobile Servicing"
click at [1353, 287] on input "All Journeys" at bounding box center [1379, 290] width 176 height 25
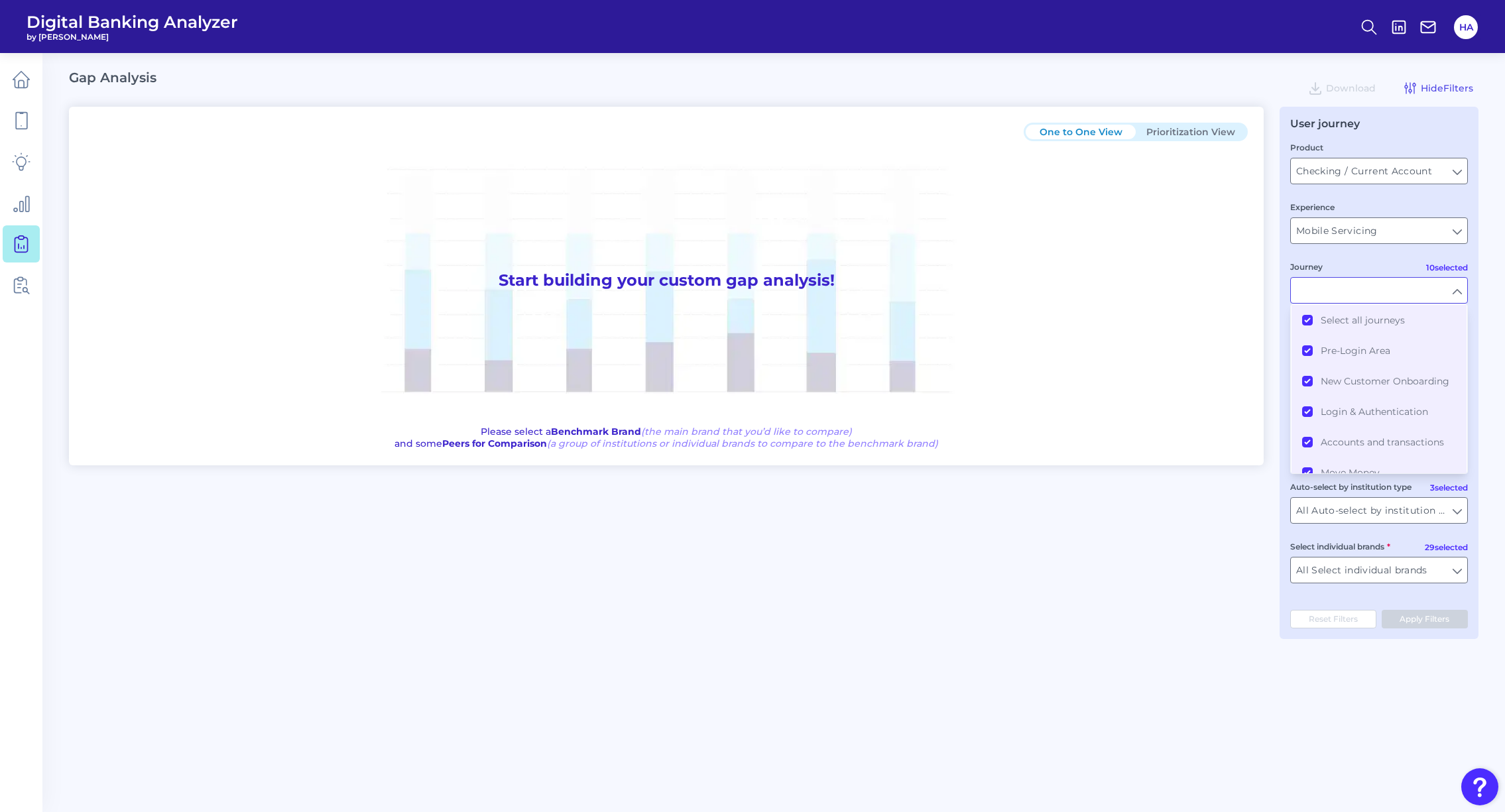
click at [1354, 268] on div "Journey" at bounding box center [1379, 281] width 178 height 44
click at [1454, 290] on input "Journey" at bounding box center [1379, 290] width 176 height 25
type input "All Journeys"
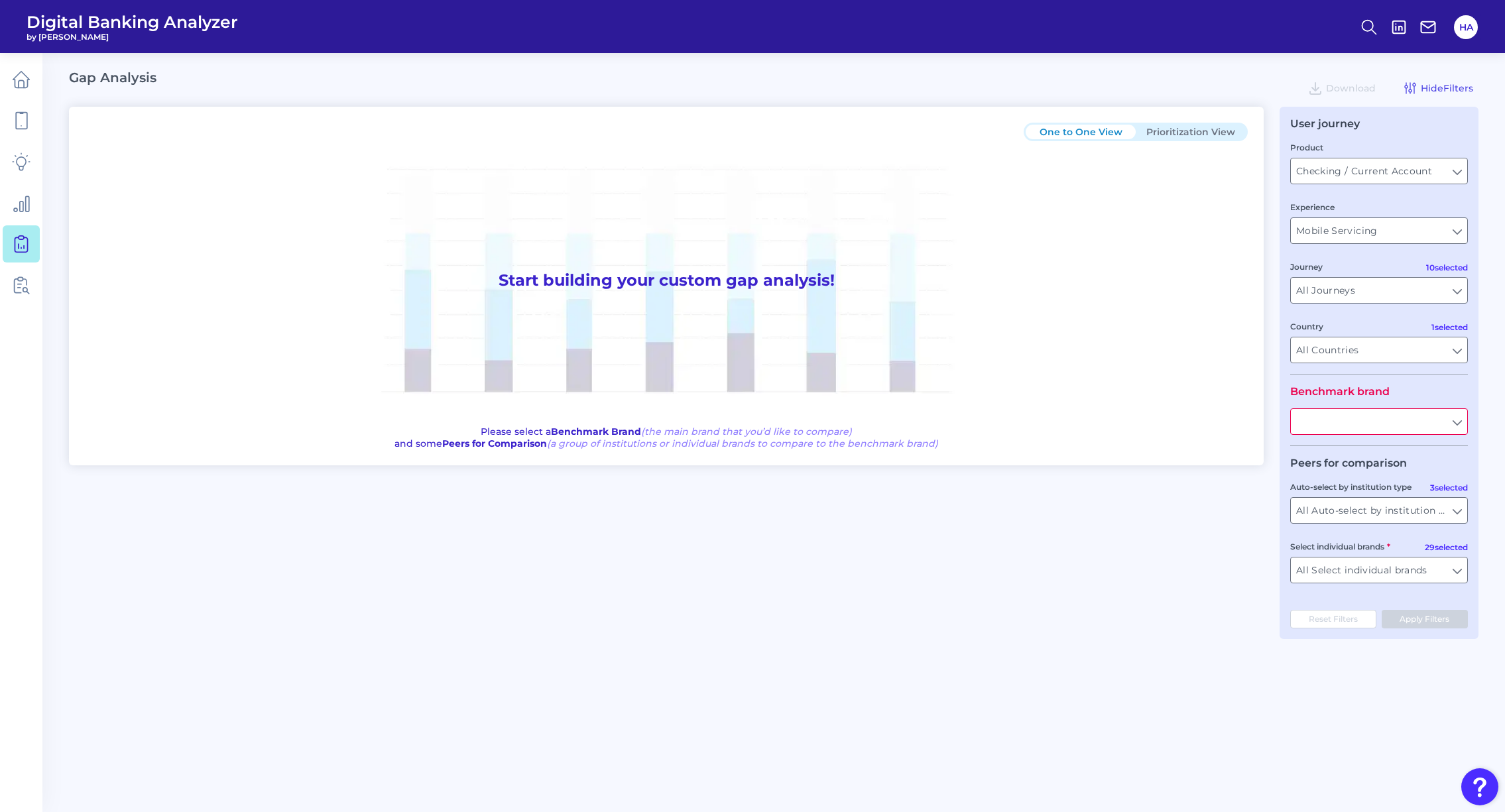
click at [1370, 424] on input "text" at bounding box center [1379, 421] width 176 height 25
click at [1355, 444] on button "Santa nder" at bounding box center [1379, 451] width 175 height 31
type input "Santander"
click at [1392, 505] on input "All Auto-select by institution types" at bounding box center [1379, 510] width 176 height 25
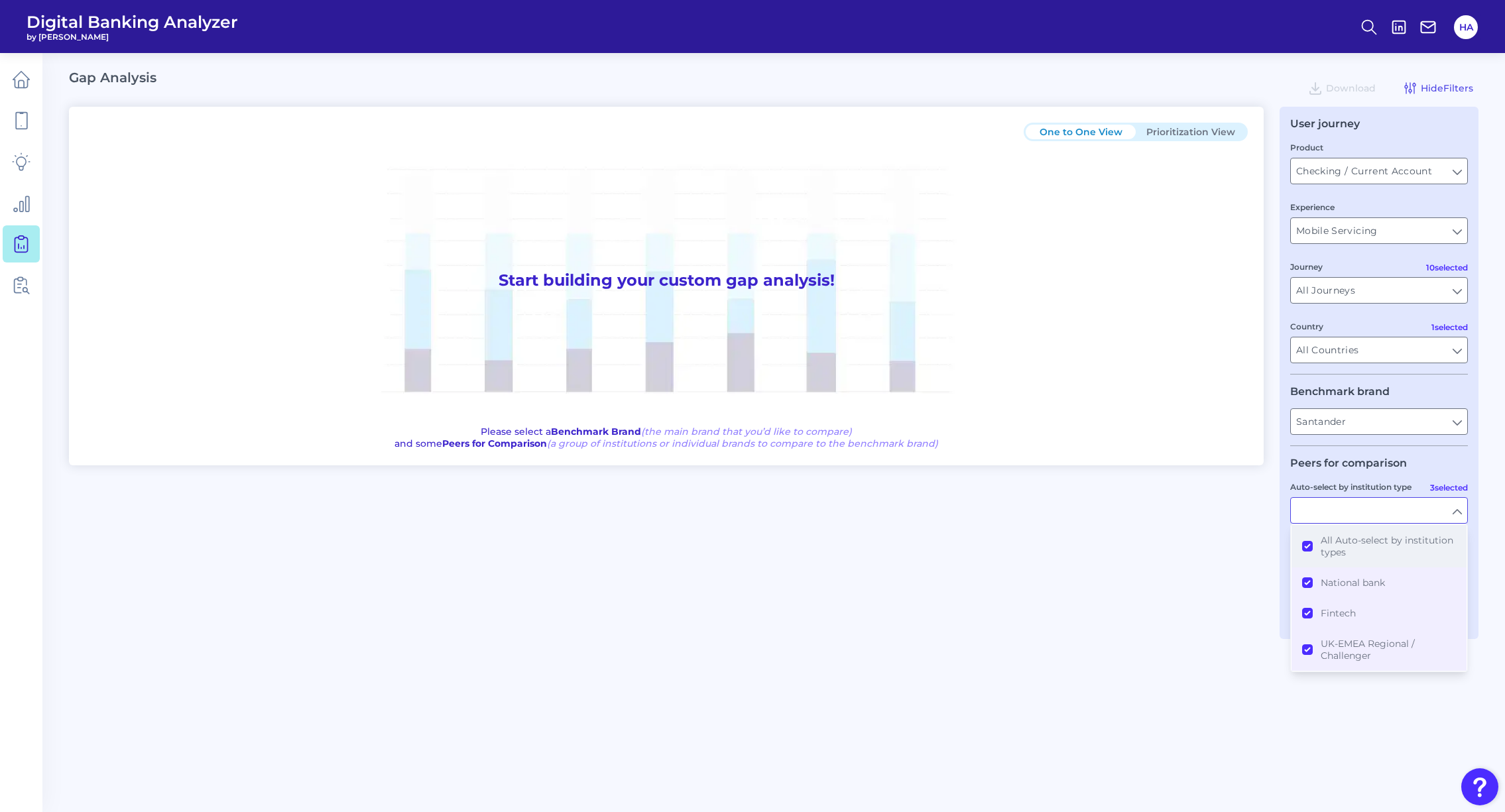
drag, startPoint x: 1352, startPoint y: 545, endPoint x: 1353, endPoint y: 553, distance: 8.1
click at [1352, 545] on span "All Auto-select by institution types" at bounding box center [1388, 546] width 136 height 24
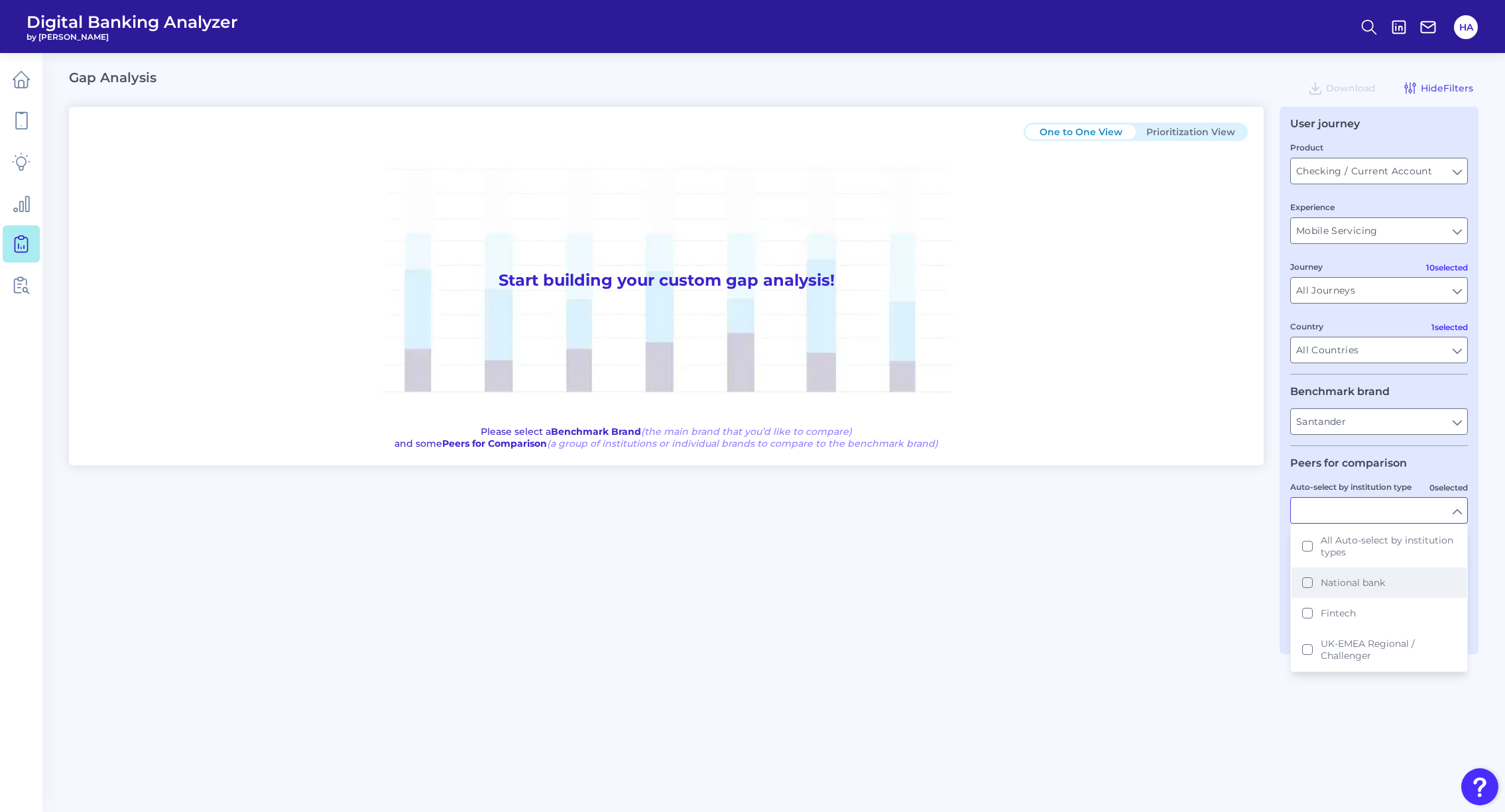
click at [1355, 581] on span "National bank" at bounding box center [1353, 582] width 64 height 12
type input "Barclays, First Direct, [GEOGRAPHIC_DATA], HSBC, Lloyds Bank, Nationwide Buildi…"
click at [1454, 512] on input "Auto-select by institution type" at bounding box center [1379, 510] width 176 height 25
type input "National bank"
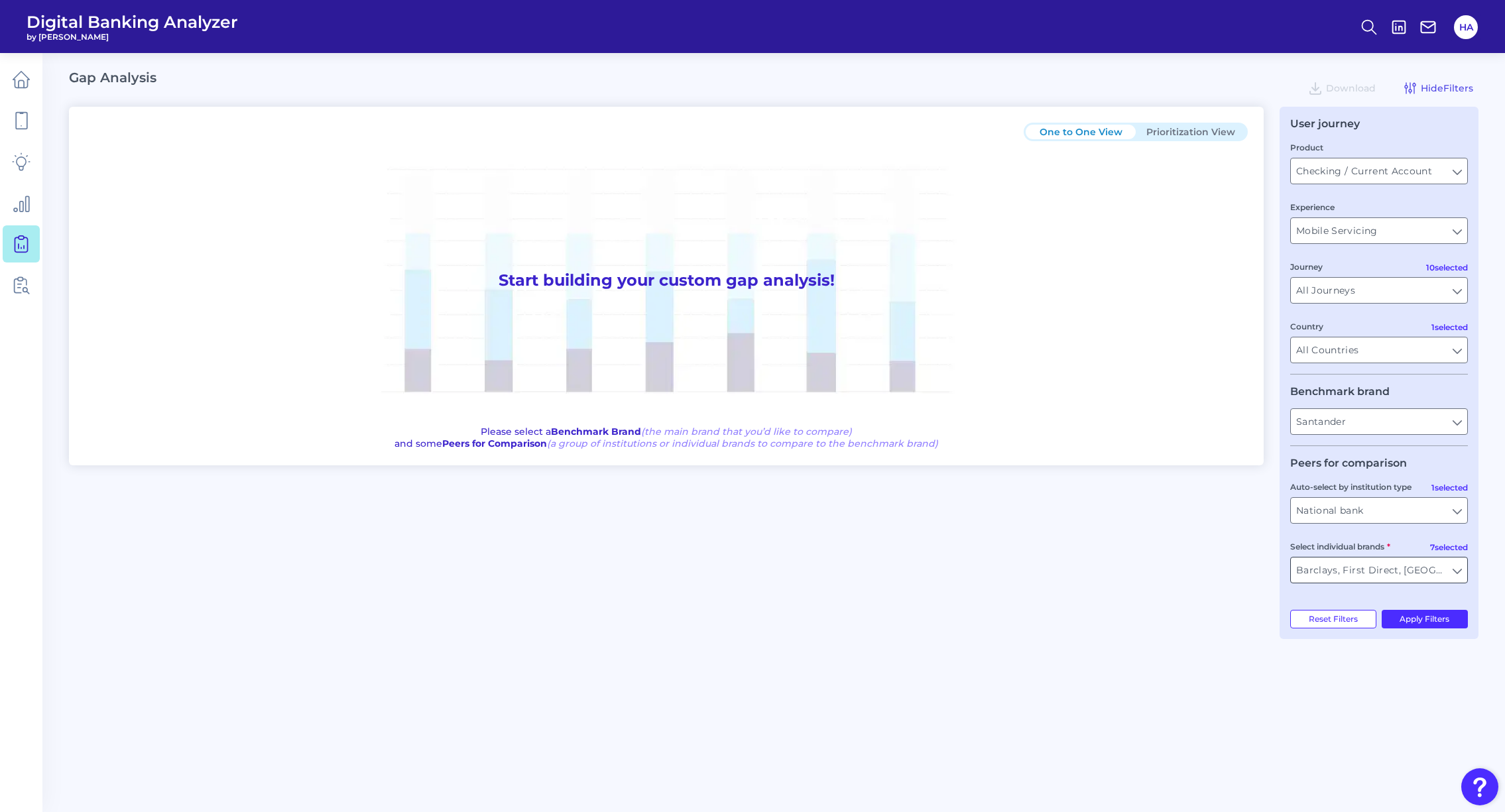
click at [1403, 568] on input "Barclays, First Direct, [GEOGRAPHIC_DATA], HSBC, Lloyds Bank, Nationwide Buildi…" at bounding box center [1379, 570] width 176 height 25
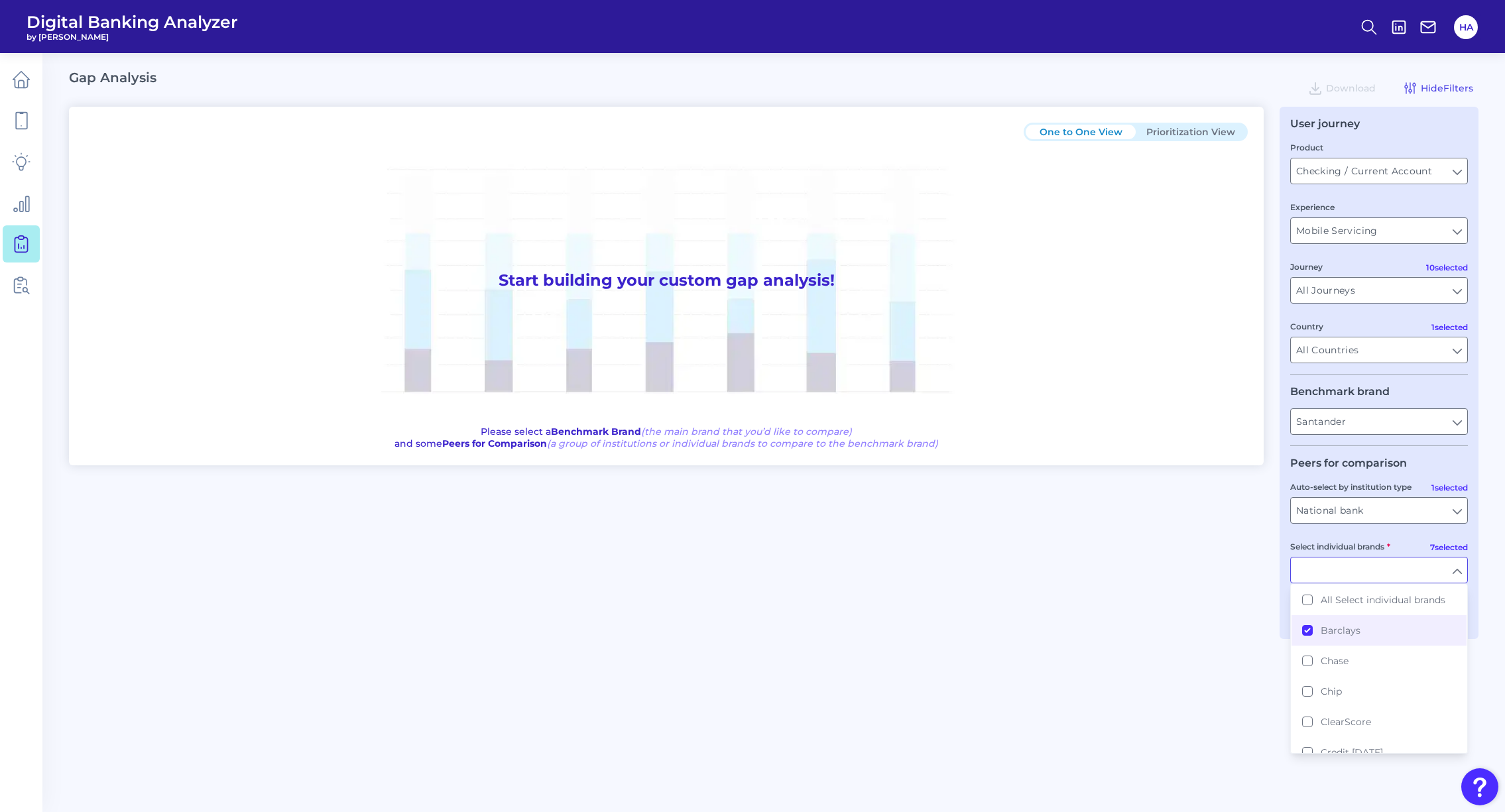
click at [1398, 558] on input "Select individual brands" at bounding box center [1379, 570] width 176 height 25
type input "Barclays, First Direct, [GEOGRAPHIC_DATA], HSBC, Lloyds Bank, Nationwide Buildi…"
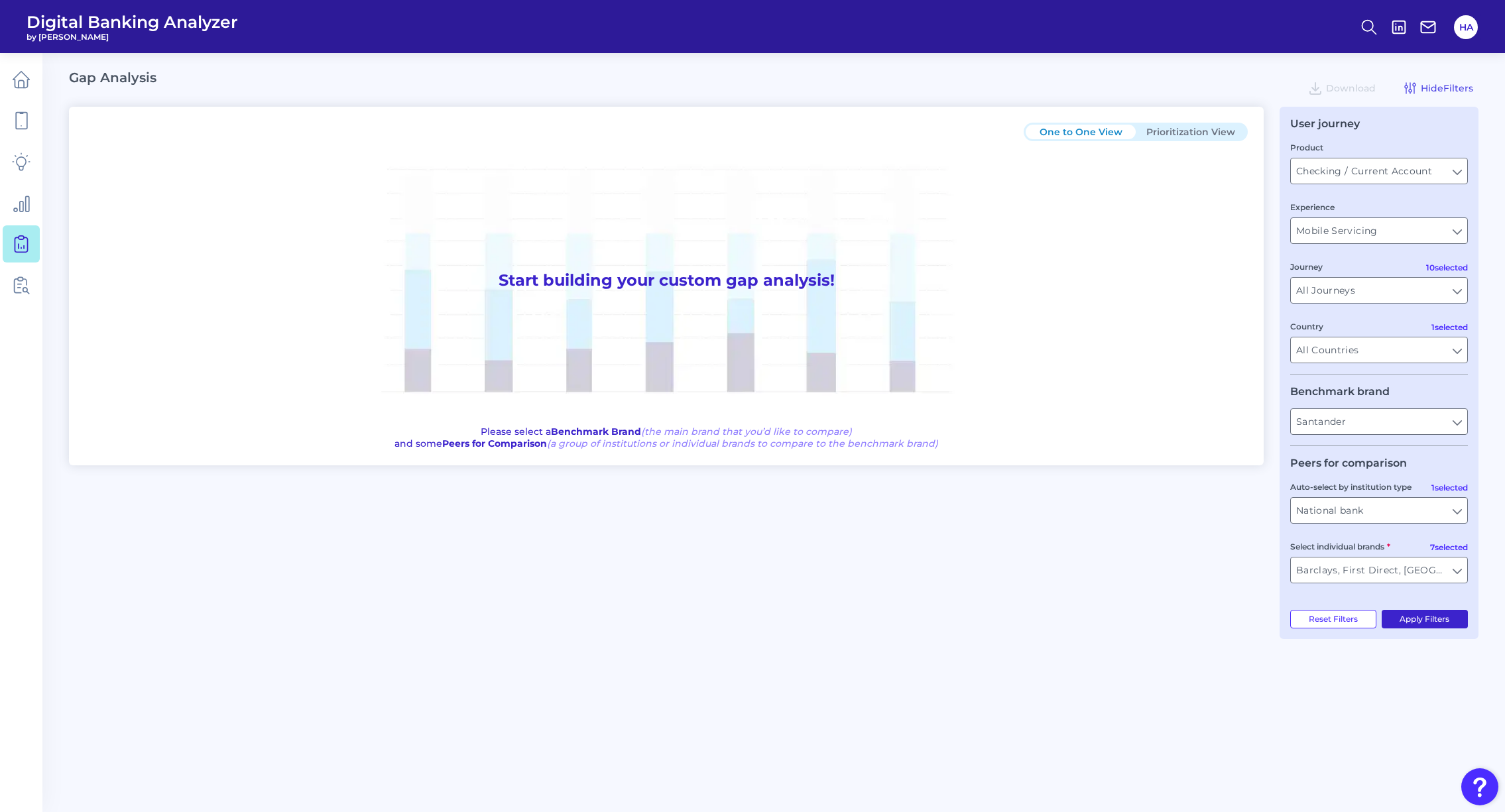
click at [1436, 621] on button "Apply Filters" at bounding box center [1425, 619] width 87 height 18
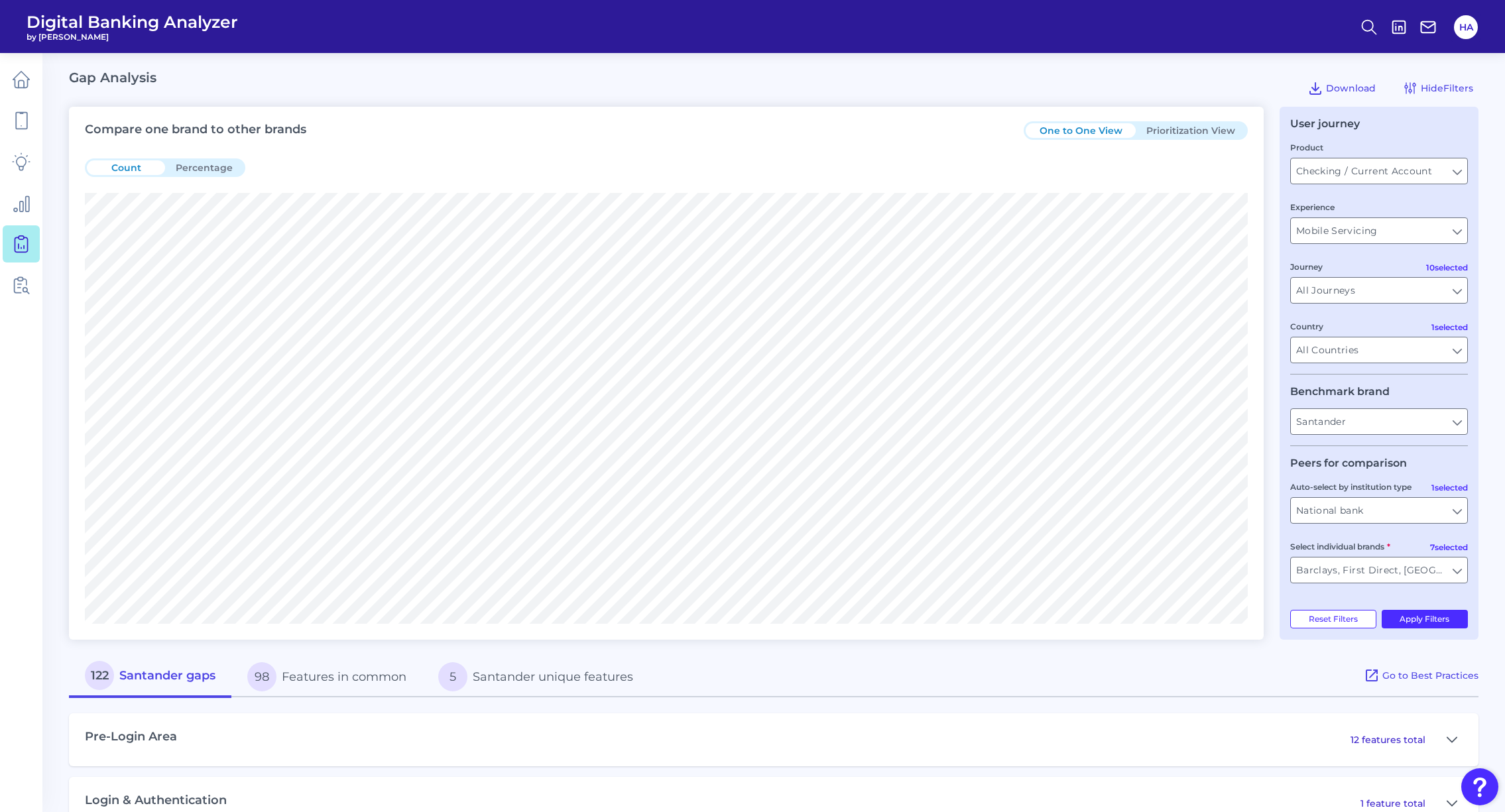
click at [946, 631] on div "Compare one brand to other brands One to One View Prioritization View Count Per…" at bounding box center [666, 373] width 1195 height 533
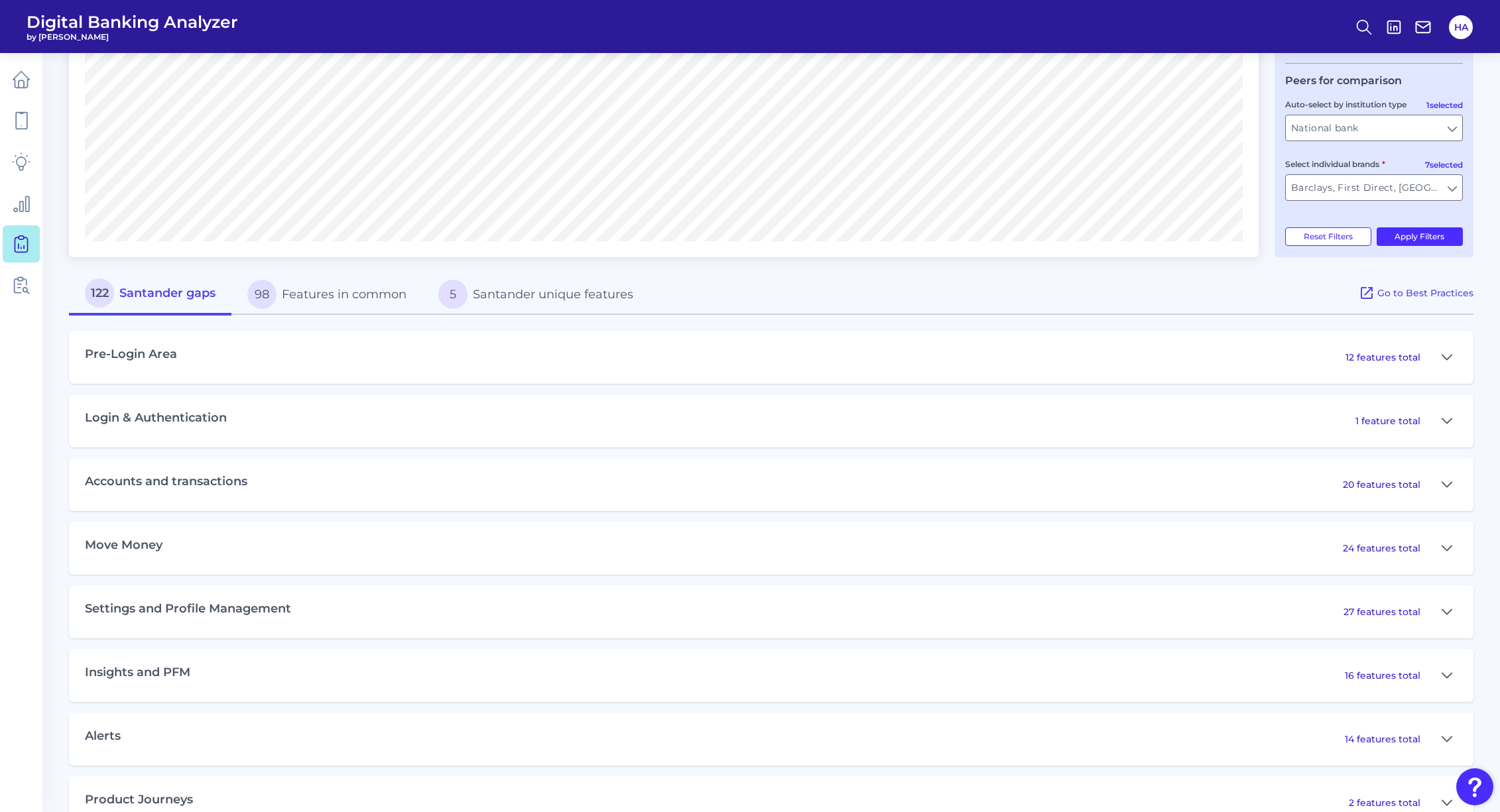
scroll to position [464, 0]
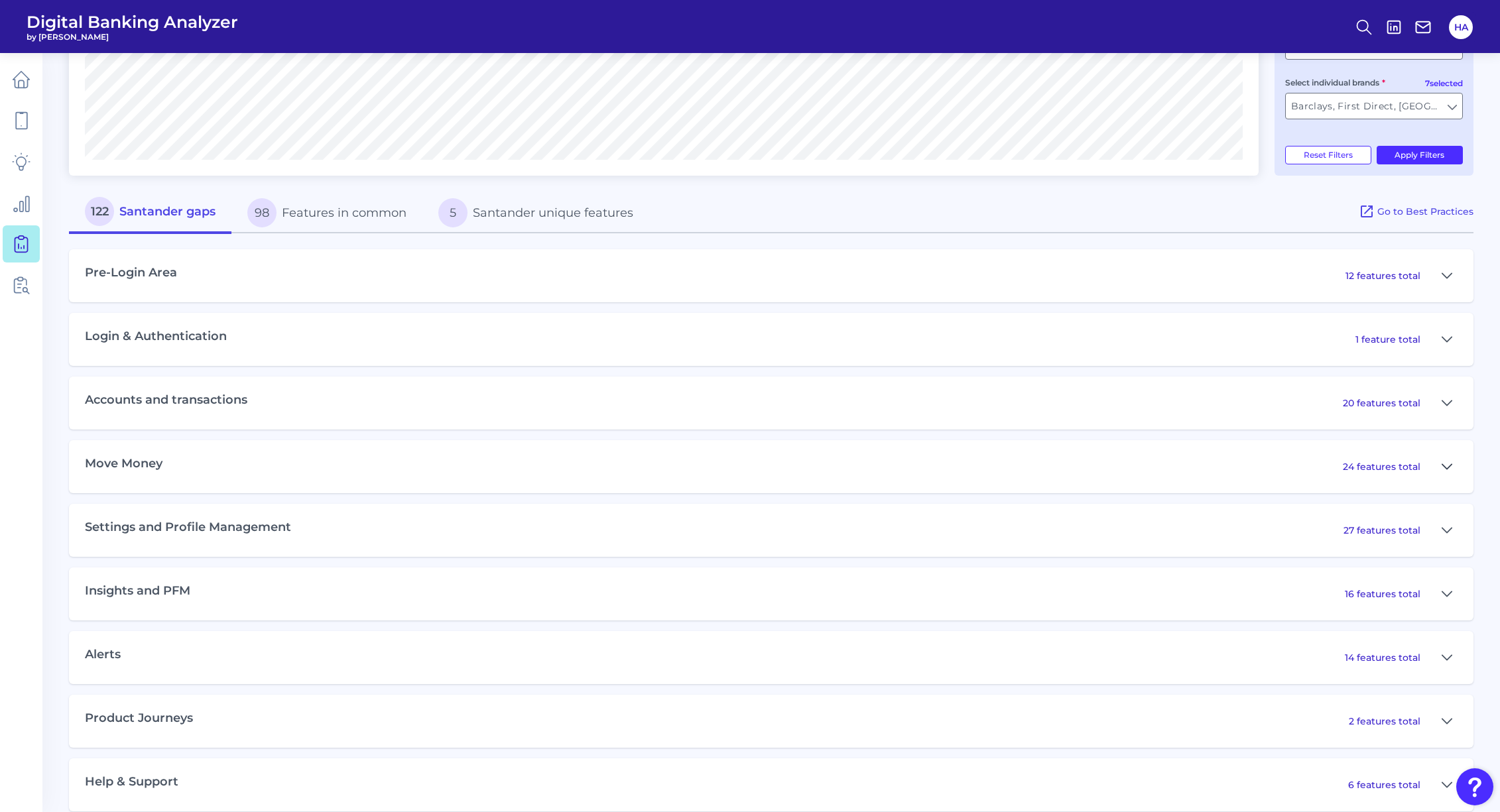
click at [1450, 464] on icon at bounding box center [1446, 466] width 11 height 16
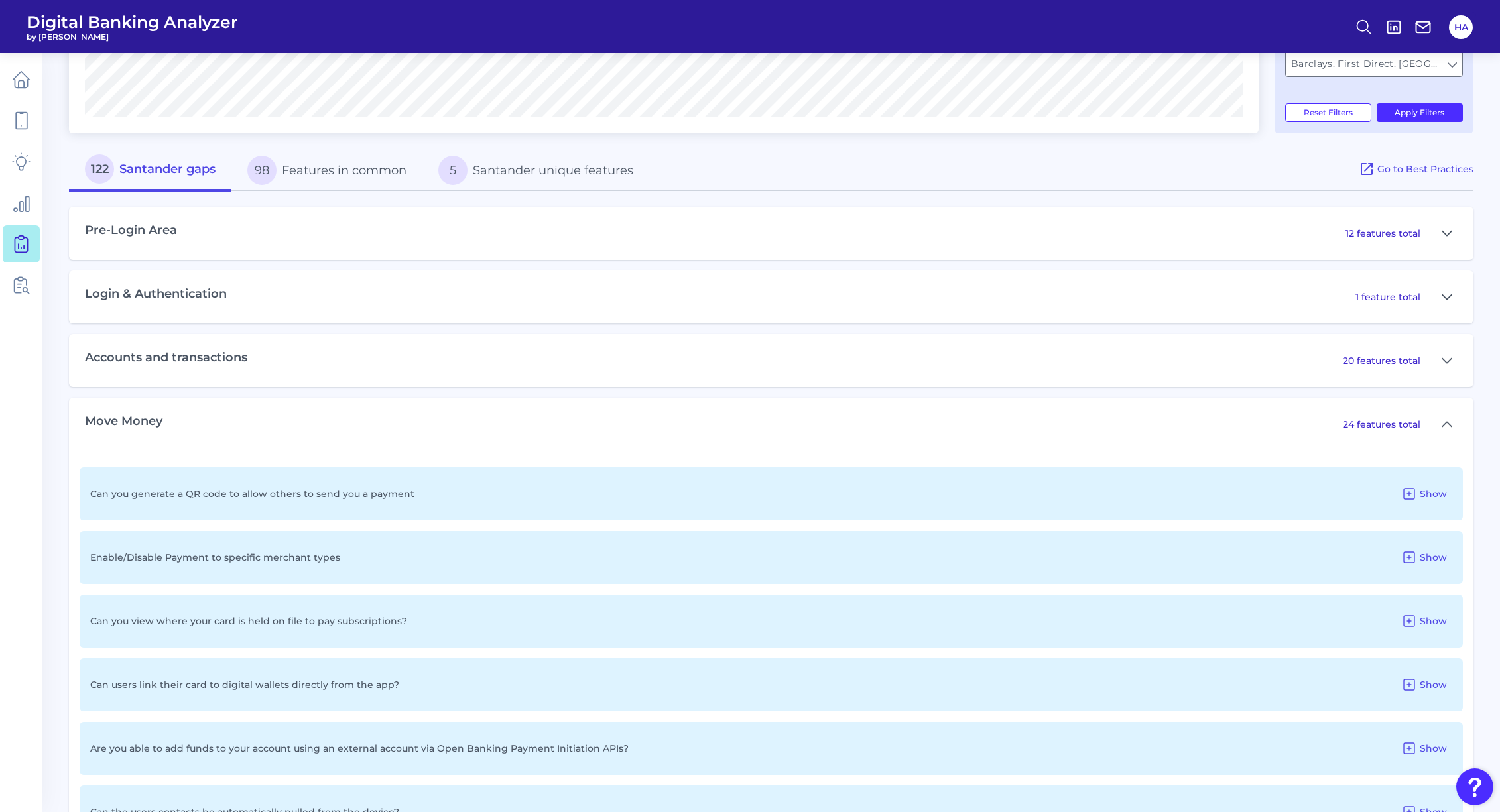
scroll to position [662, 0]
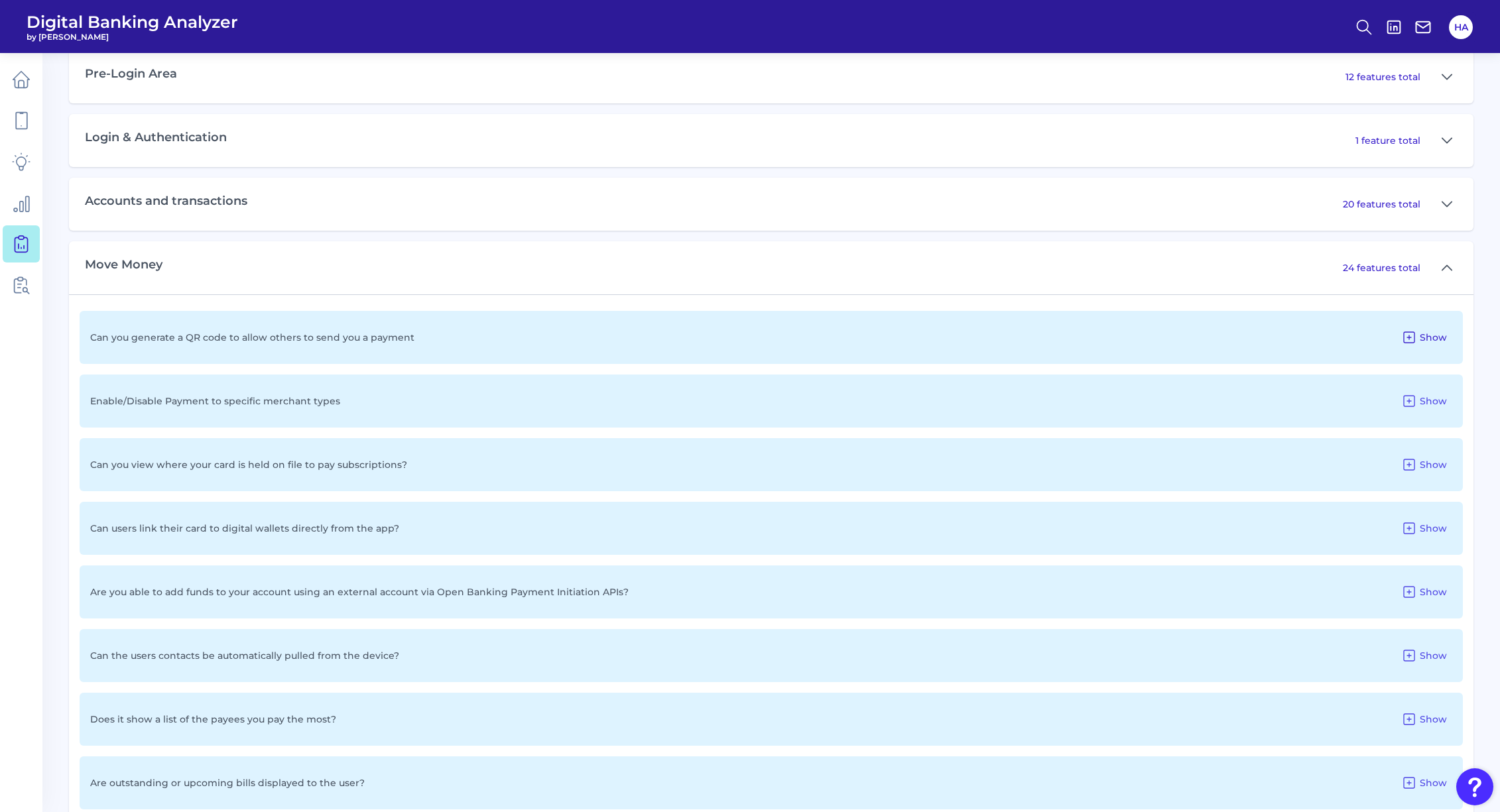
click at [1421, 335] on span "Show" at bounding box center [1433, 337] width 27 height 12
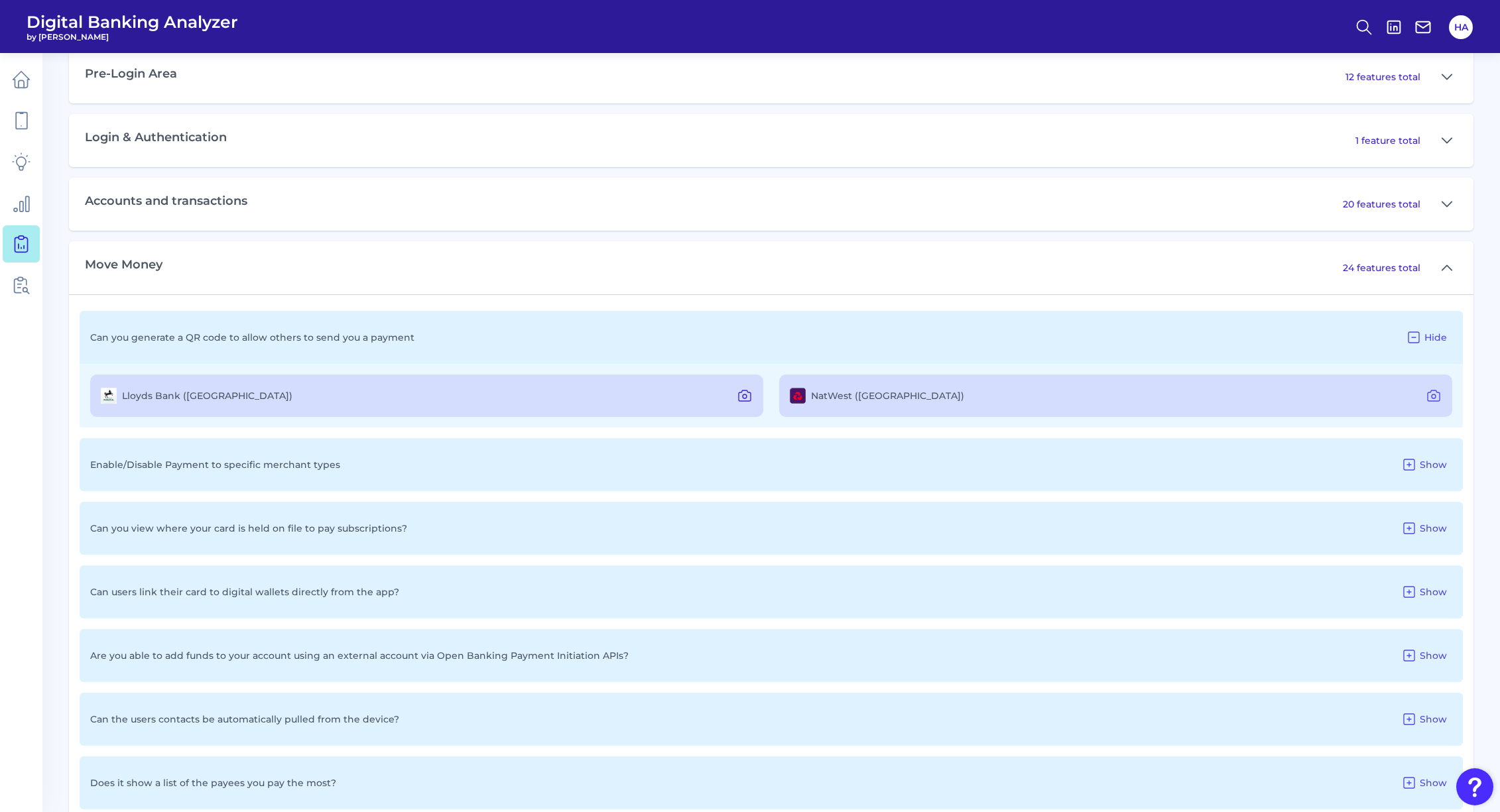
click at [750, 389] on icon at bounding box center [744, 395] width 16 height 16
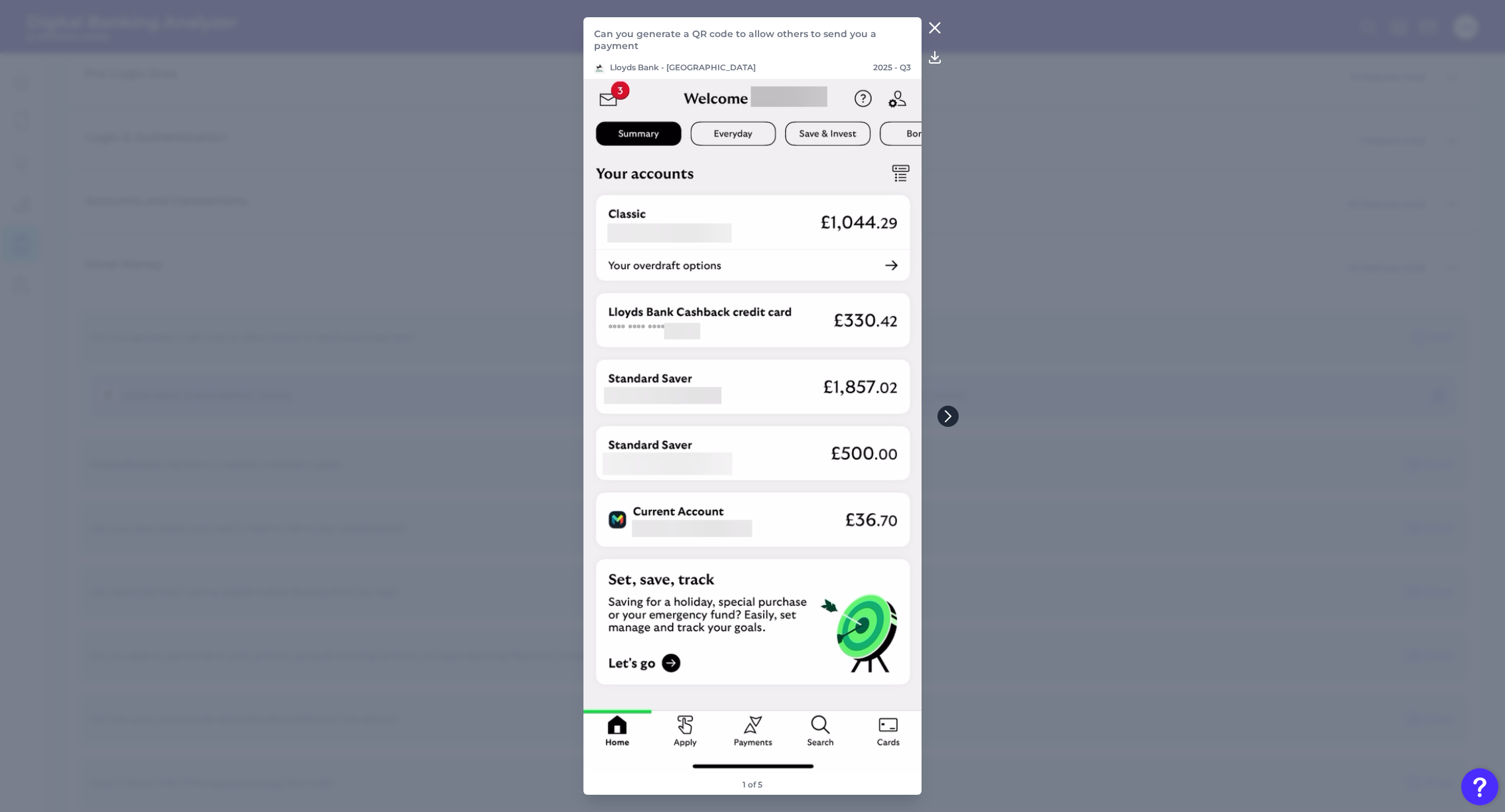
click at [951, 414] on icon at bounding box center [948, 416] width 12 height 12
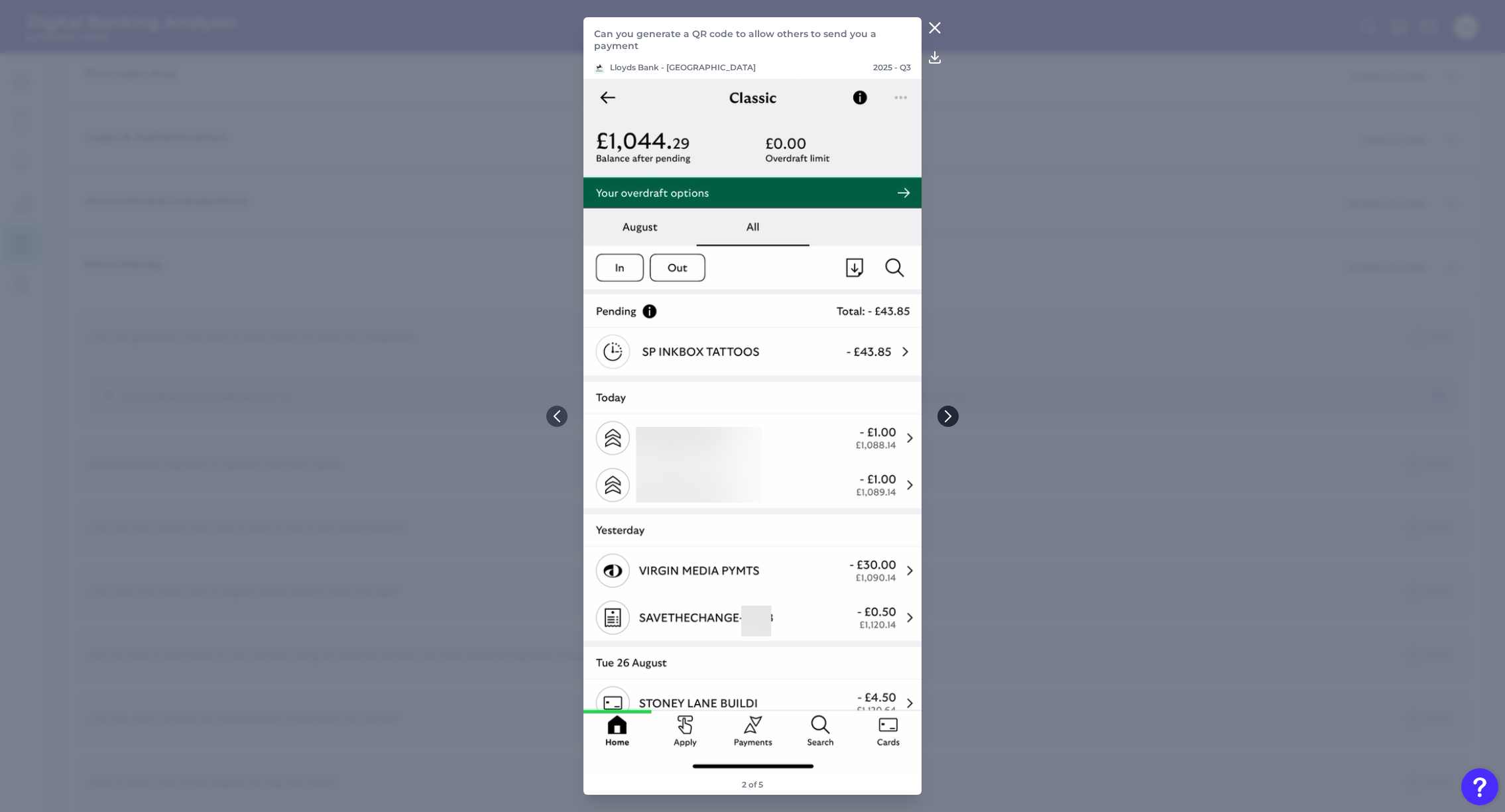
click at [947, 414] on icon at bounding box center [948, 415] width 5 height 11
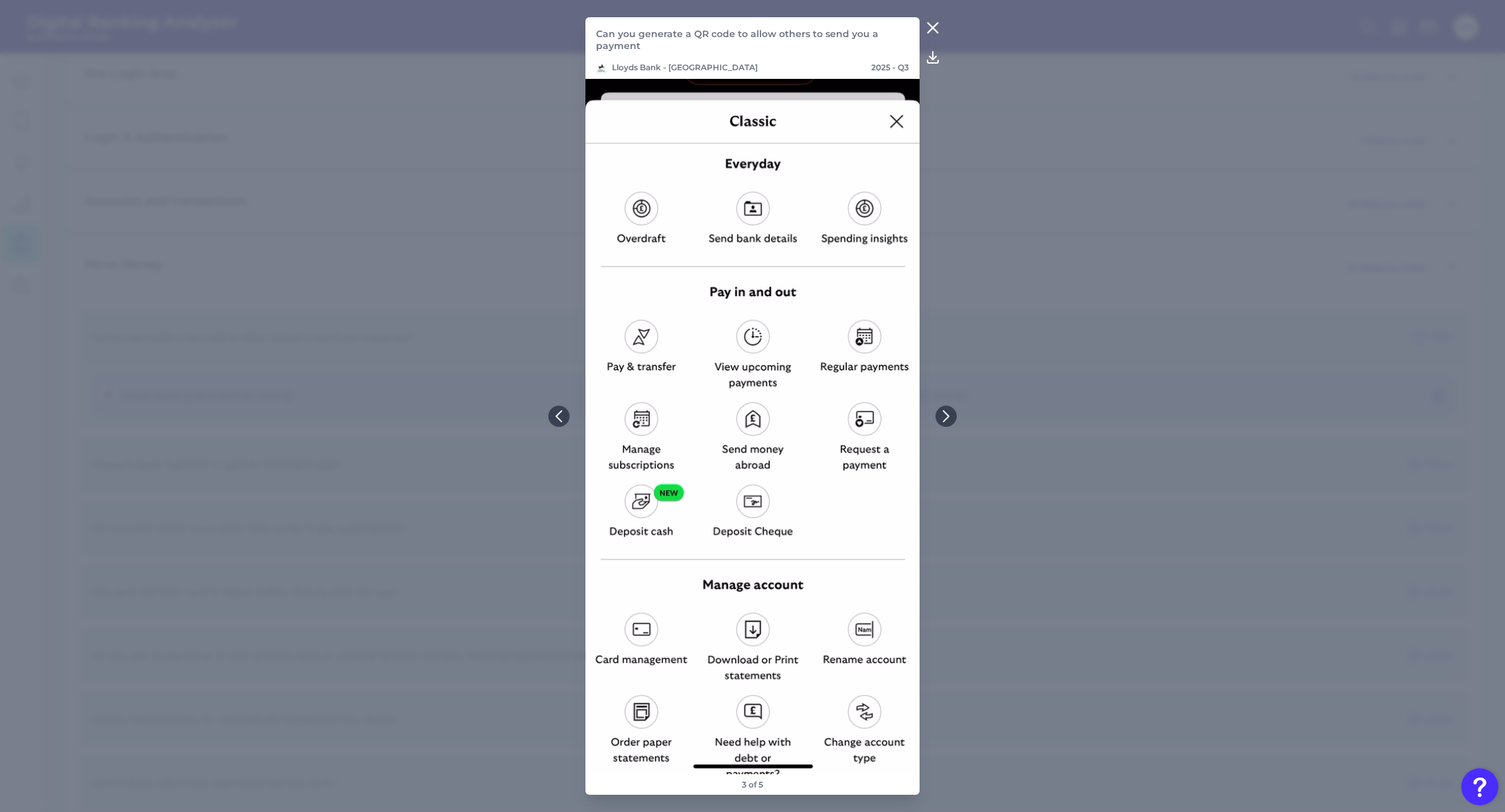
click at [931, 25] on icon at bounding box center [933, 28] width 10 height 10
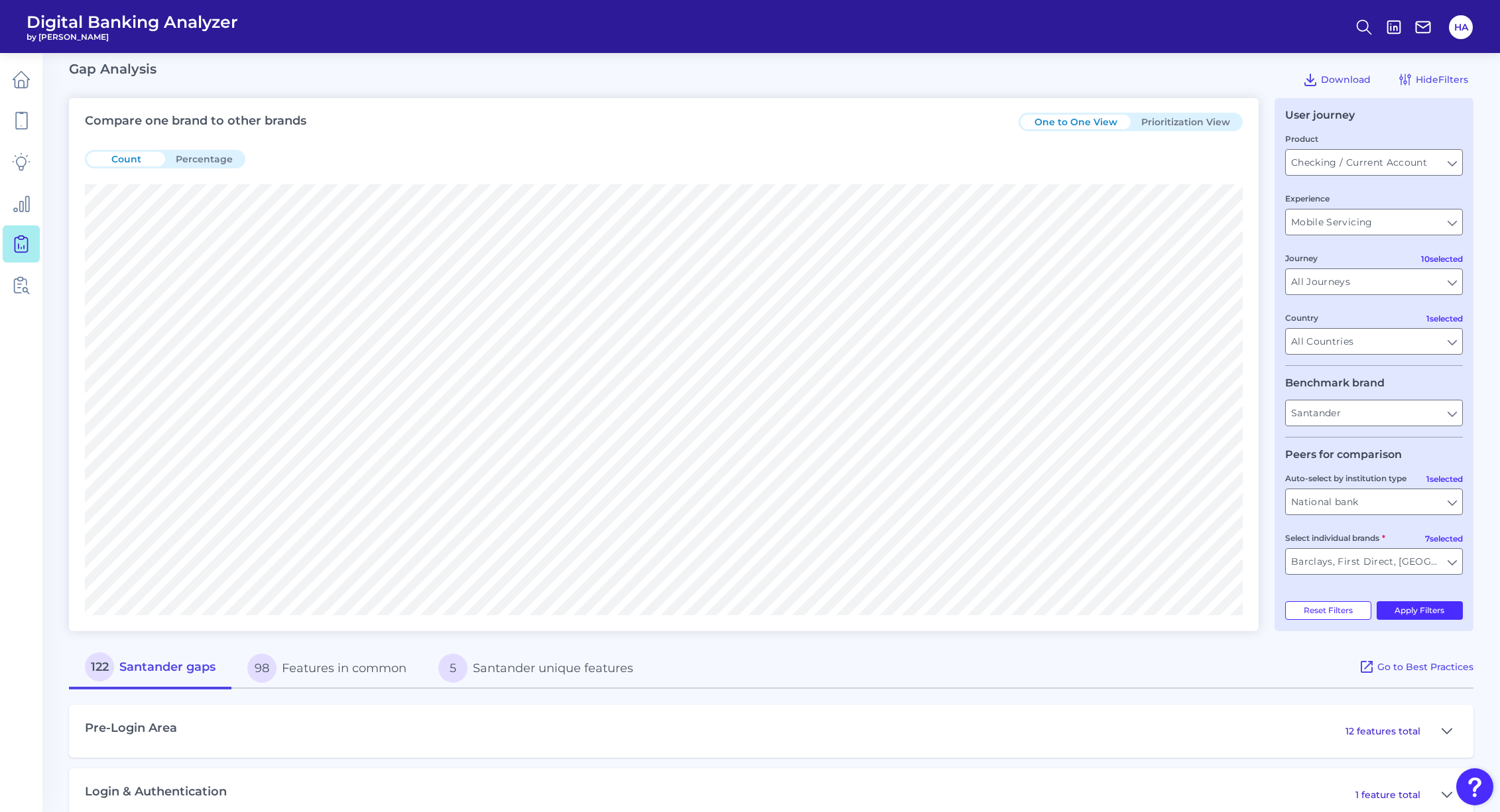
scroll to position [0, 0]
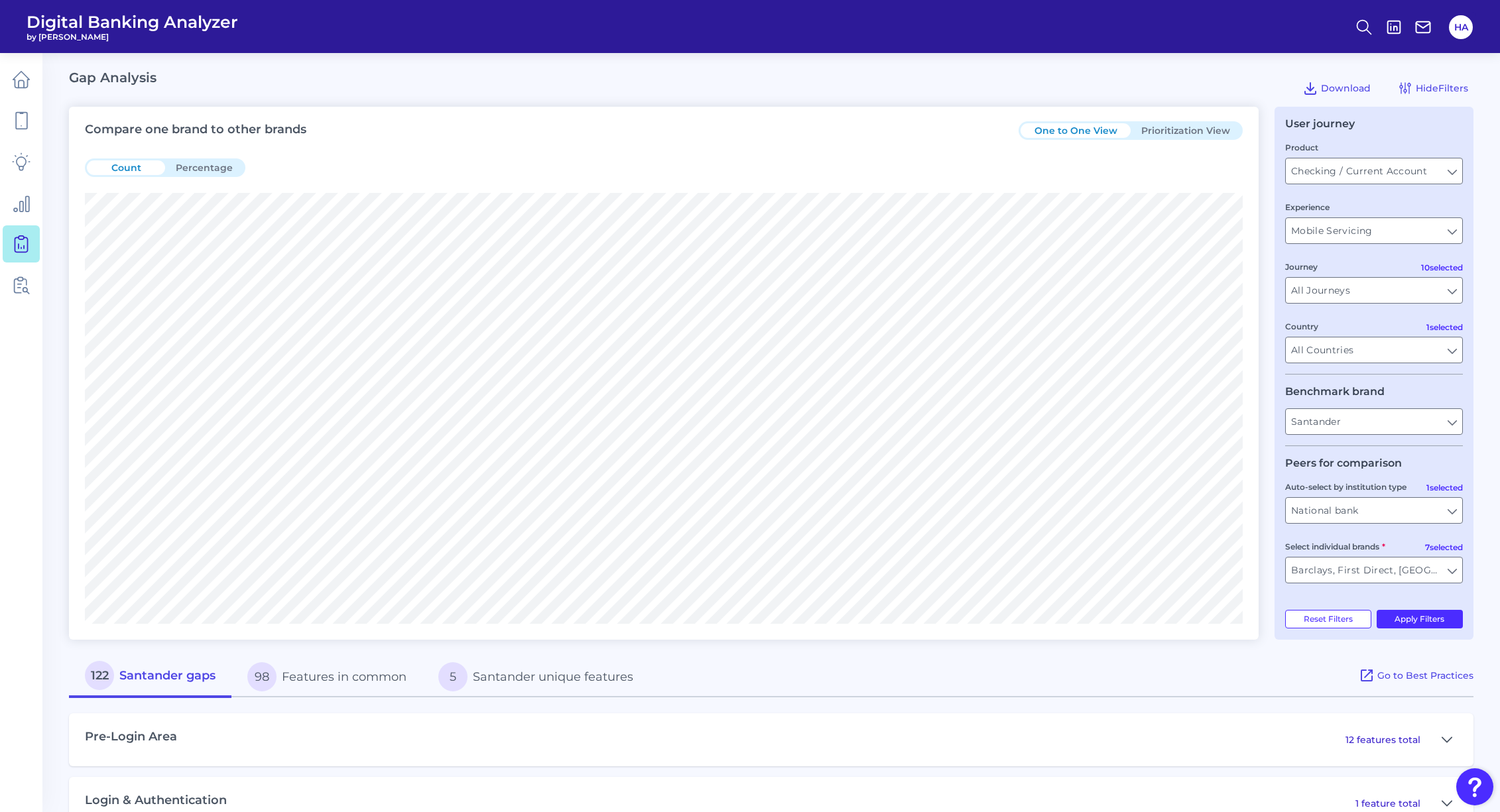
click at [1202, 132] on button "Prioritization View" at bounding box center [1185, 131] width 110 height 15
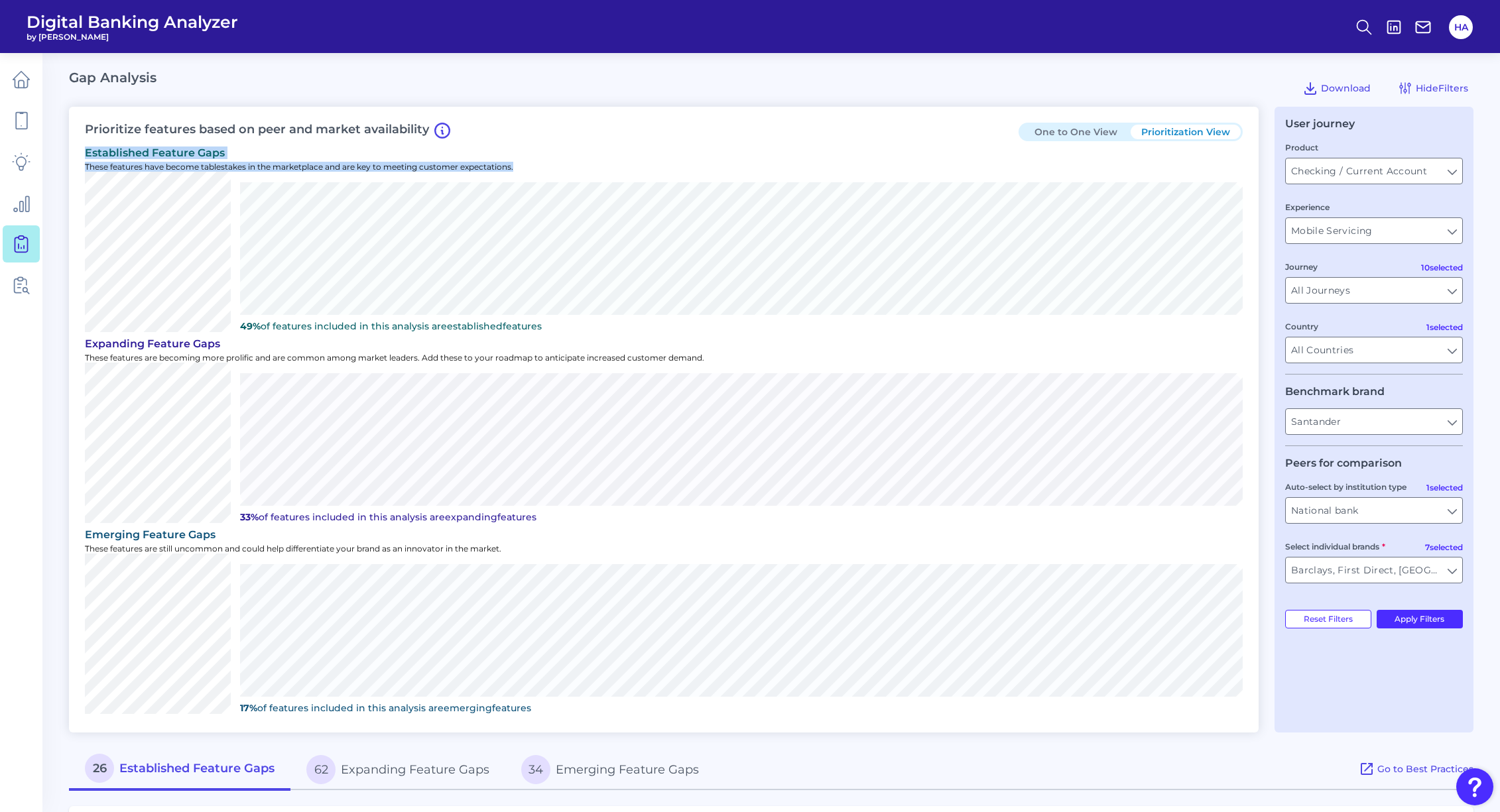
drag, startPoint x: 88, startPoint y: 151, endPoint x: 636, endPoint y: 165, distance: 548.2
click at [636, 165] on div "established Feature Gaps These features have become tablestakes in the marketpl…" at bounding box center [664, 239] width 1158 height 191
click at [355, 173] on div "The benchmark brand selected has no established gaps 49% of features included i…" at bounding box center [664, 252] width 1158 height 160
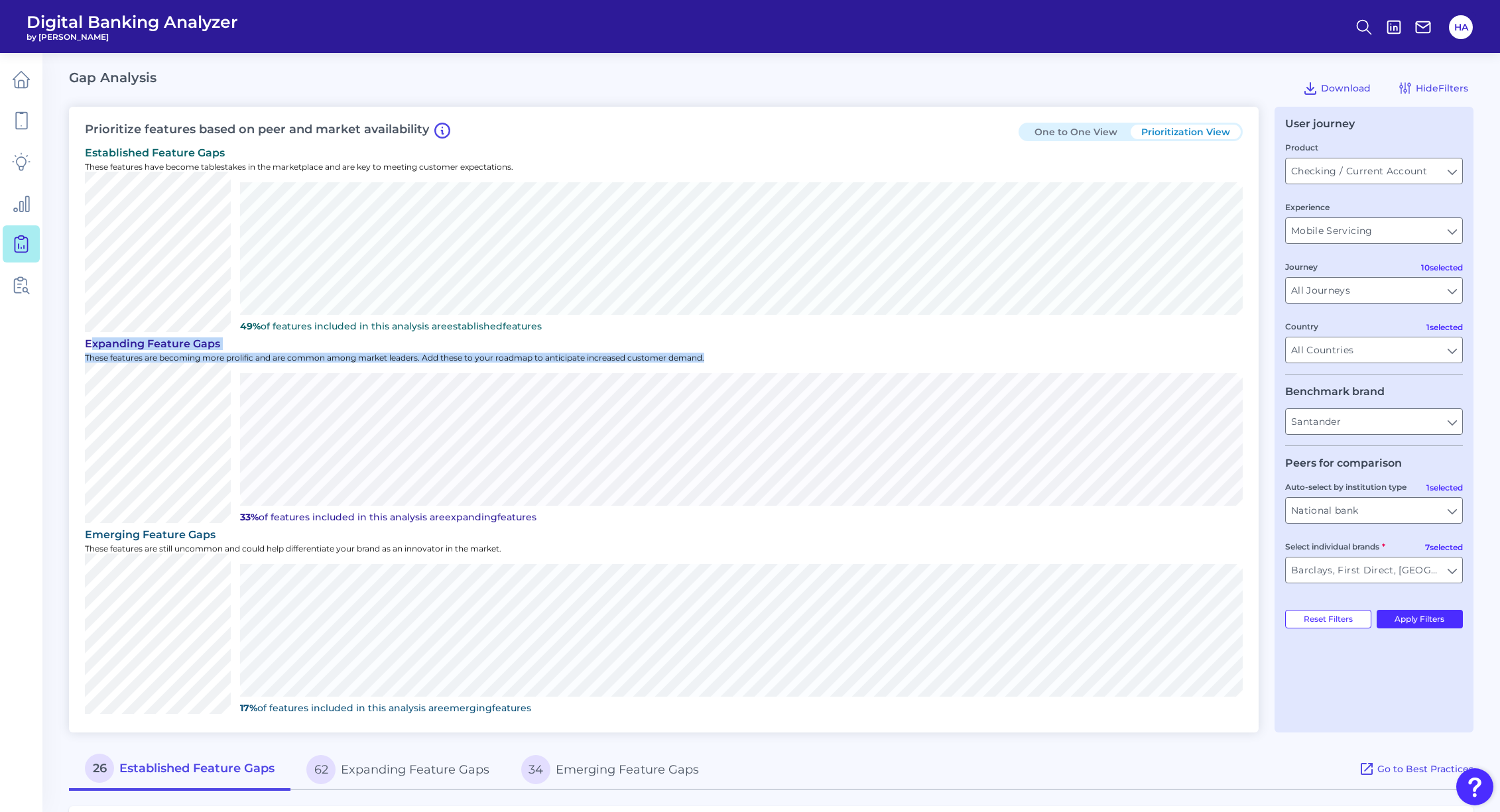
drag, startPoint x: 89, startPoint y: 348, endPoint x: 938, endPoint y: 365, distance: 849.2
click at [938, 365] on div "expanding Feature Gaps These features are becoming more prolific and are common…" at bounding box center [664, 430] width 1158 height 191
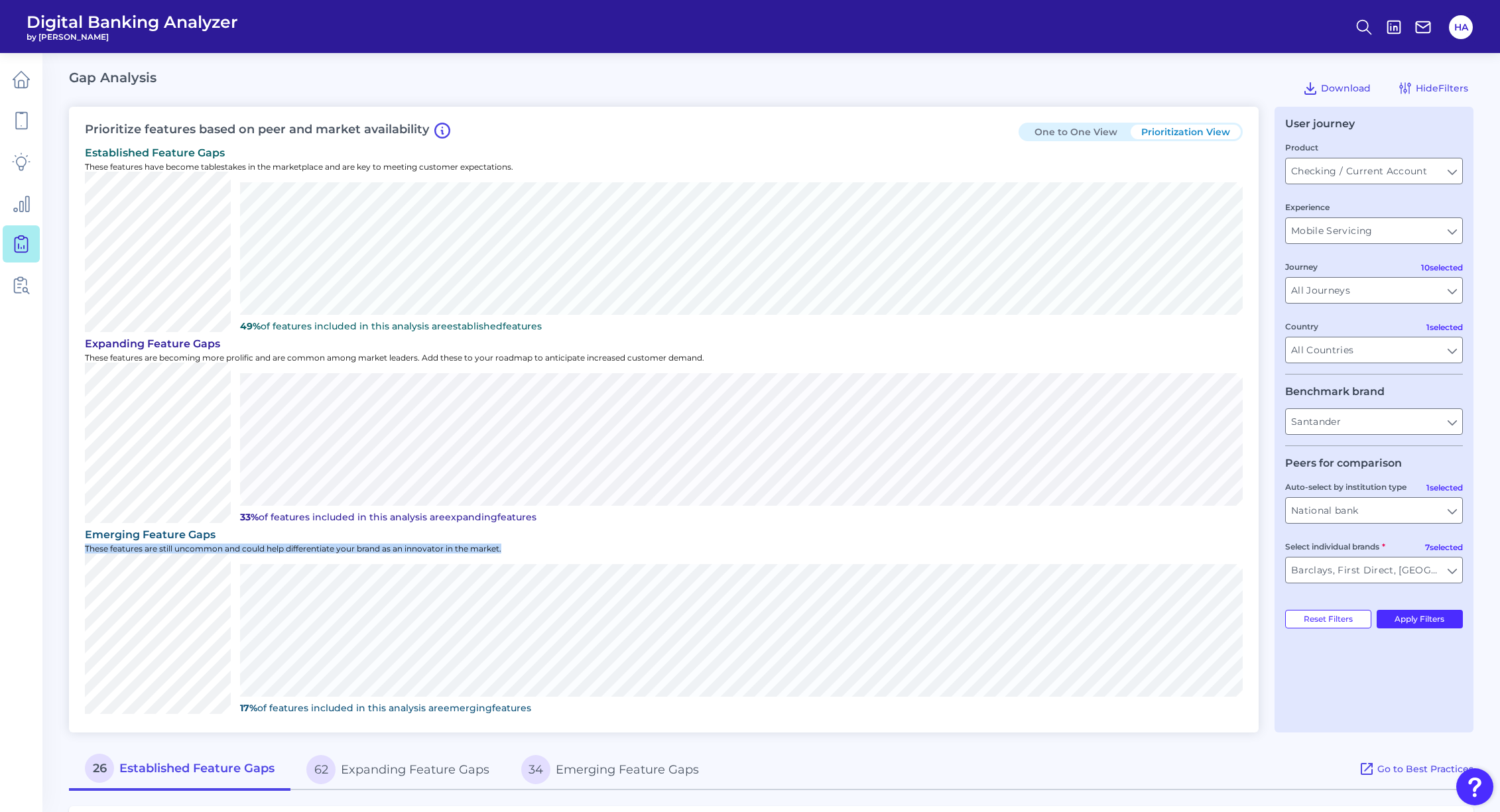
drag, startPoint x: 75, startPoint y: 542, endPoint x: 675, endPoint y: 558, distance: 600.2
click at [675, 558] on div "Prioritize features based on peer and market availability One to One View Prior…" at bounding box center [663, 419] width 1189 height 625
click at [440, 555] on div "The benchmark brand selected has no emerging gaps 17% of features included in t…" at bounding box center [664, 634] width 1158 height 160
click at [1458, 418] on input "Santander" at bounding box center [1374, 421] width 176 height 25
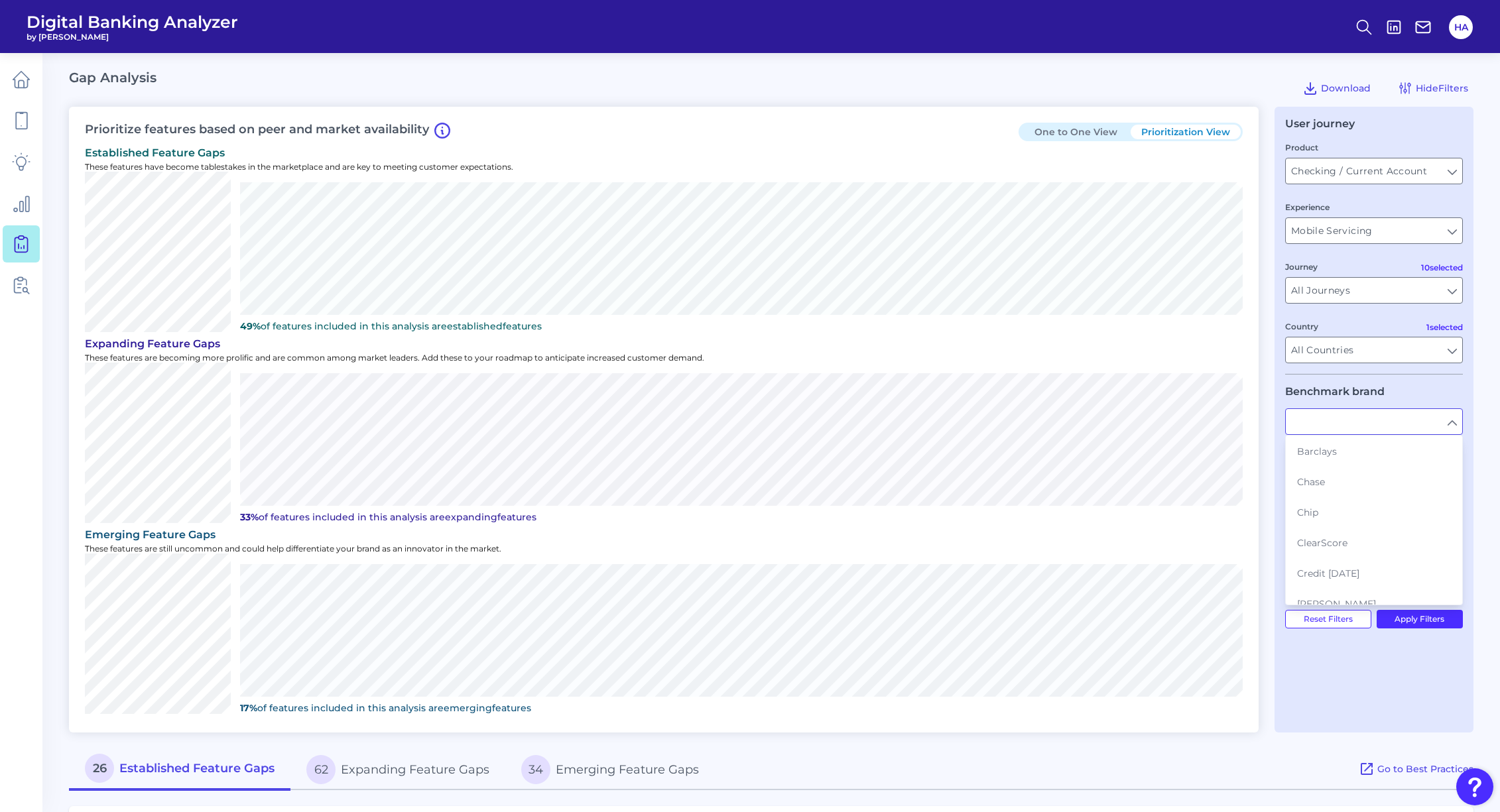
click at [1448, 418] on input "text" at bounding box center [1374, 421] width 176 height 25
type input "Santander"
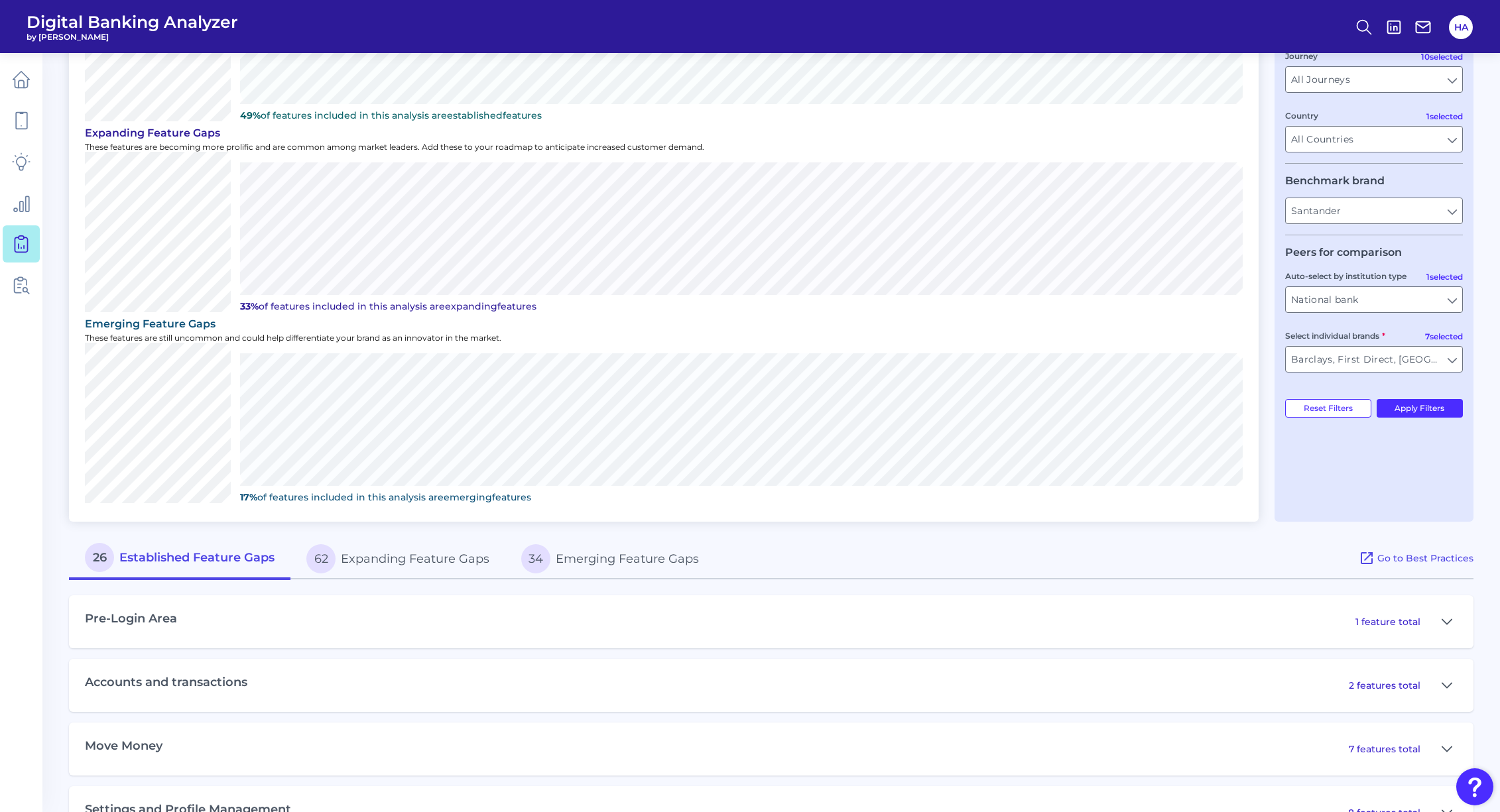
scroll to position [199, 0]
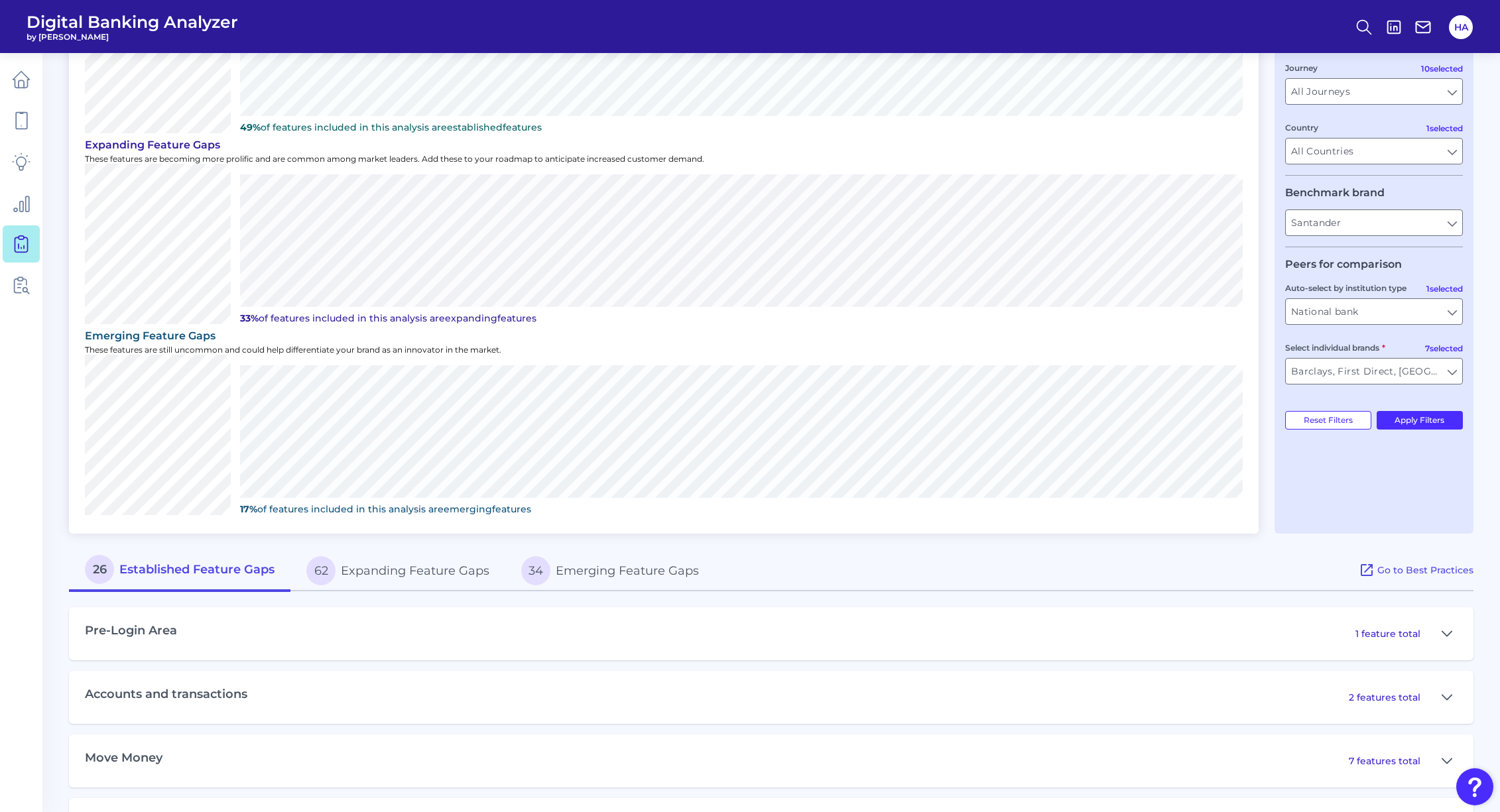
click at [565, 559] on button "34 Emerging Feature Gaps" at bounding box center [610, 570] width 210 height 42
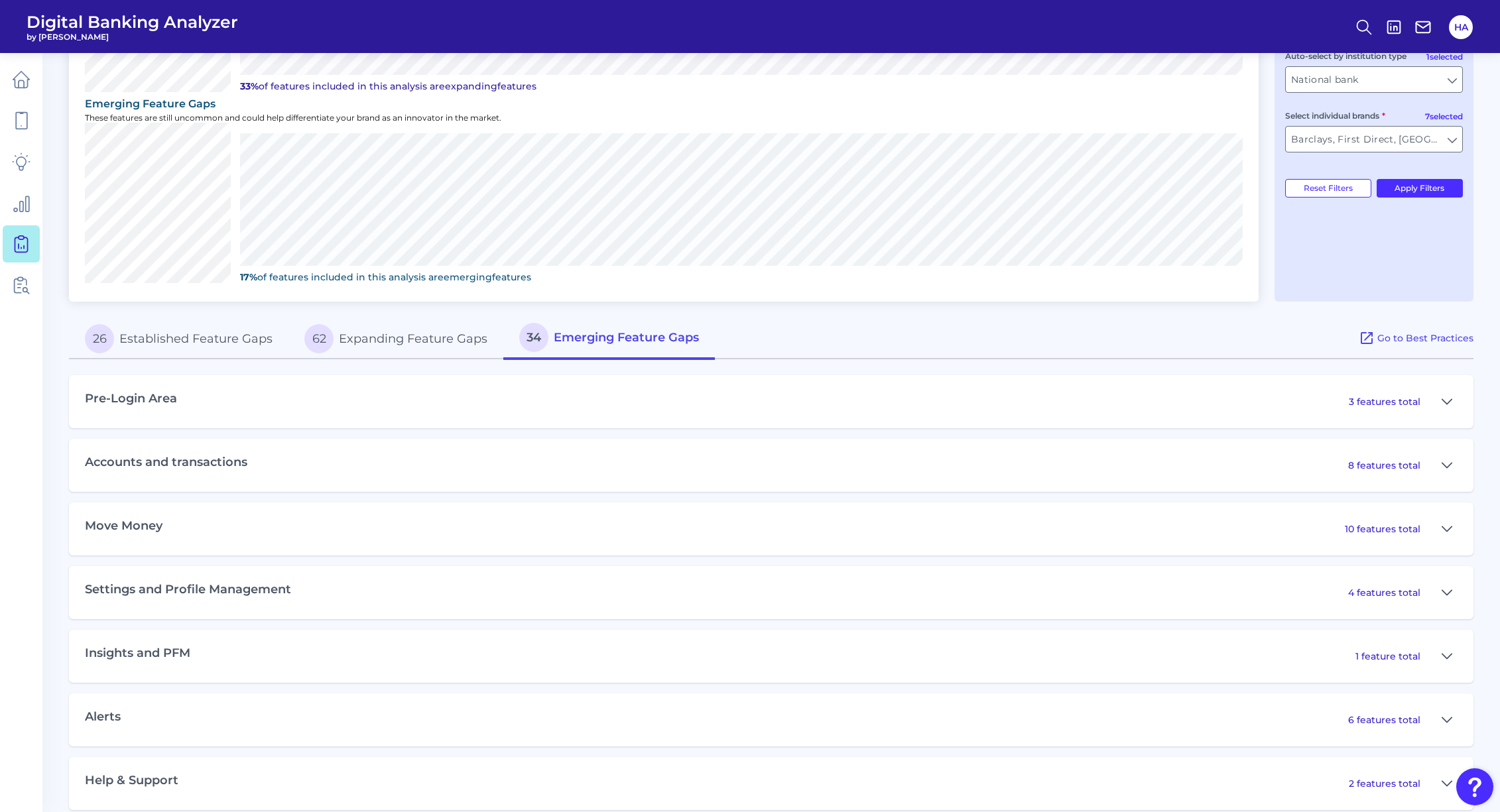
scroll to position [449, 0]
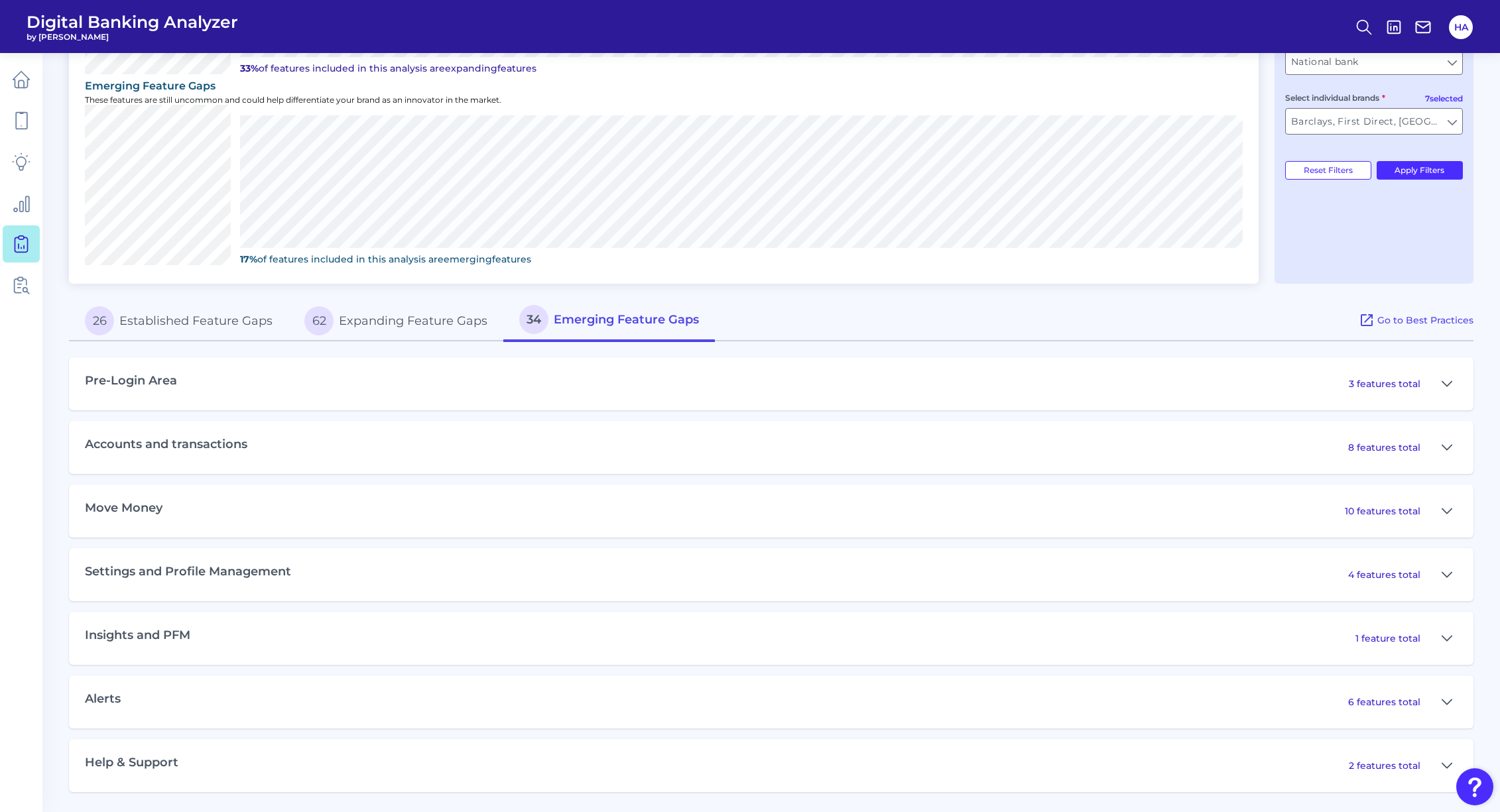
click at [1346, 510] on p "10 features total" at bounding box center [1382, 510] width 75 height 12
click at [1445, 507] on icon at bounding box center [1446, 510] width 11 height 16
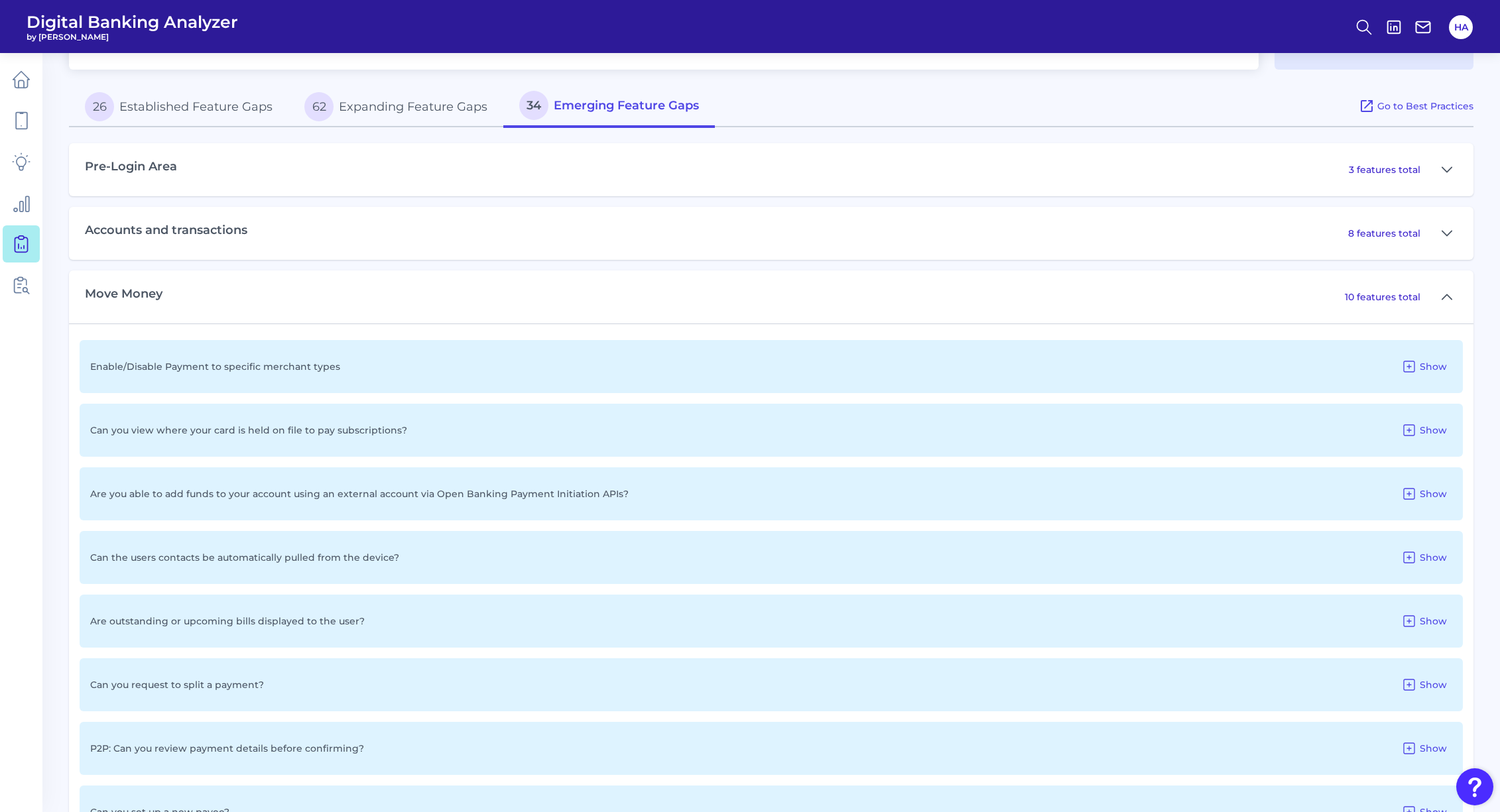
scroll to position [729, 0]
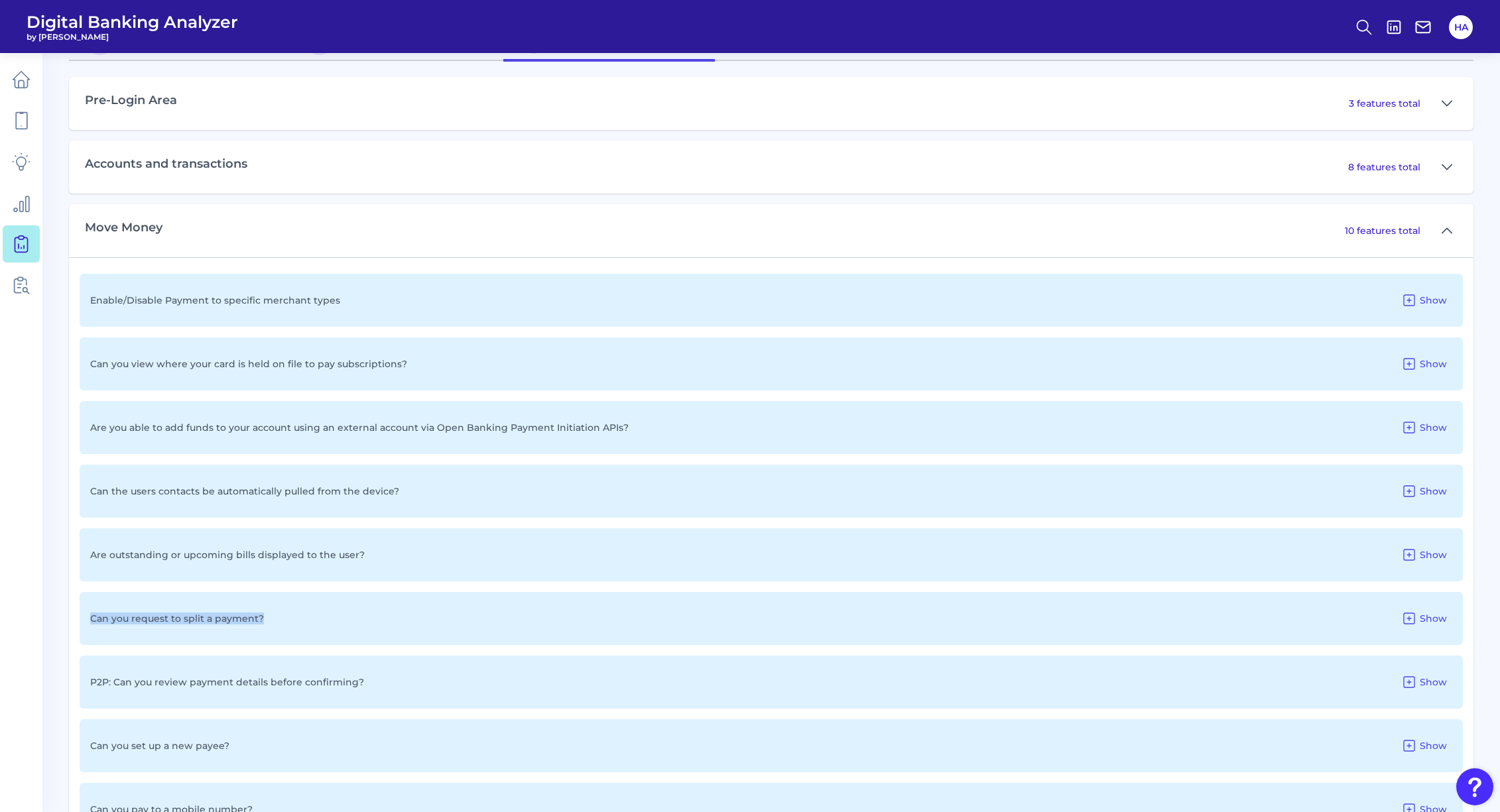
drag, startPoint x: 117, startPoint y: 615, endPoint x: 331, endPoint y: 602, distance: 214.4
click at [331, 602] on div "Can you request to split a payment? Show" at bounding box center [771, 618] width 1383 height 53
click at [1415, 610] on icon at bounding box center [1408, 618] width 16 height 16
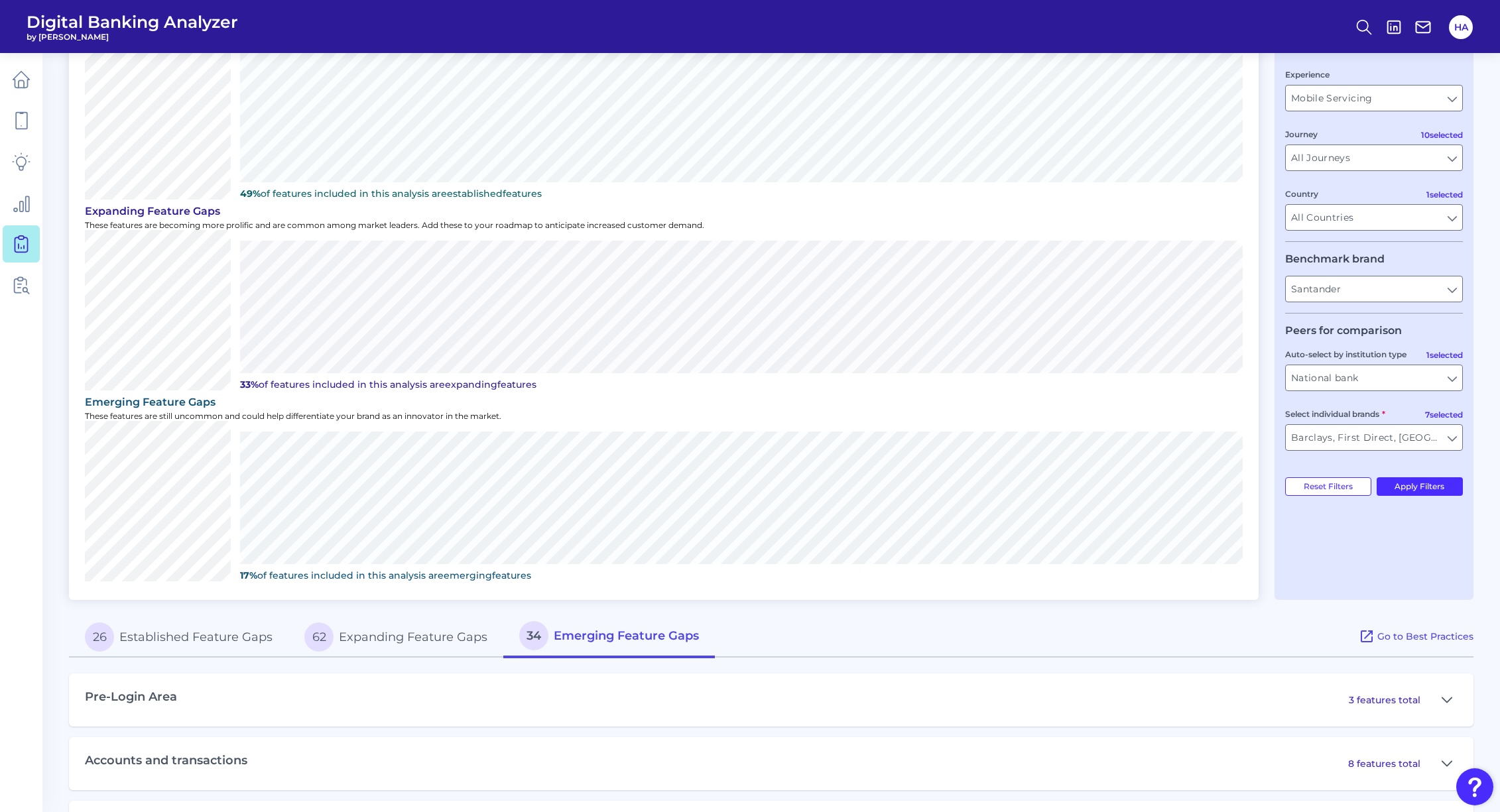
scroll to position [0, 0]
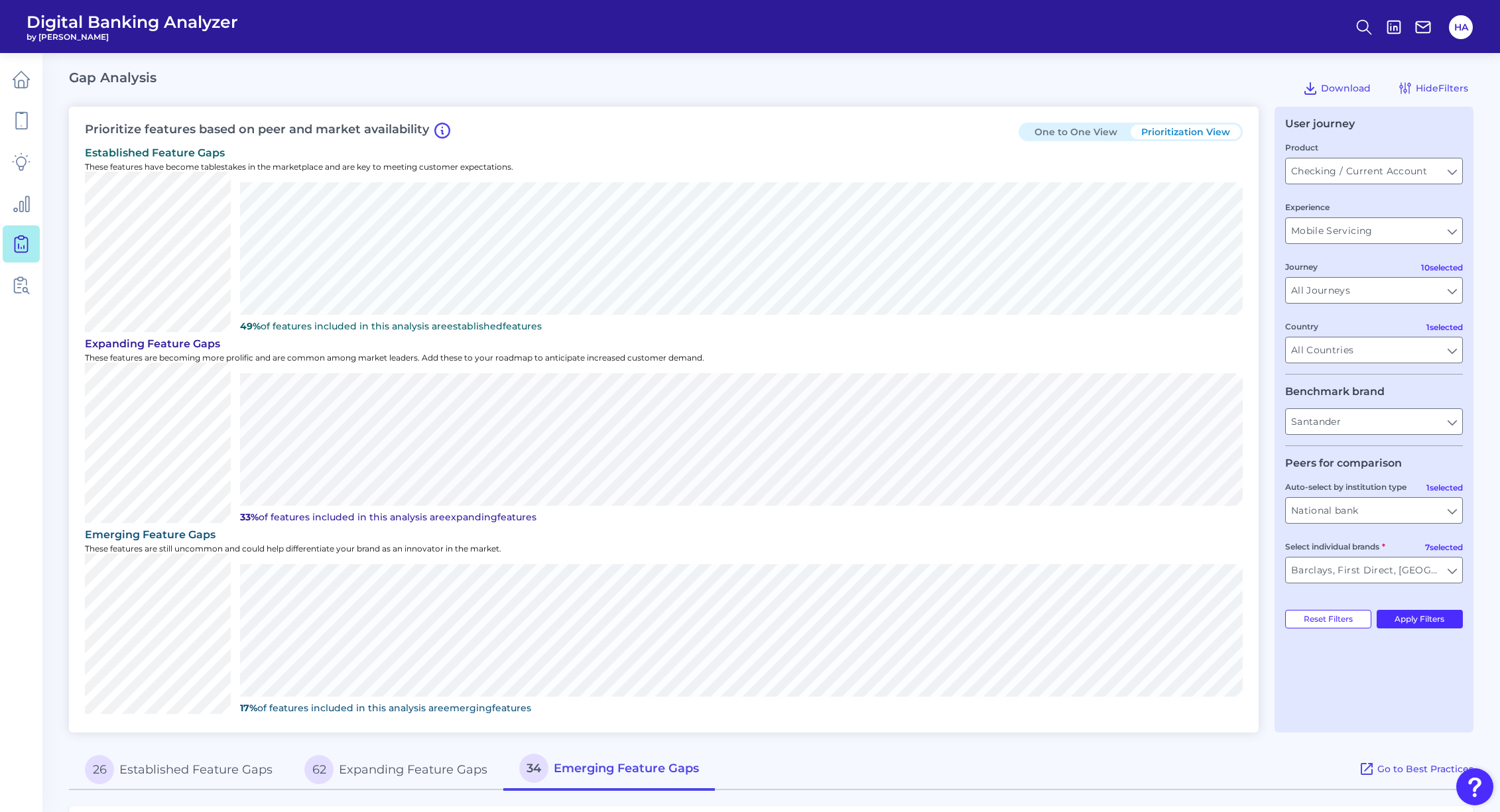
click at [293, 322] on p "49% of features included in this analysis are established features" at bounding box center [740, 326] width 1002 height 12
click at [287, 127] on h3 "Prioritize features based on peer and market availability" at bounding box center [268, 130] width 365 height 16
drag, startPoint x: 287, startPoint y: 127, endPoint x: 274, endPoint y: 127, distance: 13.0
click at [274, 127] on h3 "Prioritize features based on peer and market availability" at bounding box center [268, 130] width 365 height 16
drag, startPoint x: 274, startPoint y: 127, endPoint x: 256, endPoint y: 132, distance: 18.7
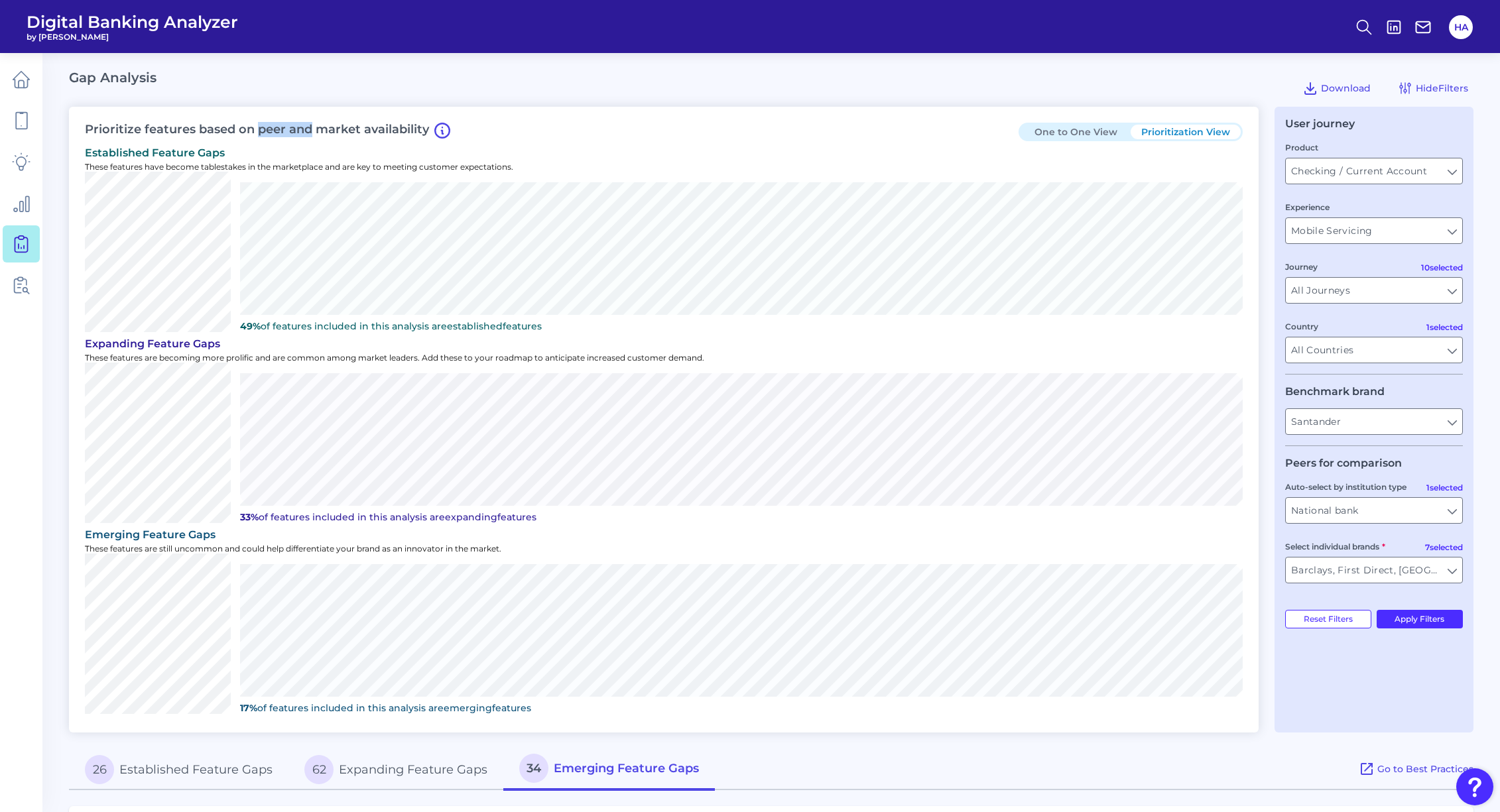
click at [256, 132] on h3 "Prioritize features based on peer and market availability" at bounding box center [268, 130] width 365 height 16
drag, startPoint x: 88, startPoint y: 128, endPoint x: 489, endPoint y: 135, distance: 401.1
click at [489, 135] on div "Prioritize features based on peer and market availability One to One View Prior…" at bounding box center [663, 419] width 1189 height 625
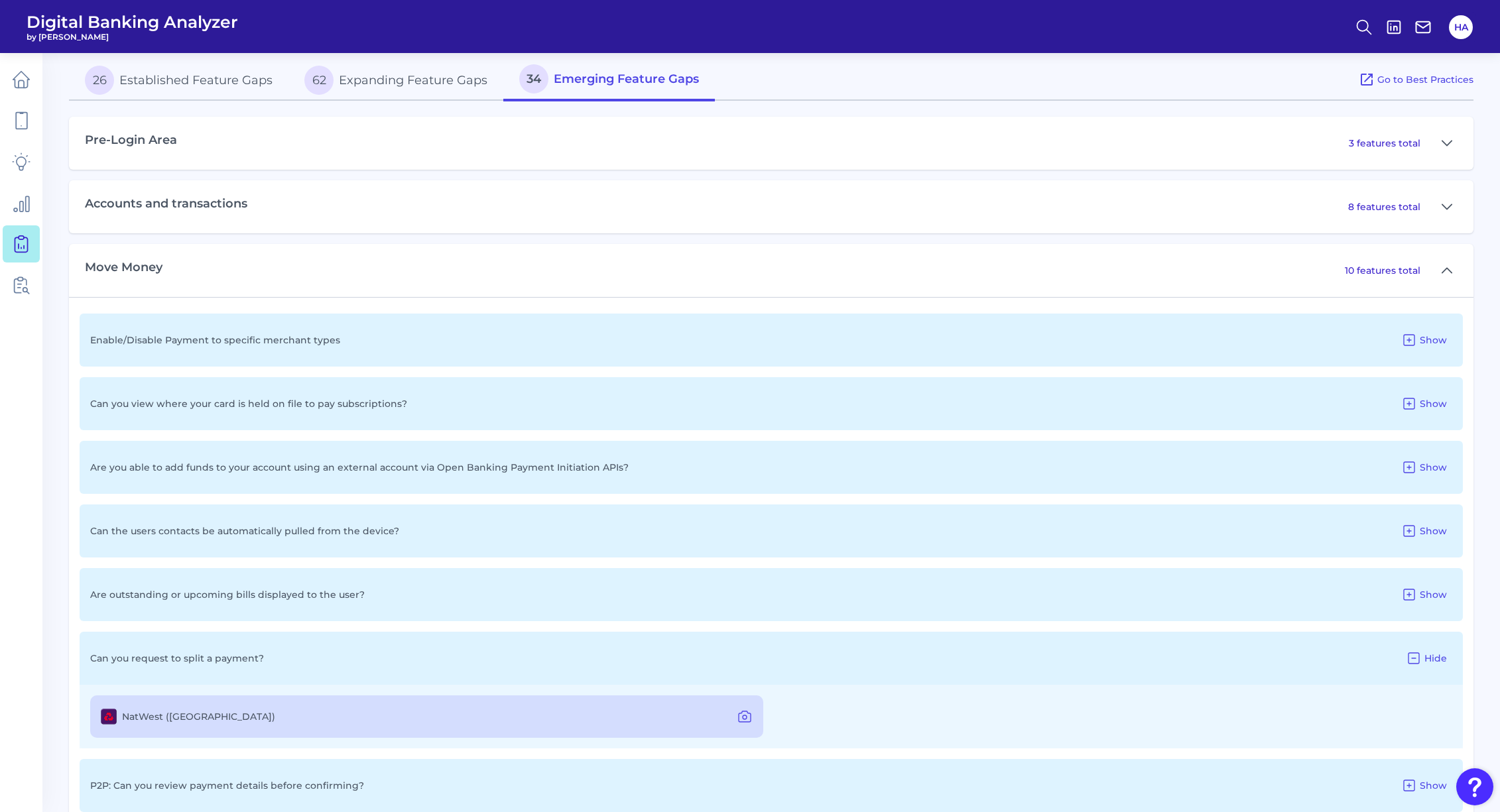
scroll to position [729, 0]
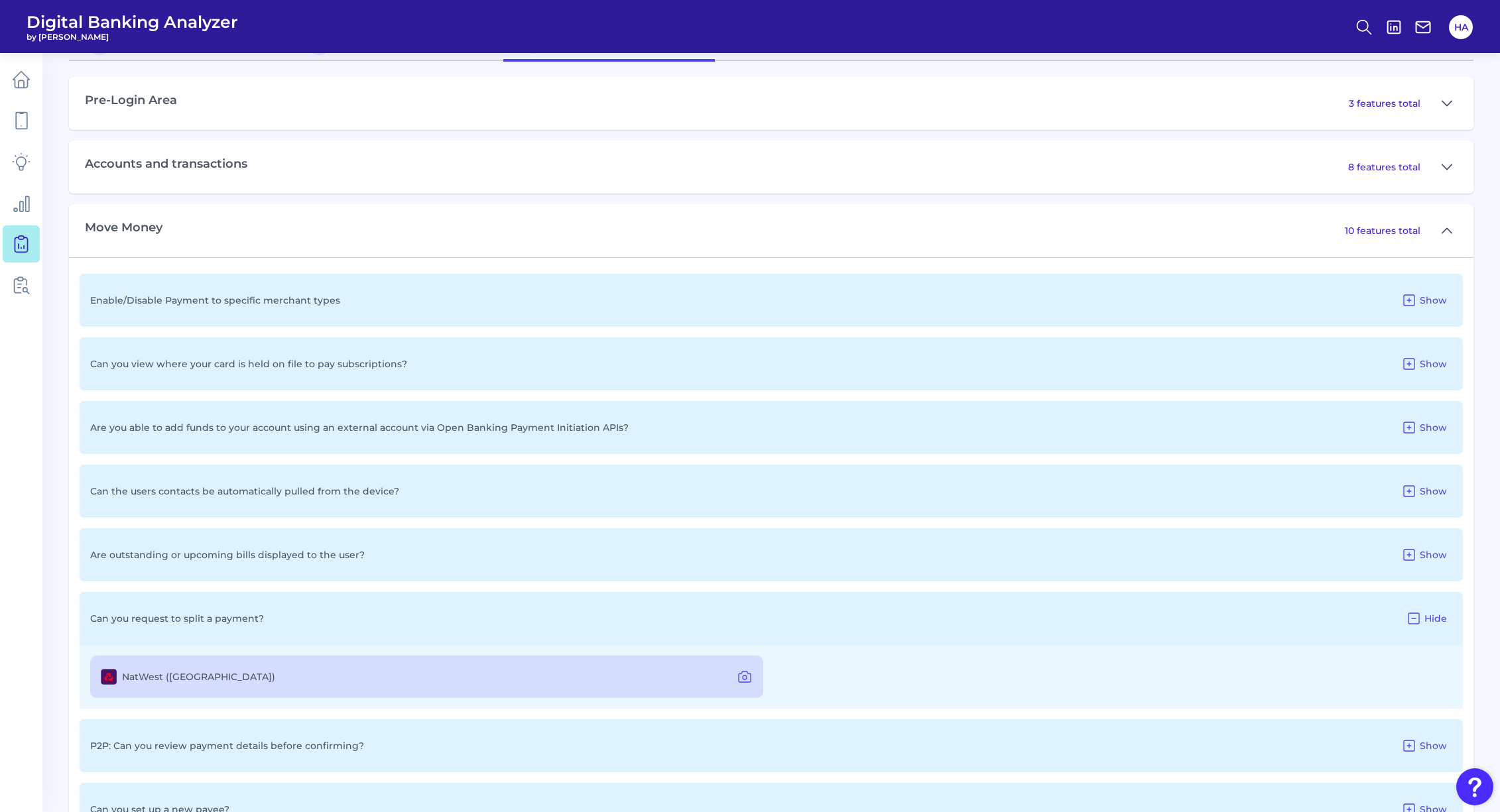
click at [244, 506] on div "Can the users contacts be automatically pulled from the device? Show" at bounding box center [771, 491] width 1383 height 53
click at [1436, 484] on button "Show" at bounding box center [1424, 491] width 56 height 21
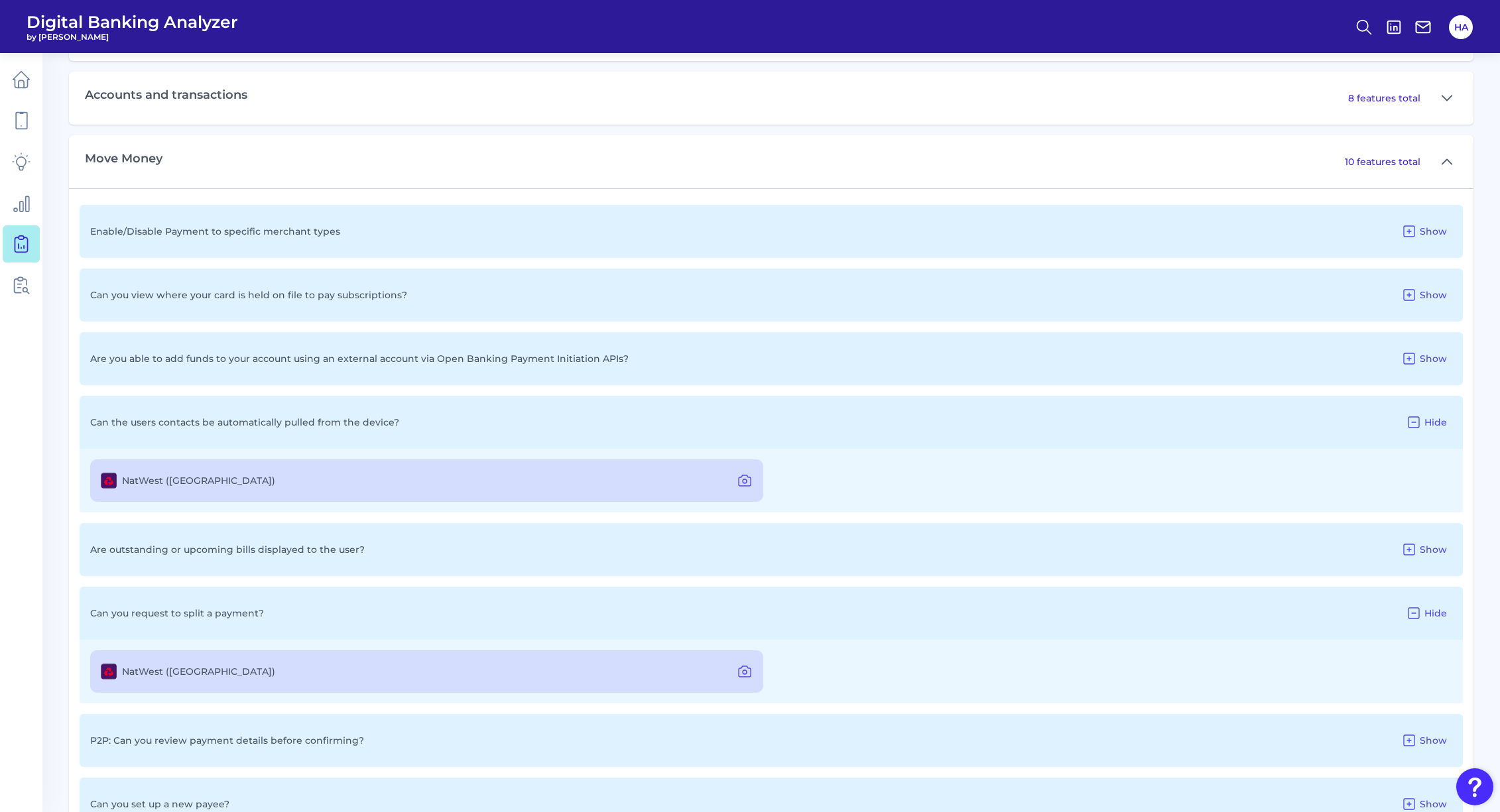
scroll to position [862, 0]
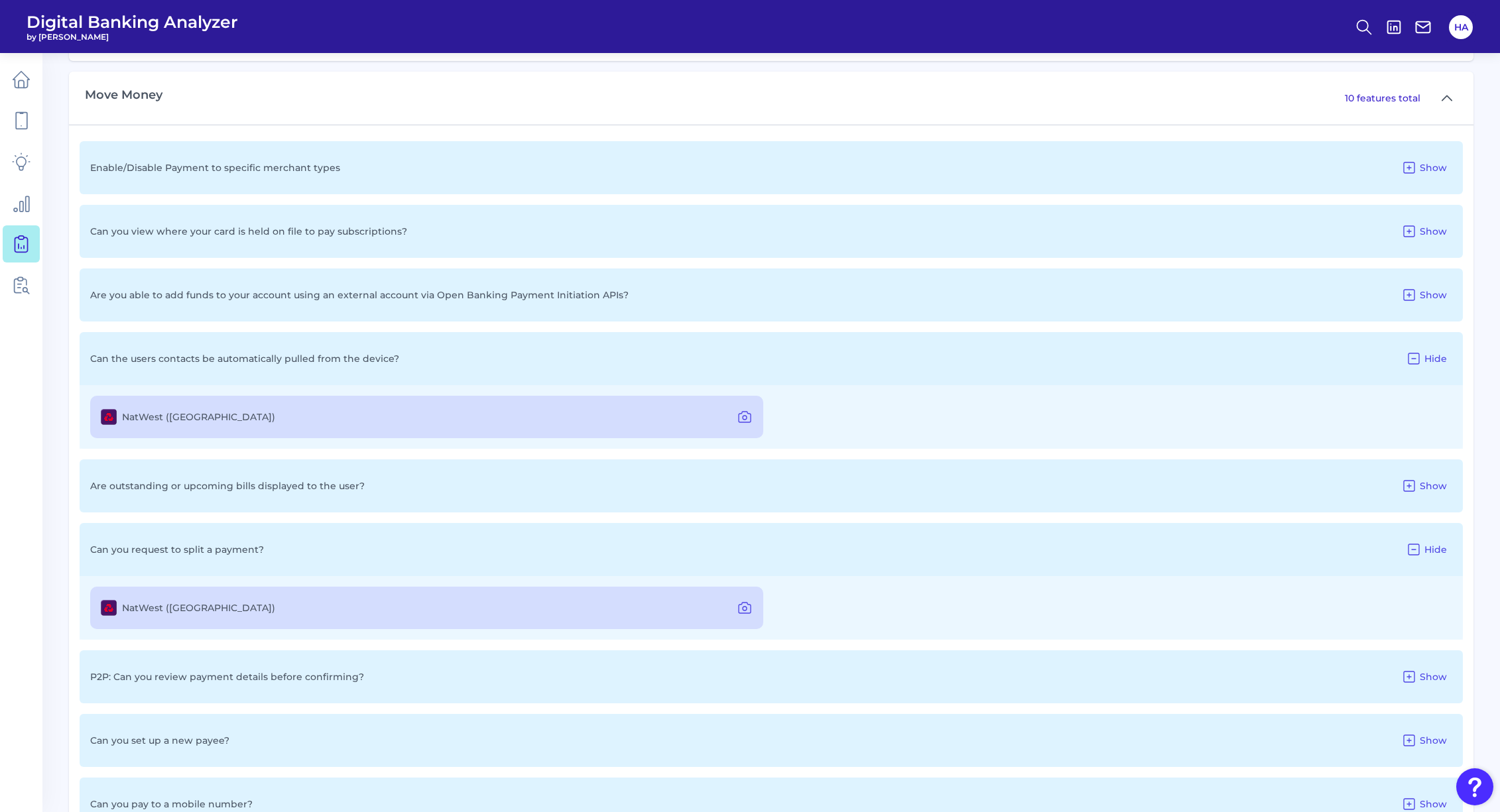
click at [1453, 484] on div "Are outstanding or upcoming bills displayed to the user? Show" at bounding box center [771, 486] width 1383 height 53
click at [1434, 487] on span "Show" at bounding box center [1433, 486] width 27 height 12
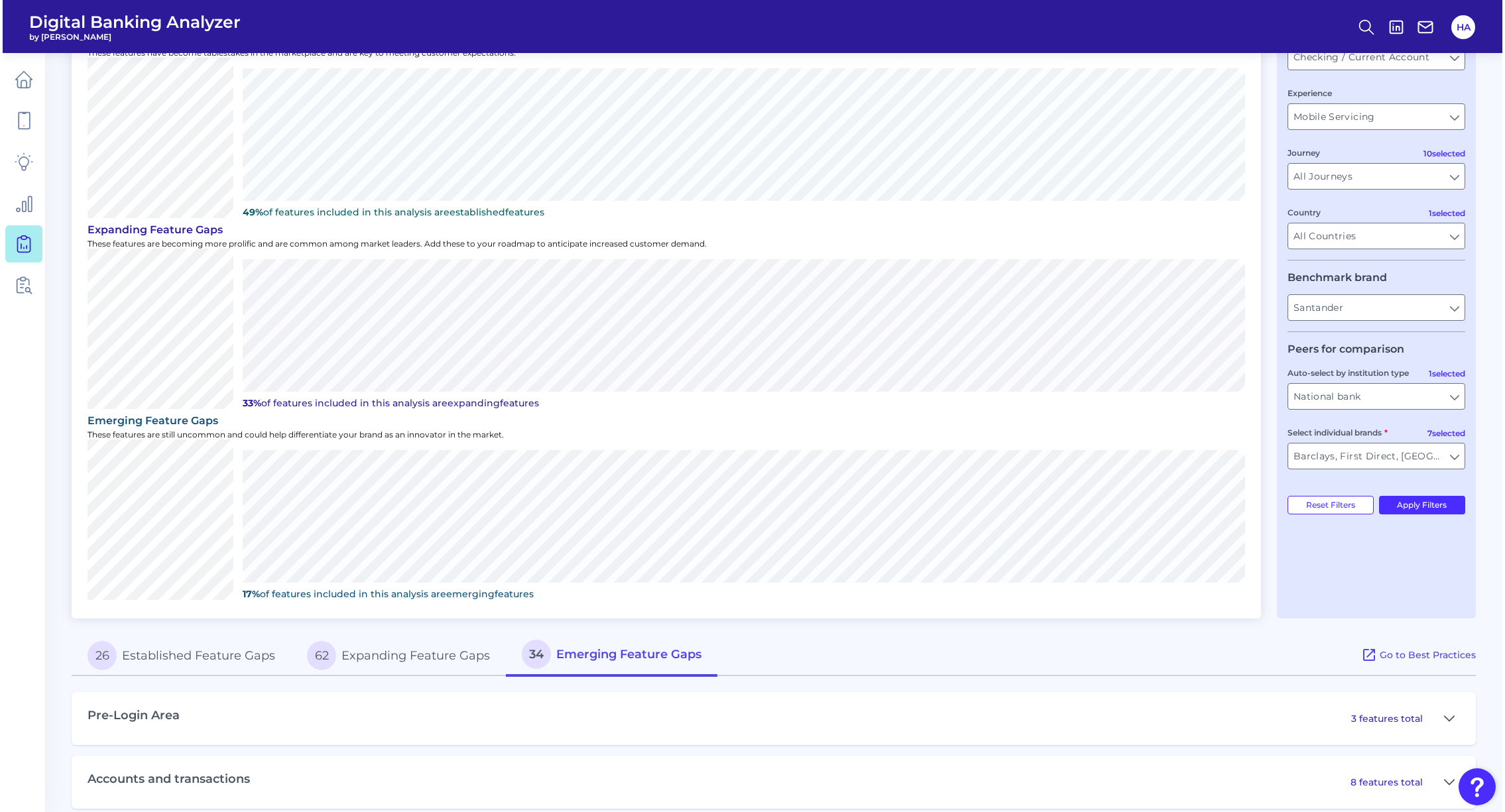
scroll to position [0, 0]
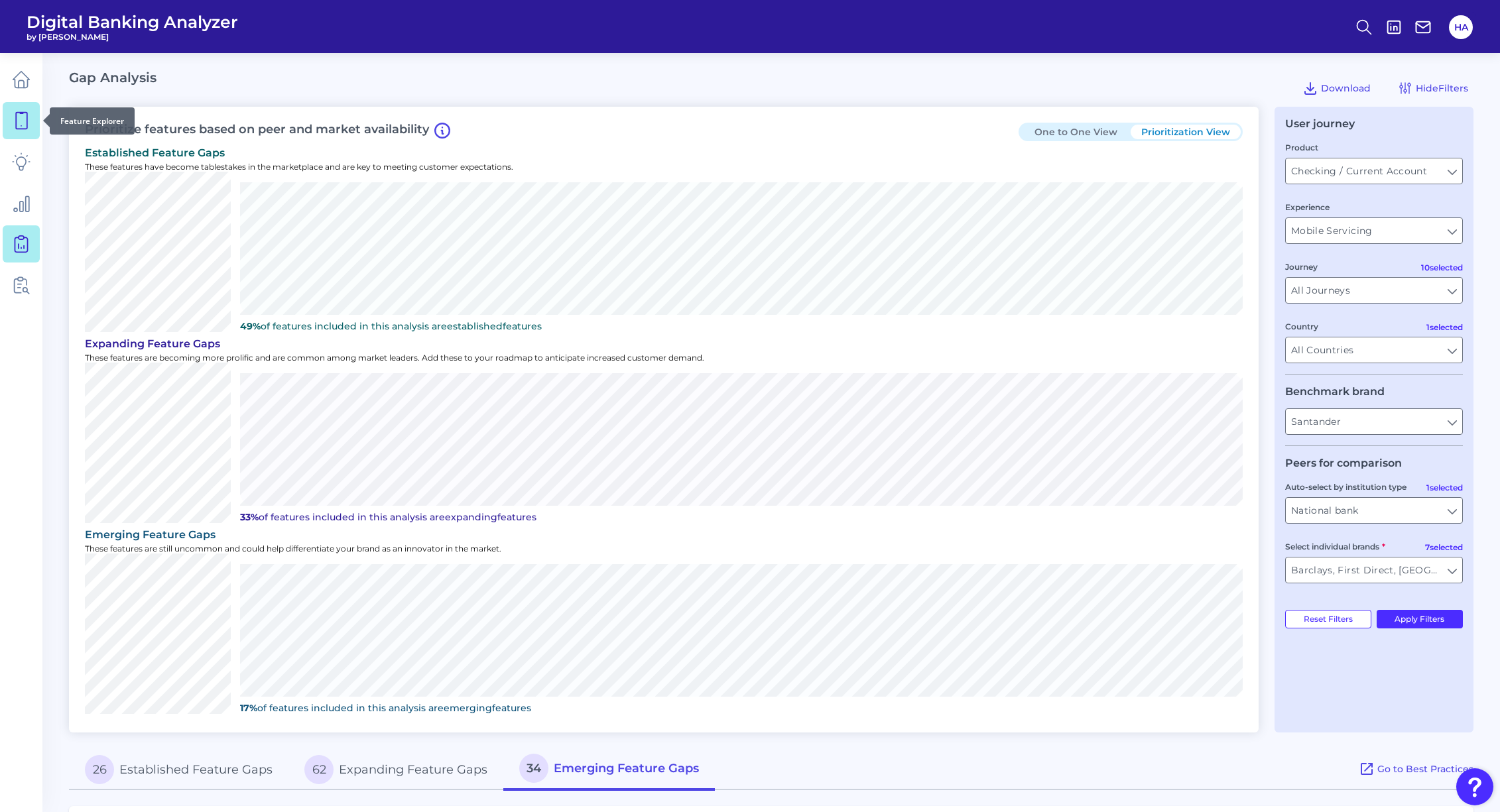
click at [24, 125] on icon at bounding box center [21, 121] width 18 height 18
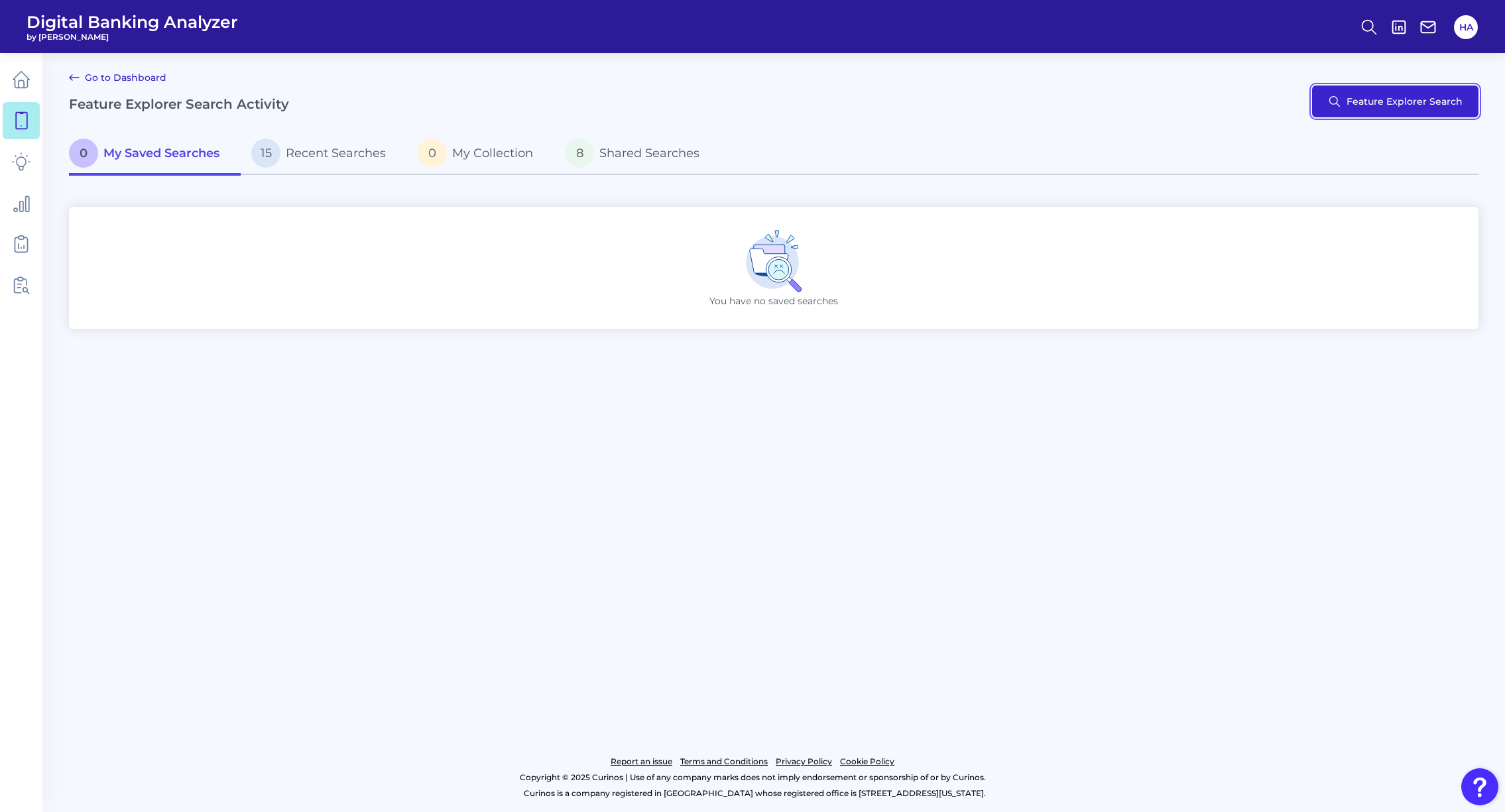
click at [1352, 115] on button "Feature Explorer Search" at bounding box center [1395, 101] width 166 height 32
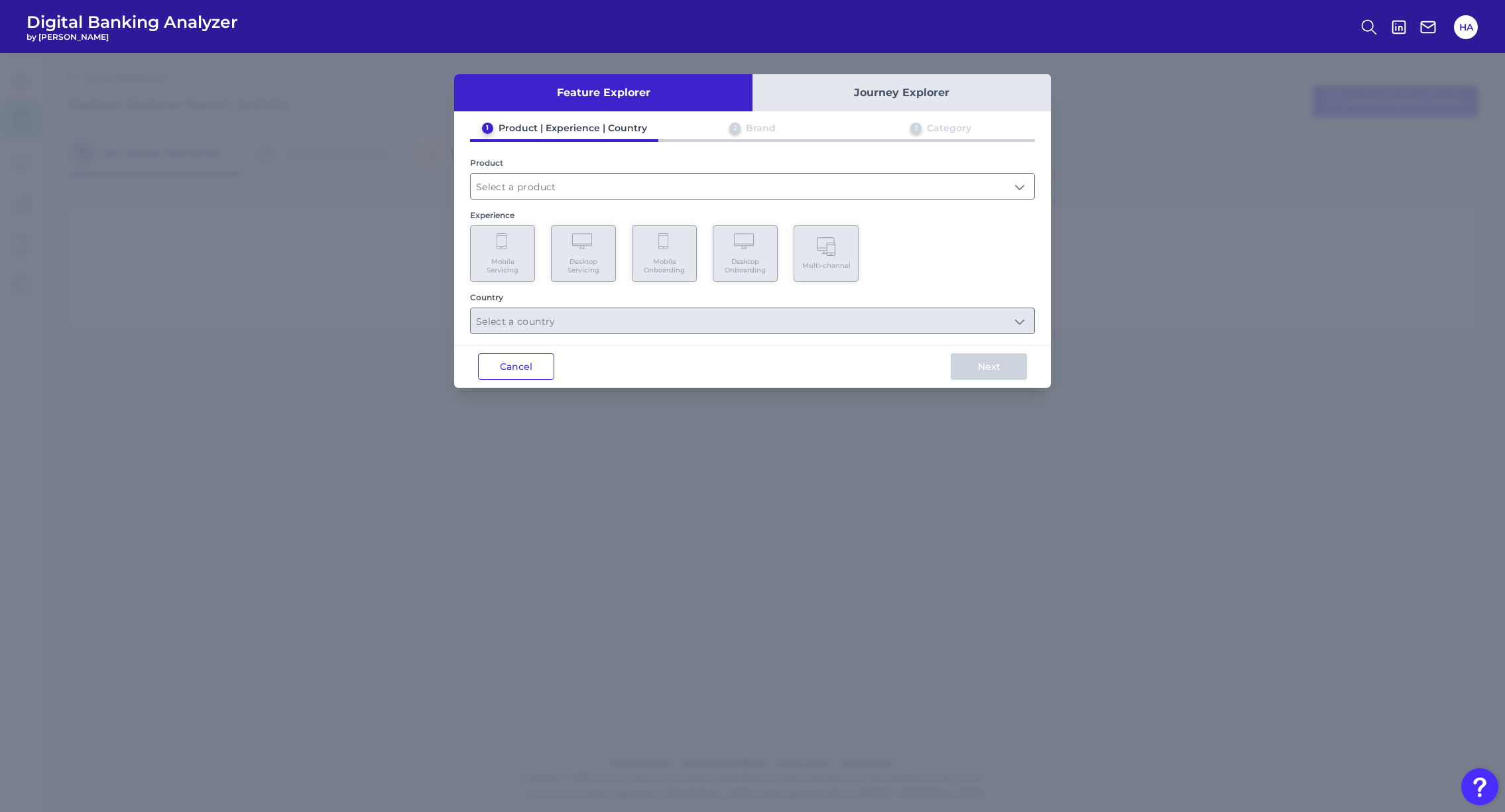
click at [883, 93] on button "Journey Explorer" at bounding box center [902, 93] width 298 height 37
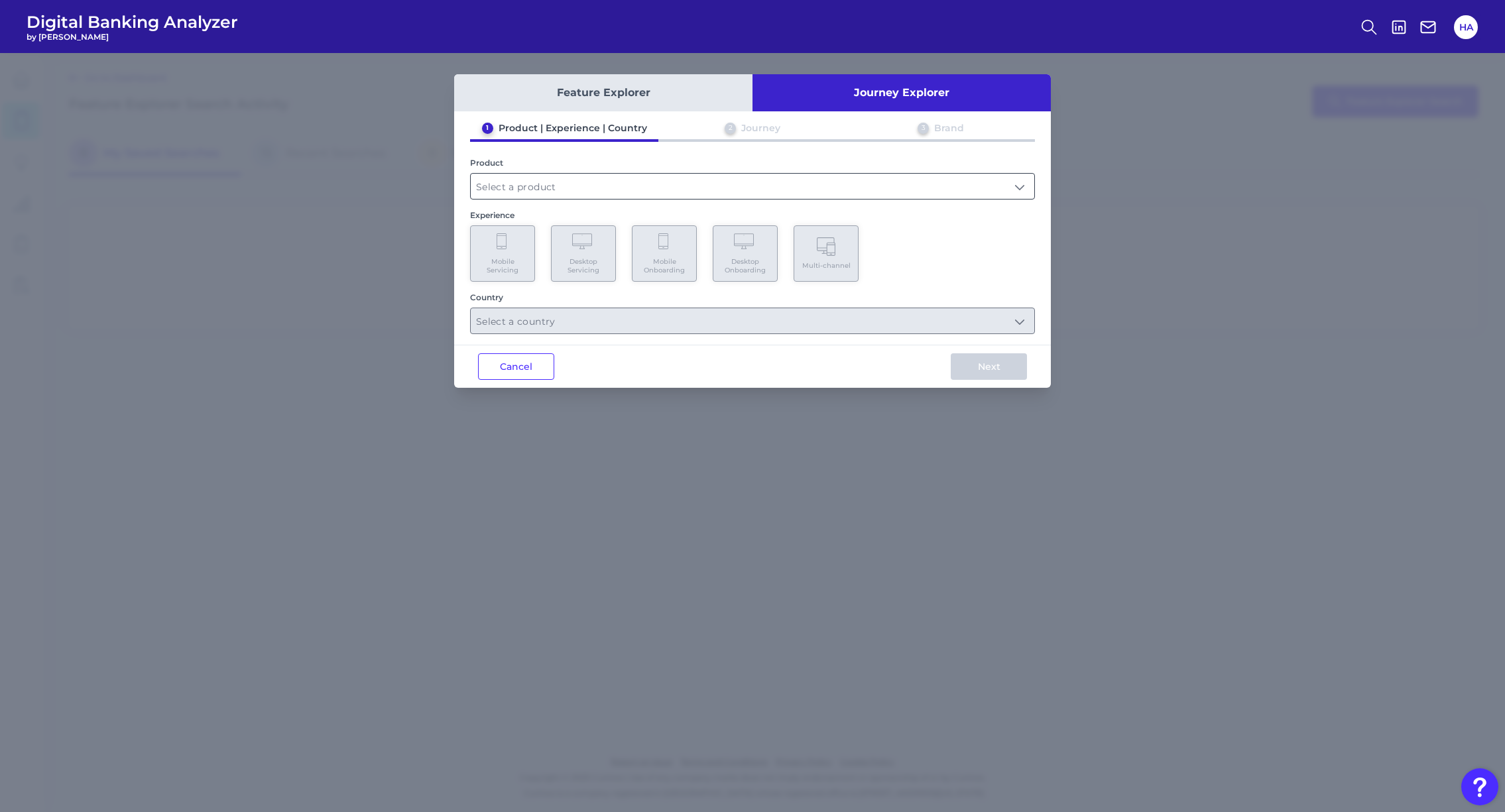
click at [654, 183] on input "text" at bounding box center [753, 186] width 564 height 25
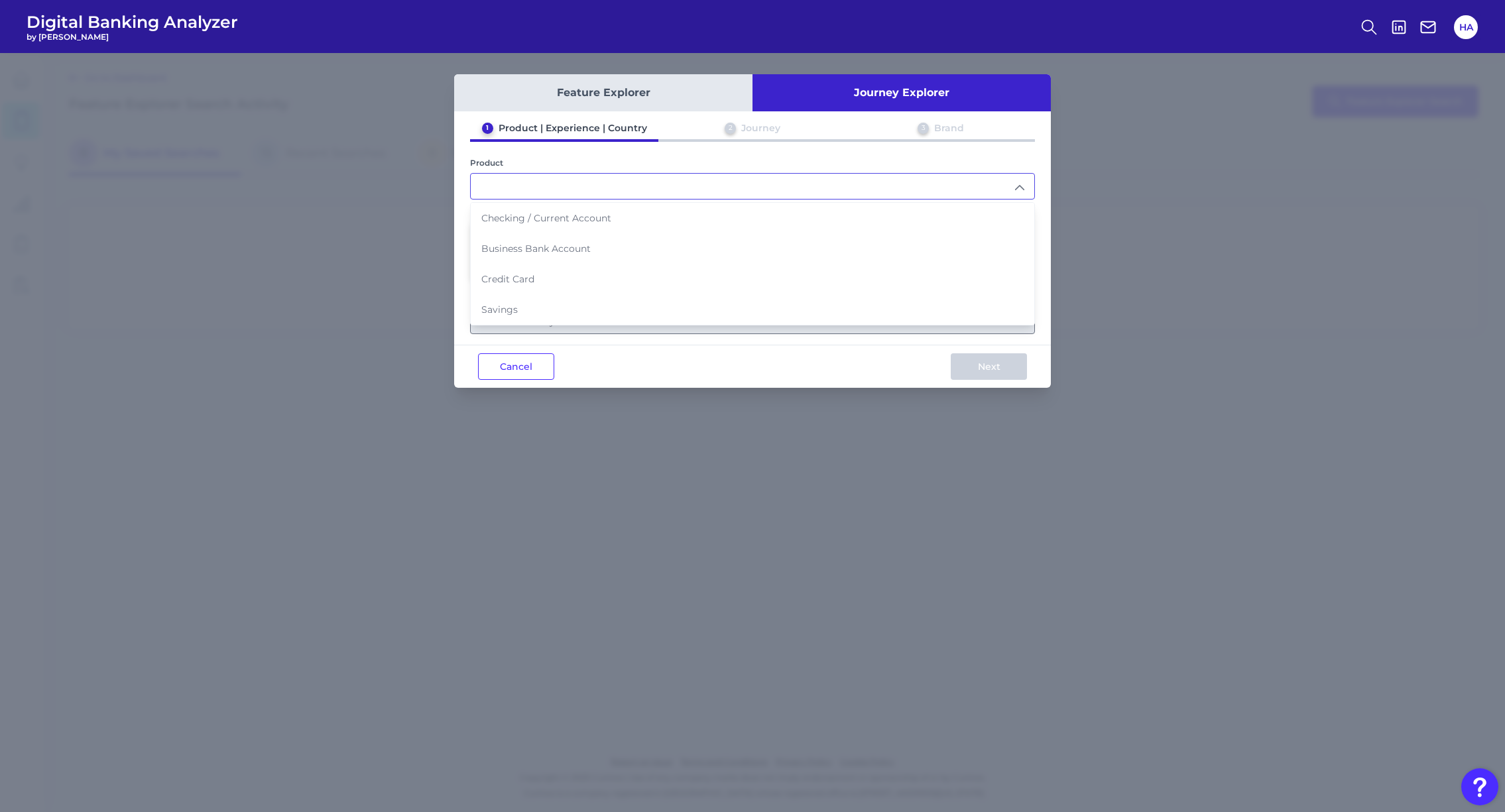
click at [858, 171] on div "Product Checking / Current Account Business Bank Account Credit Card Savings" at bounding box center [753, 178] width 565 height 42
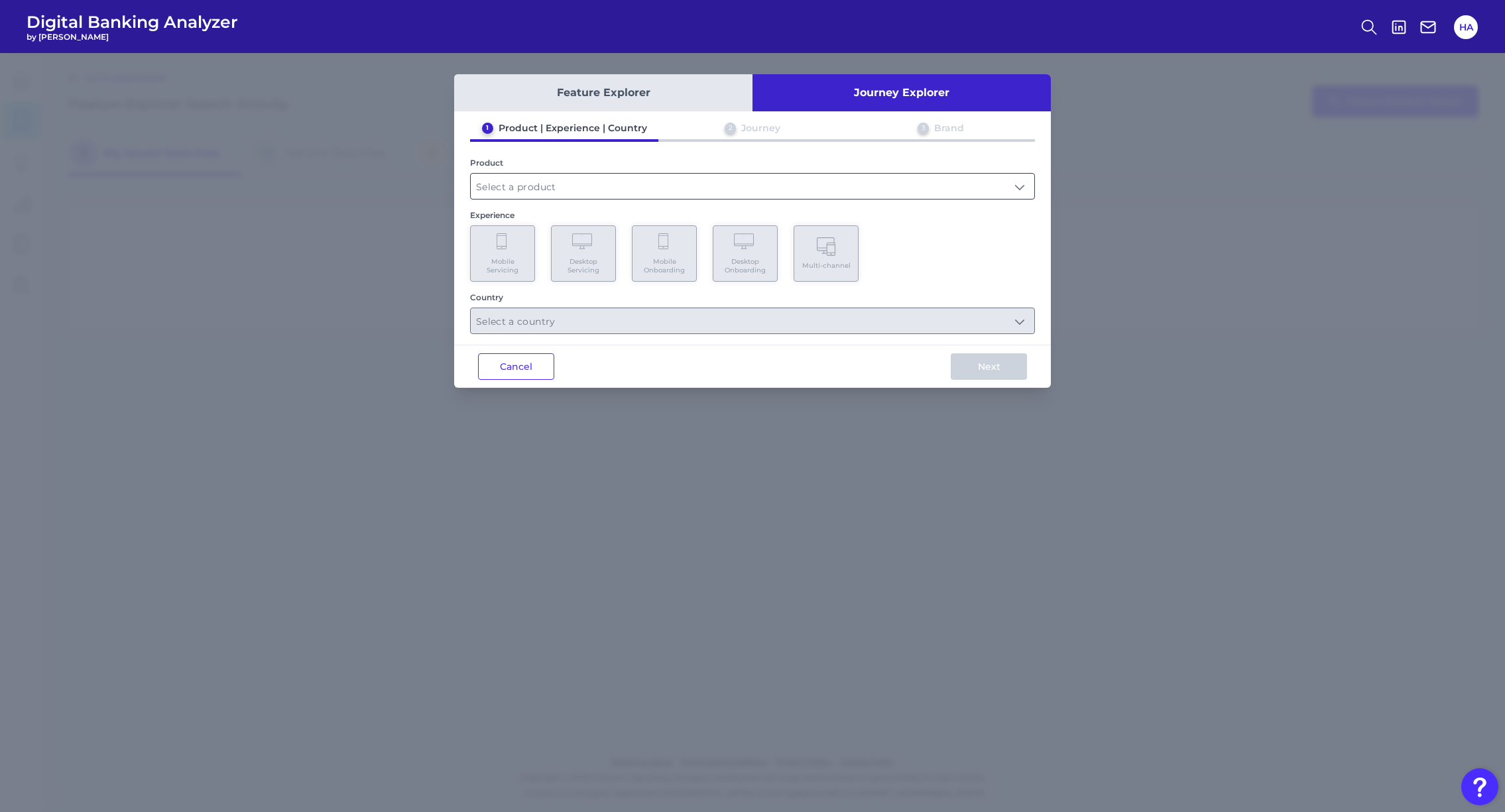
click at [788, 198] on input "text" at bounding box center [753, 186] width 564 height 25
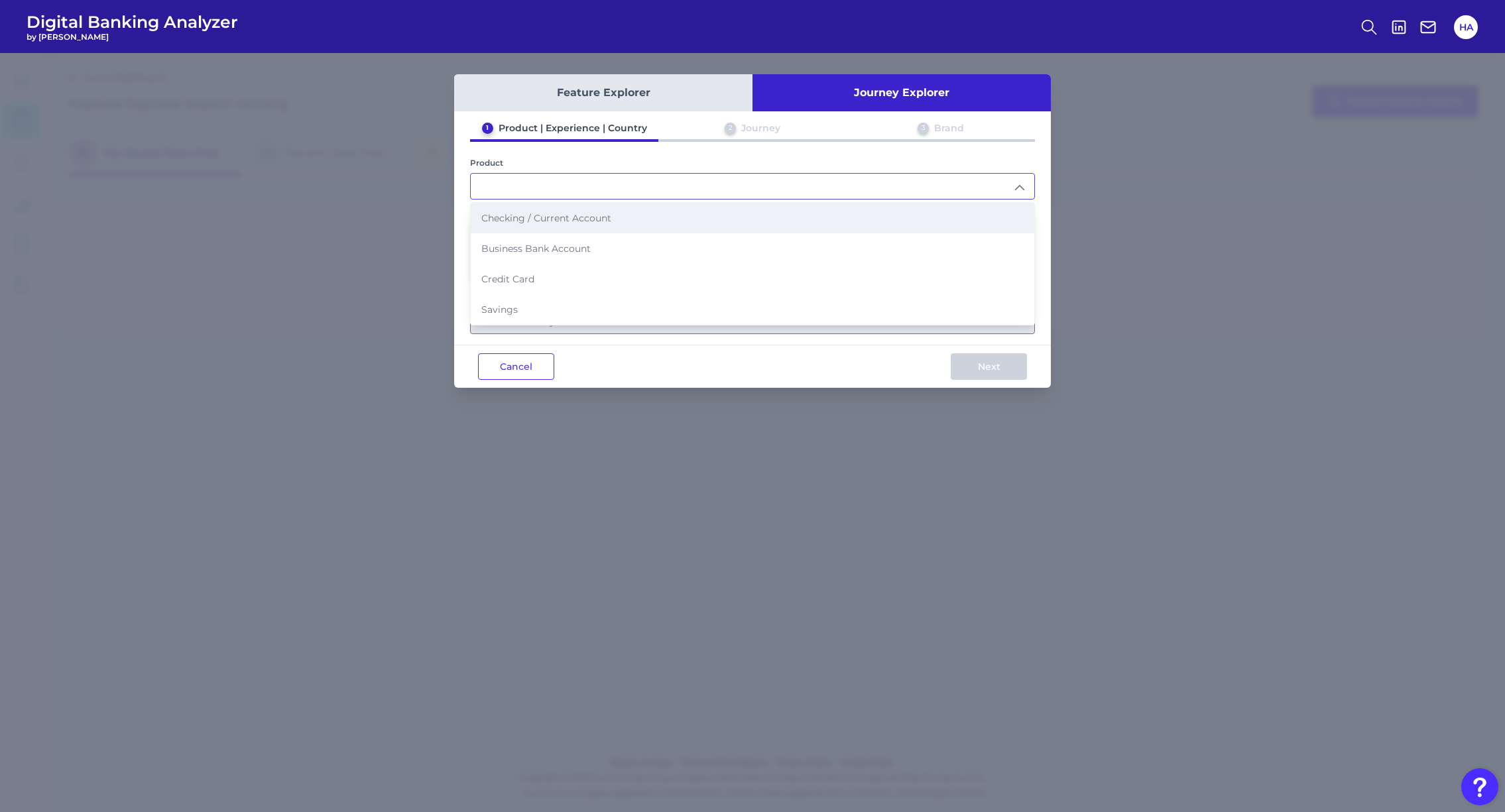
click at [632, 213] on li "Checking / Current Account" at bounding box center [753, 217] width 564 height 31
type input "Checking / Current Account"
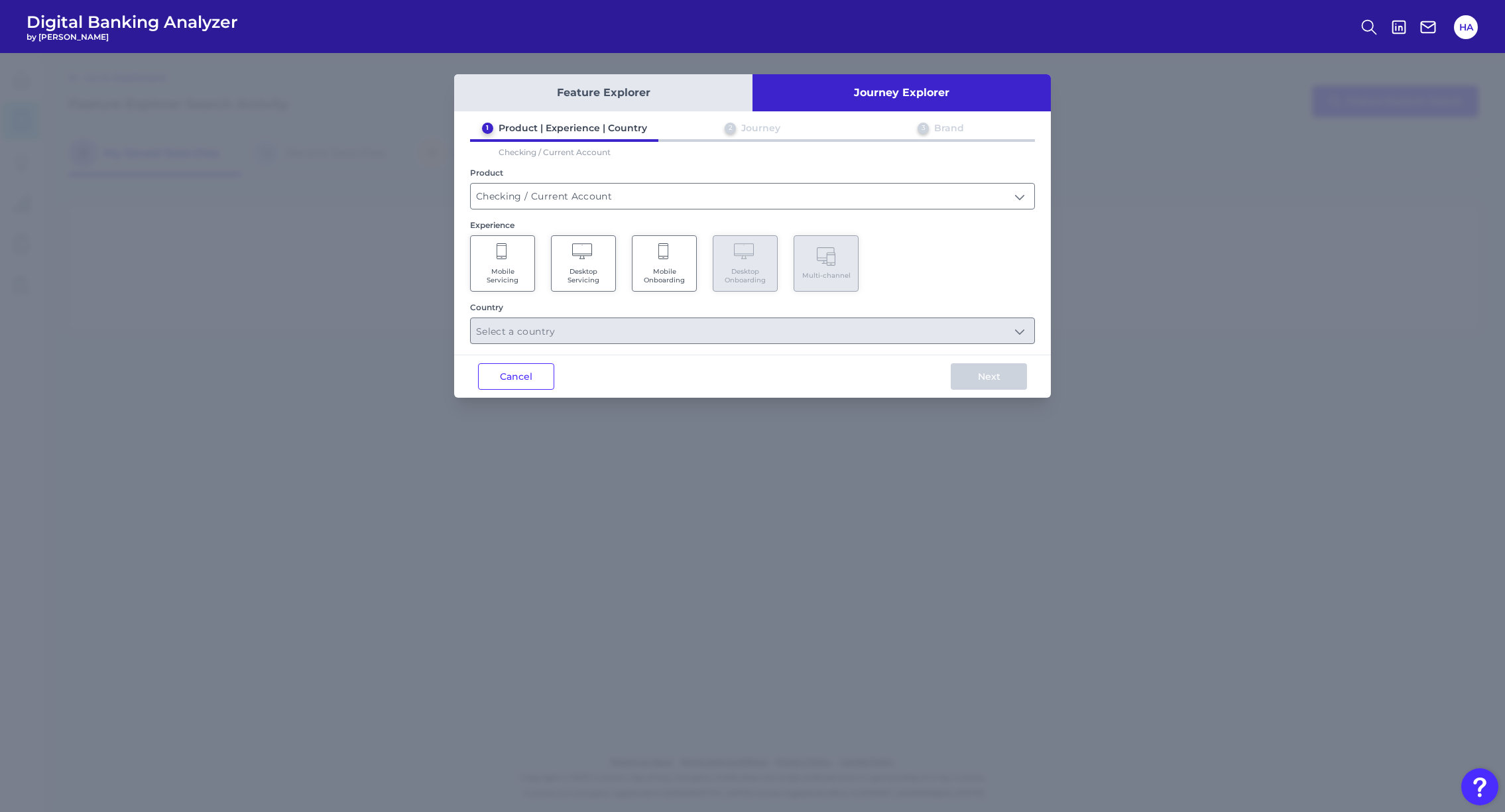
drag, startPoint x: 702, startPoint y: 266, endPoint x: 690, endPoint y: 267, distance: 12.0
click at [702, 266] on div "Mobile Servicing Desktop Servicing Mobile Onboarding Desktop Onboarding Multi-c…" at bounding box center [753, 264] width 565 height 56
click at [679, 268] on span "Mobile Onboarding" at bounding box center [664, 275] width 50 height 17
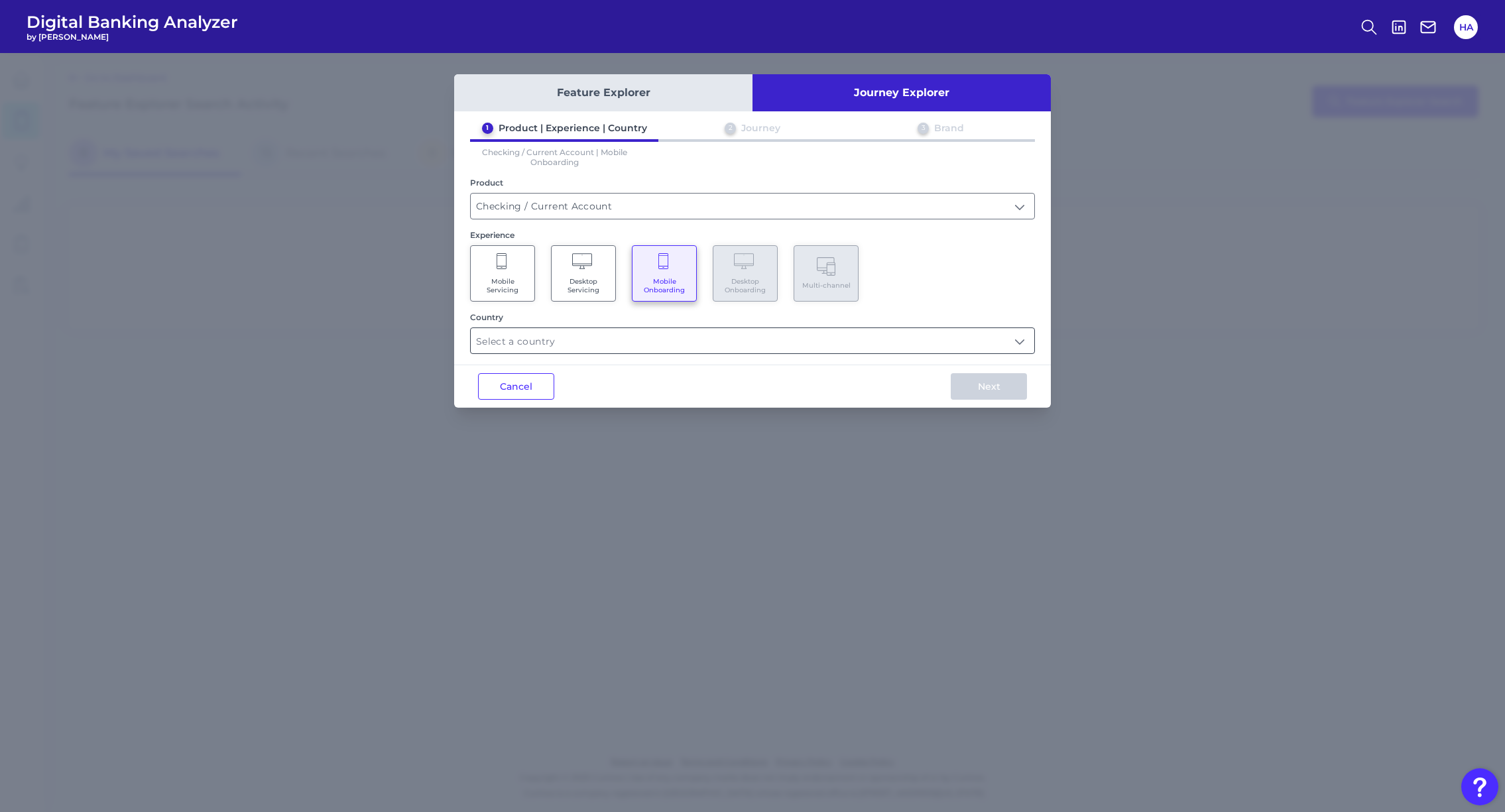
click at [870, 340] on input "text" at bounding box center [753, 340] width 564 height 25
click at [562, 390] on li "[GEOGRAPHIC_DATA]" at bounding box center [753, 402] width 564 height 31
type input "Select all Countries"
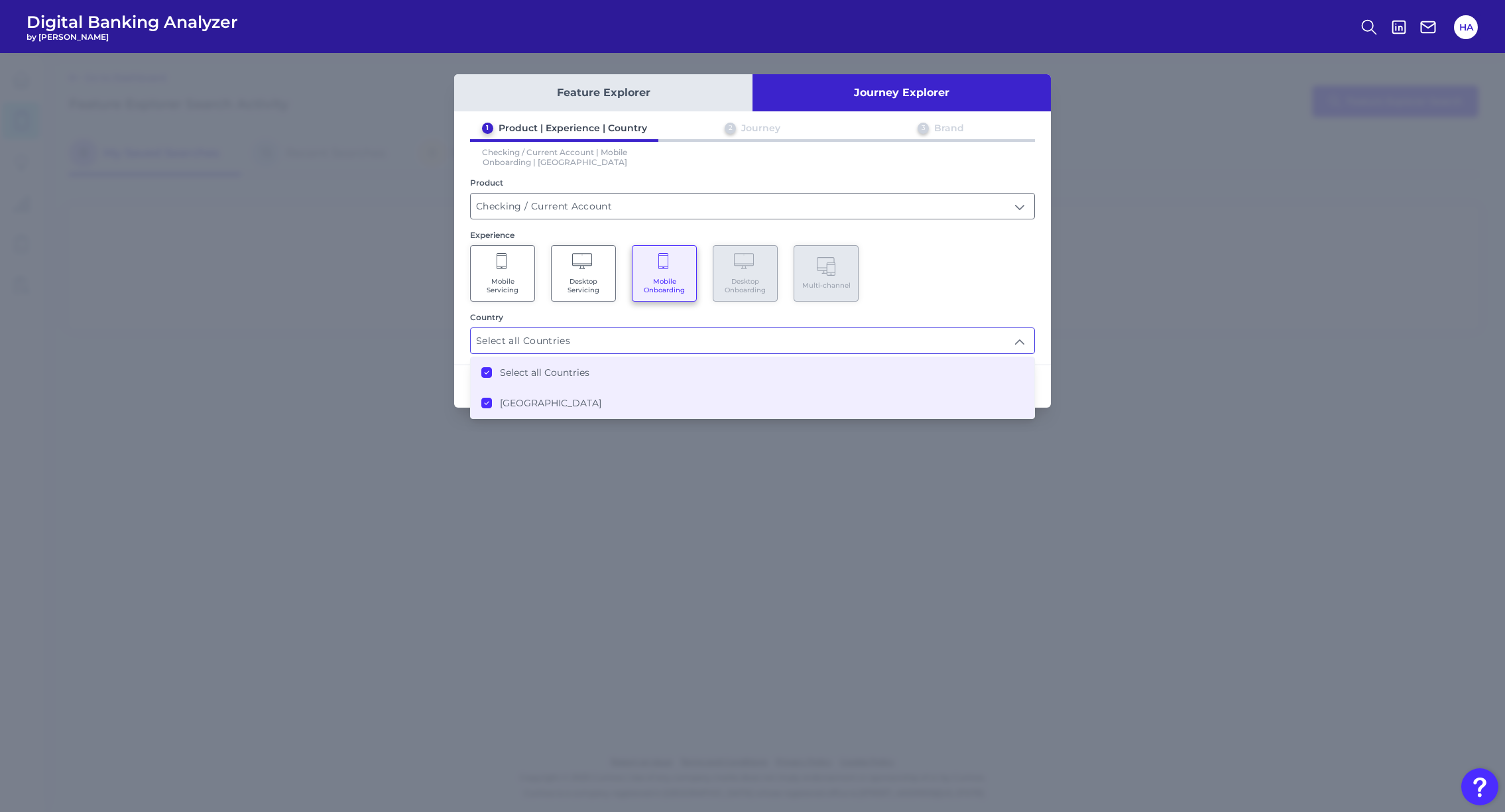
click at [1030, 301] on div "Mobile Servicing Desktop Servicing Mobile Onboarding Desktop Onboarding Multi-c…" at bounding box center [753, 273] width 565 height 56
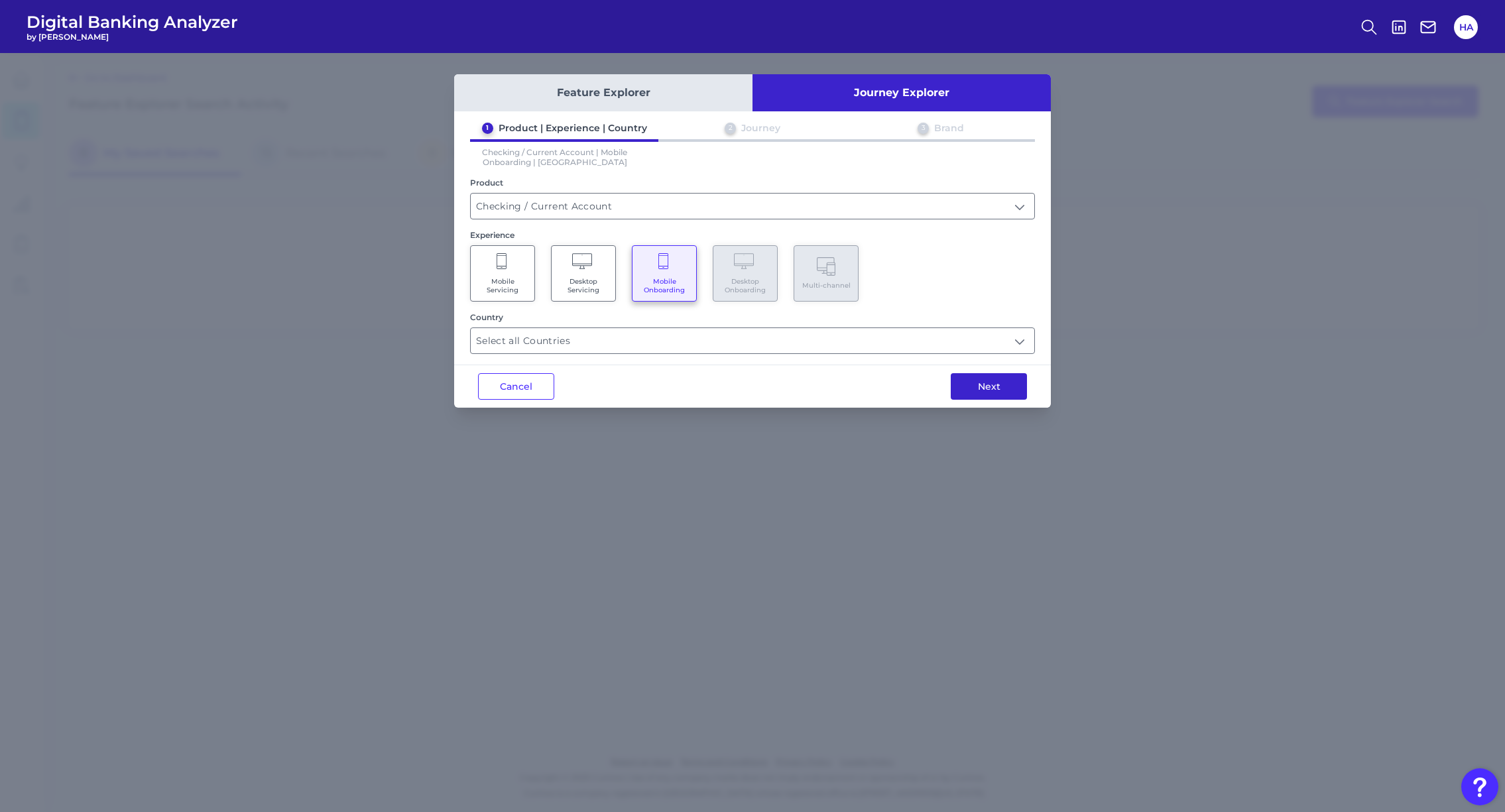
click at [1002, 385] on button "Next" at bounding box center [988, 387] width 76 height 26
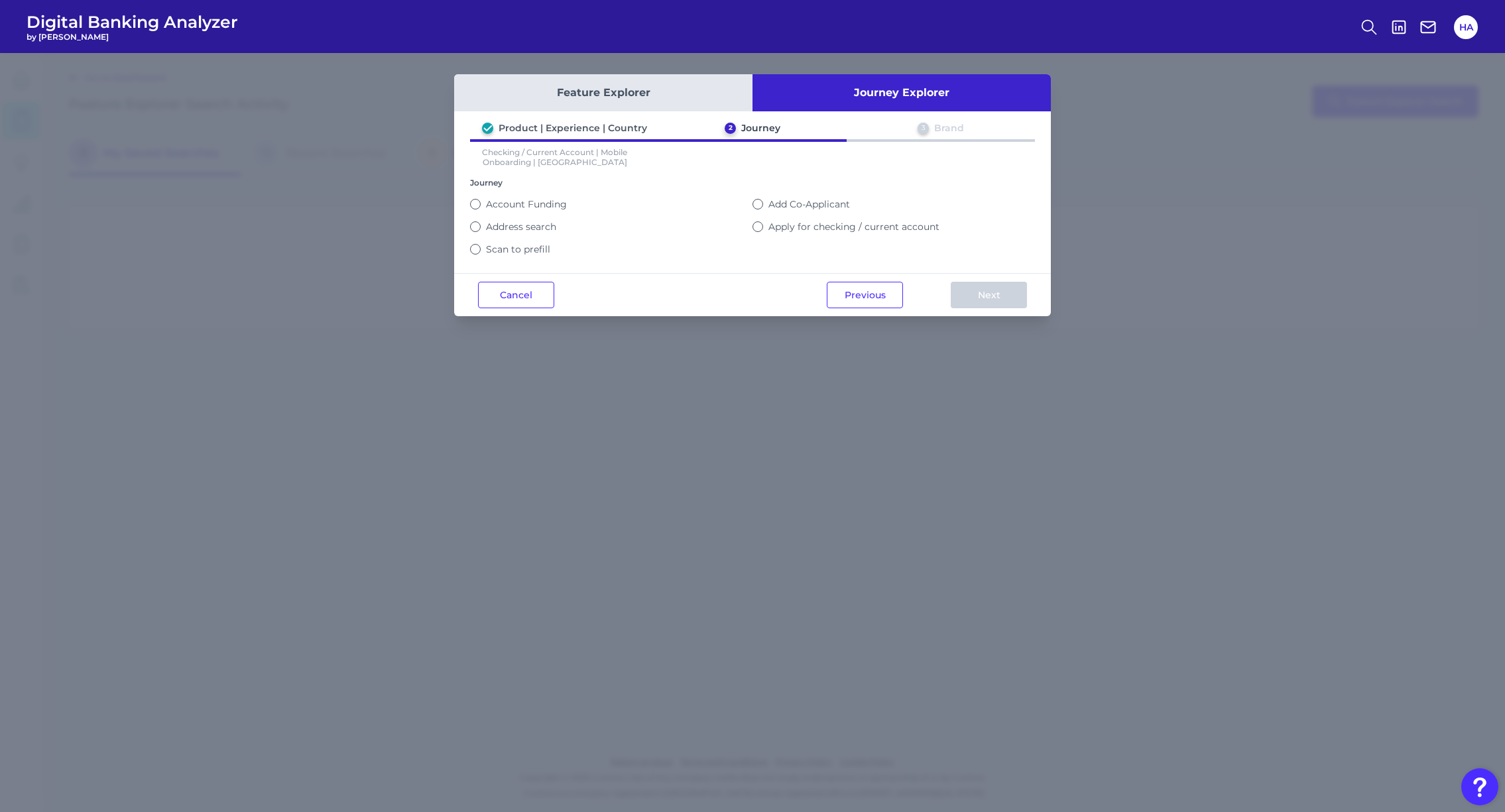
click at [804, 226] on label "Apply for checking / current account" at bounding box center [854, 226] width 171 height 12
click at [763, 226] on button "Apply for checking / current account" at bounding box center [758, 226] width 11 height 11
click at [1026, 297] on button "Next" at bounding box center [988, 295] width 76 height 26
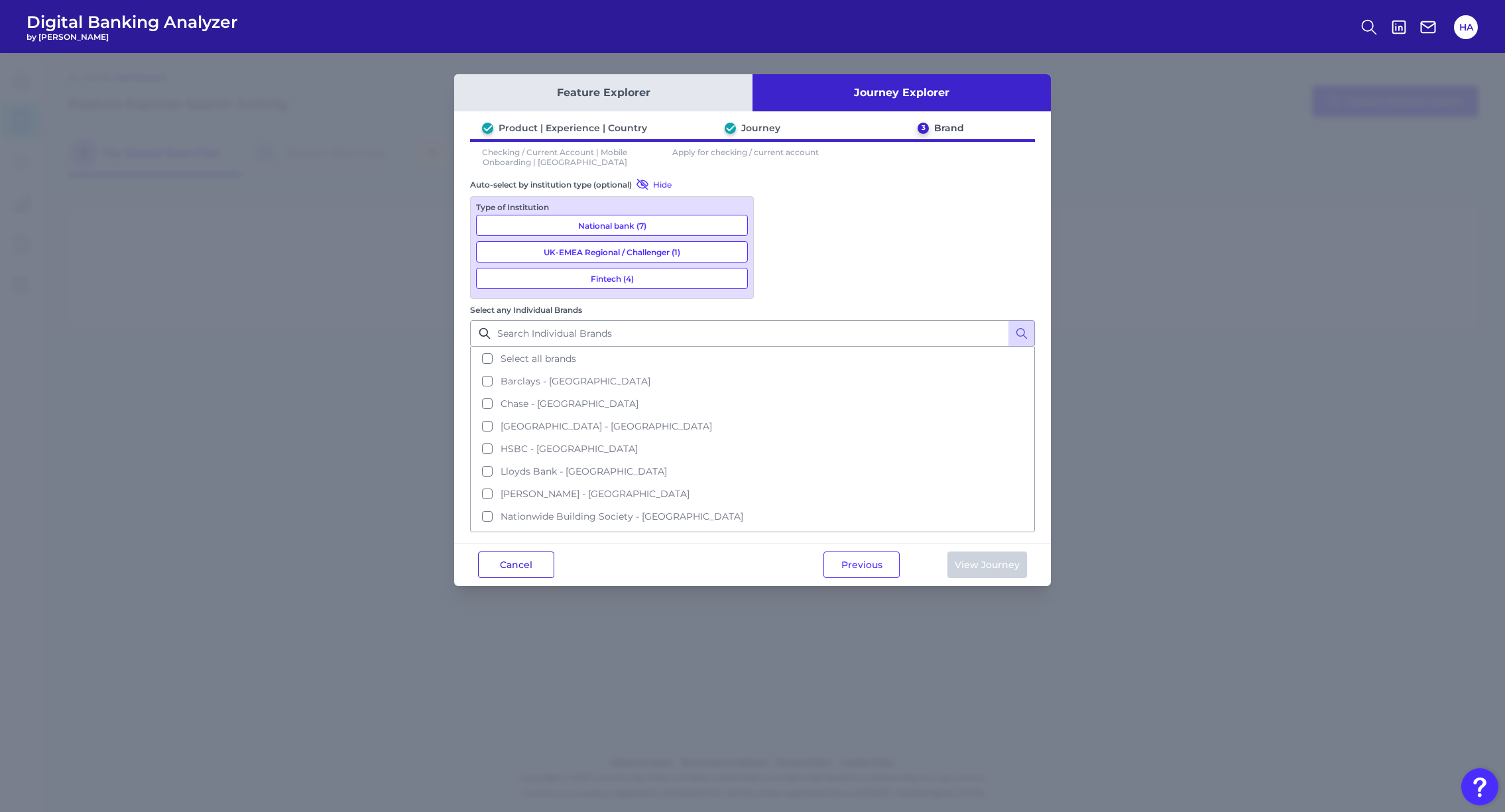
click at [531, 552] on button "Cancel" at bounding box center [516, 565] width 76 height 26
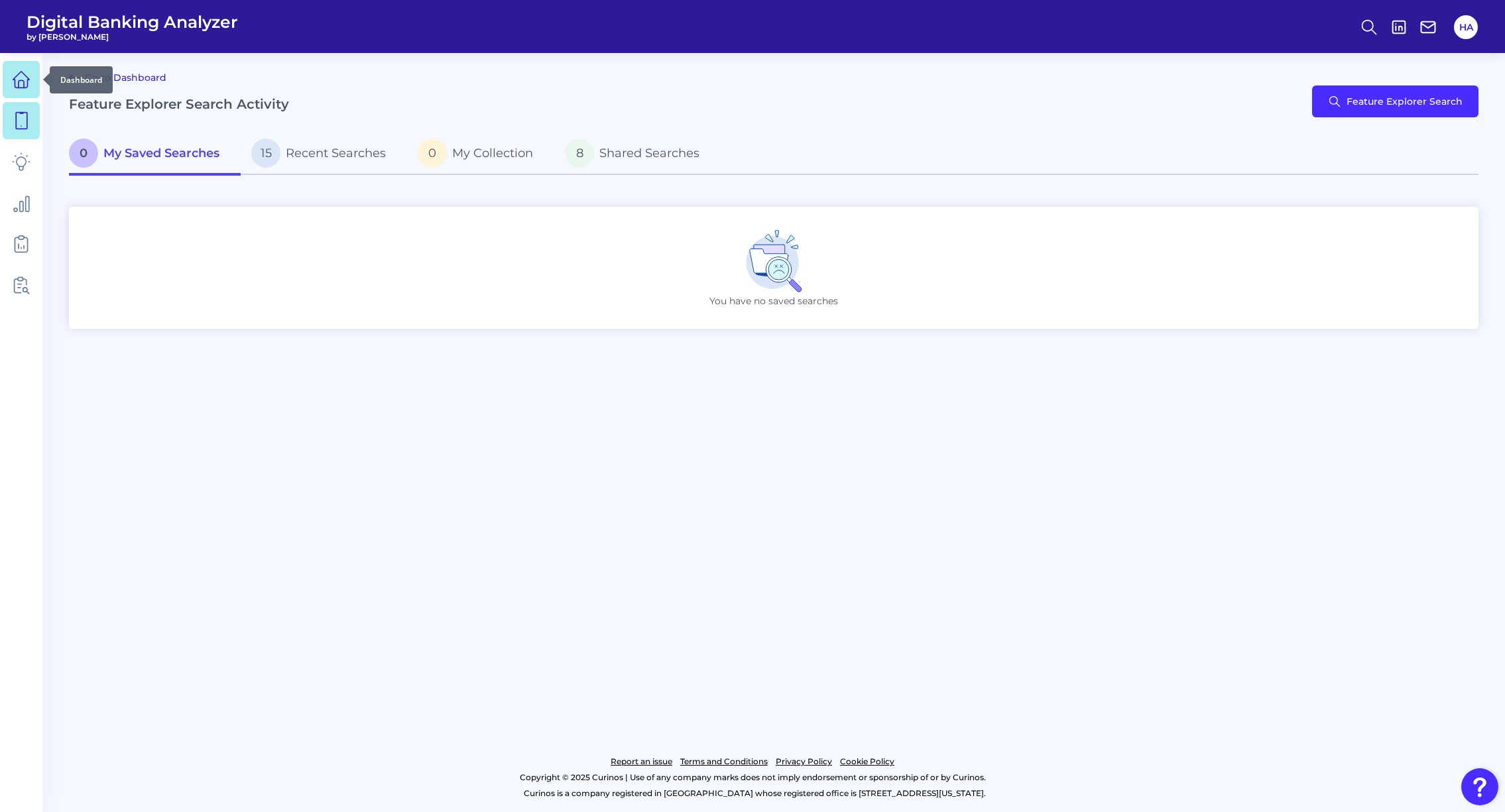
click at [31, 97] on link at bounding box center [21, 79] width 37 height 37
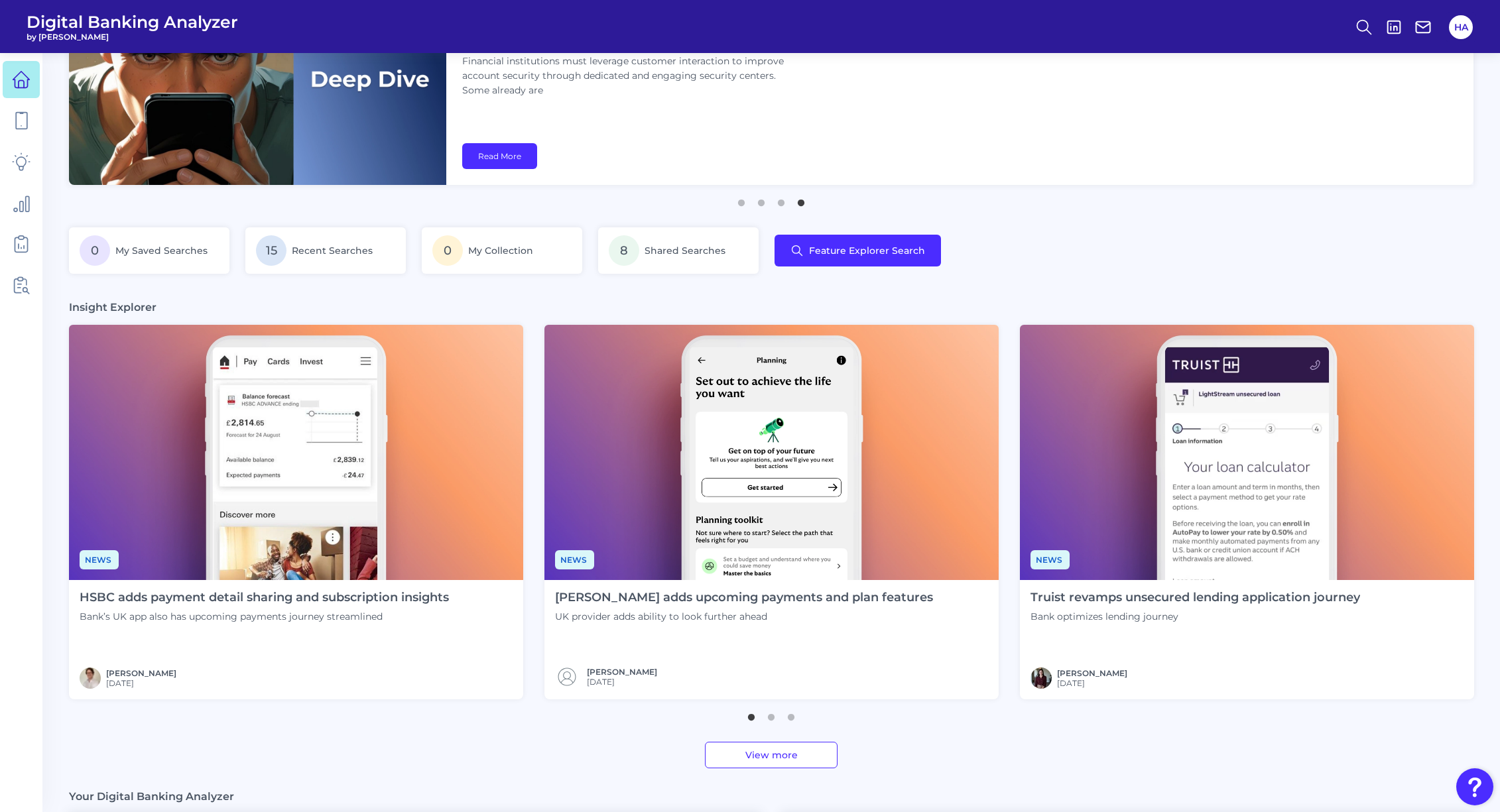
scroll to position [199, 0]
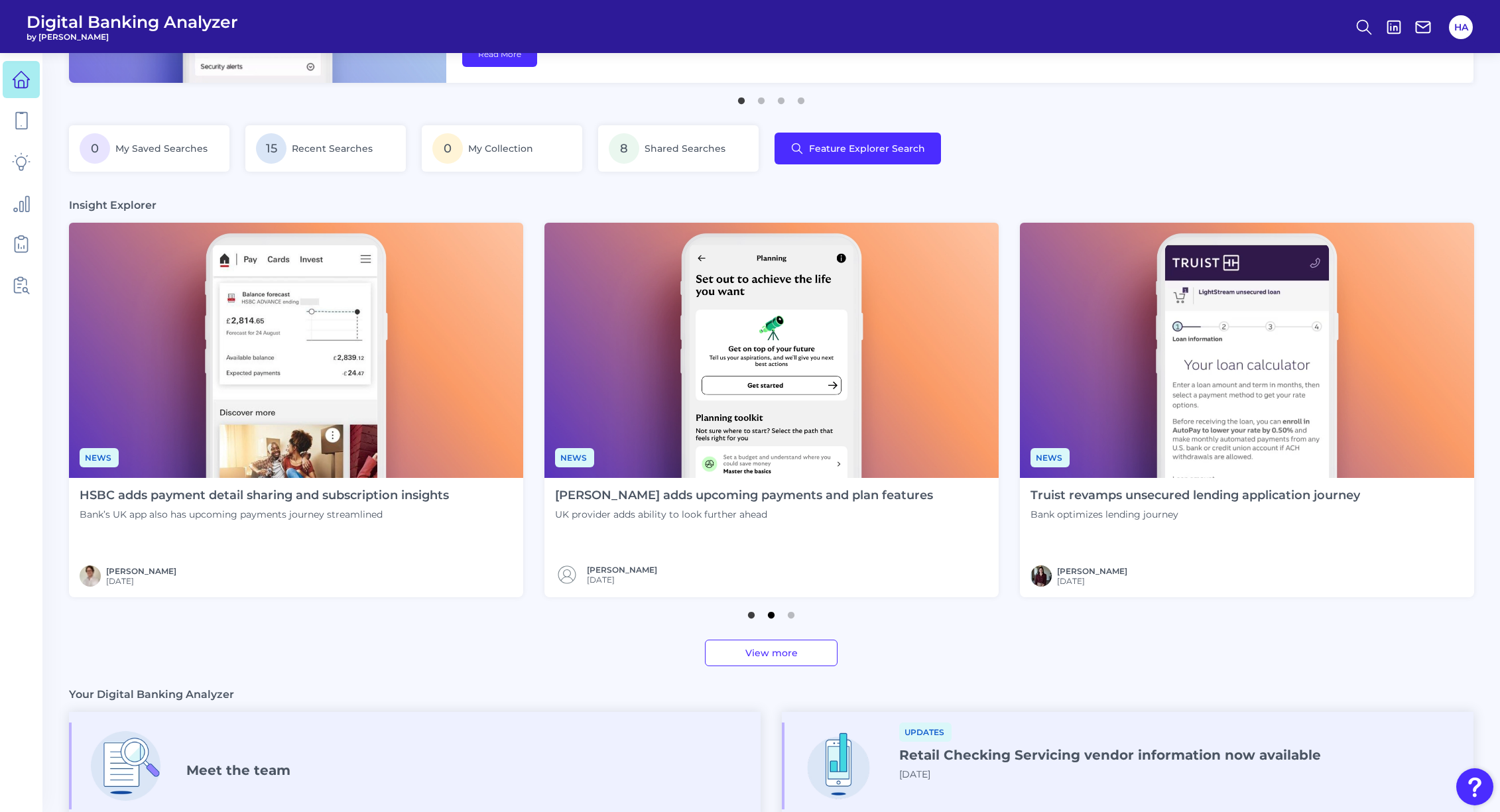
click at [769, 613] on button "2" at bounding box center [771, 611] width 13 height 13
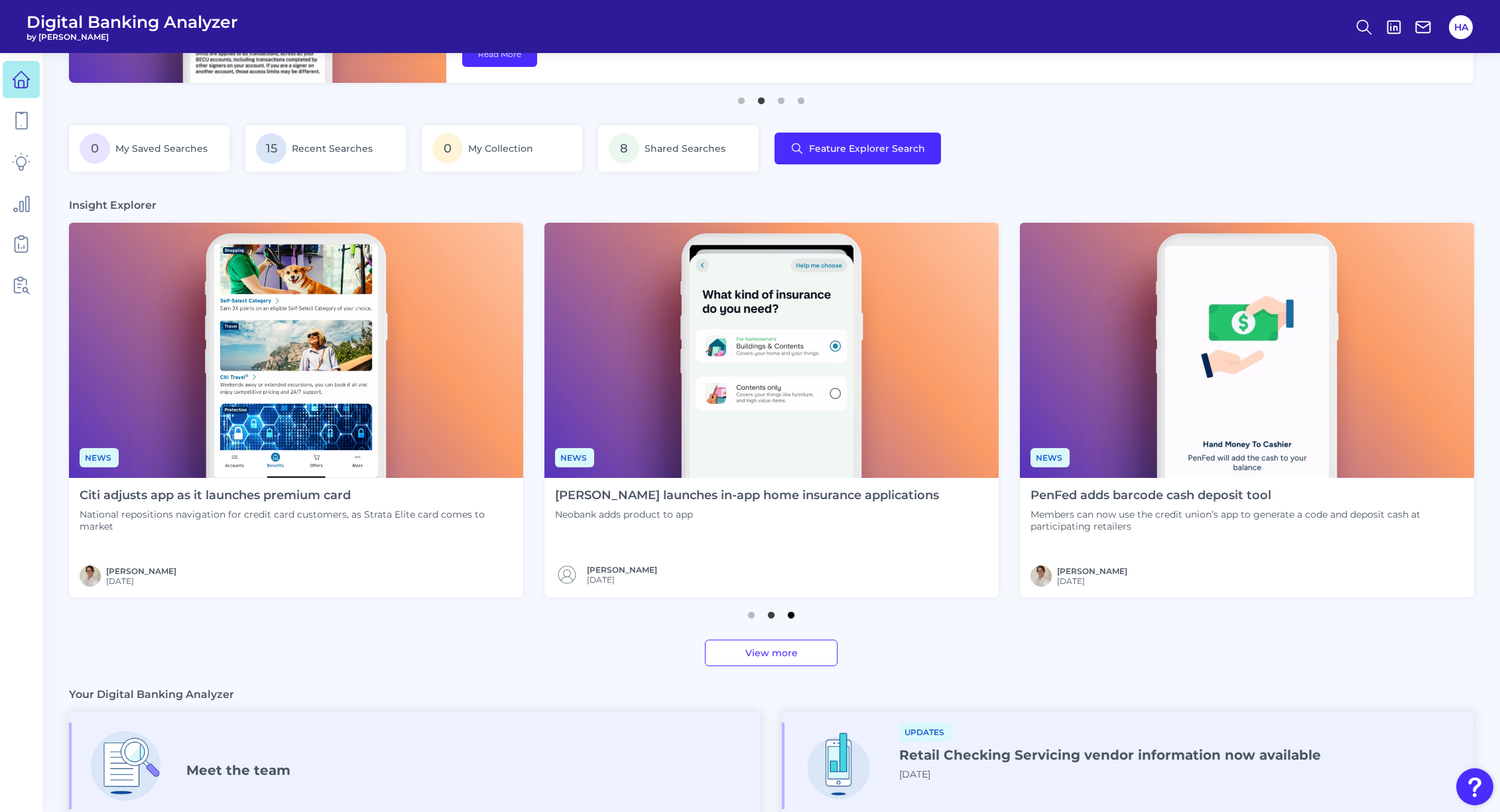
click at [788, 614] on button "3" at bounding box center [791, 611] width 13 height 13
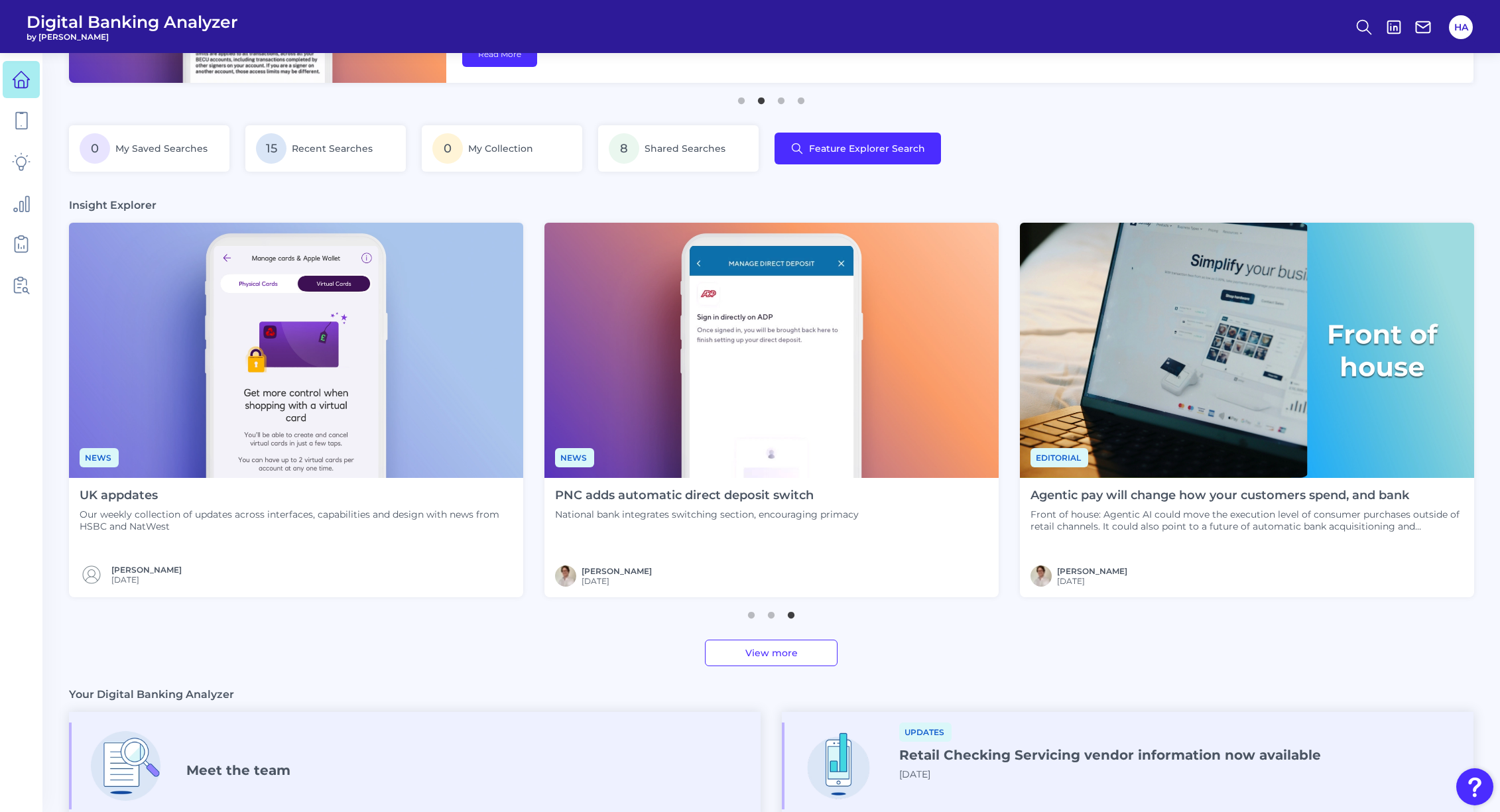
click at [741, 614] on ul "1 2 3" at bounding box center [770, 610] width 1404 height 17
click at [746, 615] on button "1" at bounding box center [751, 611] width 13 height 13
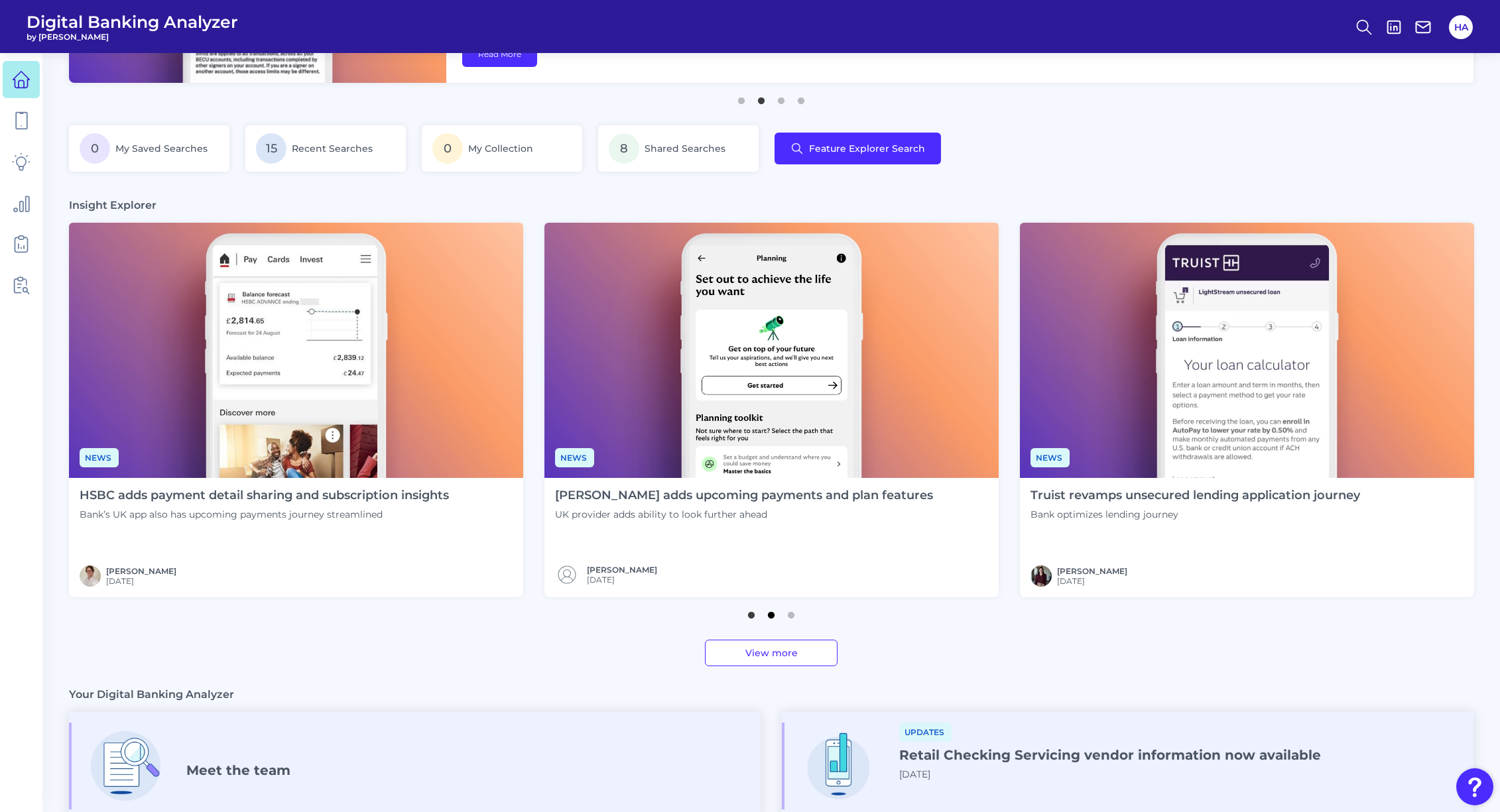
click at [768, 614] on button "2" at bounding box center [771, 611] width 13 height 13
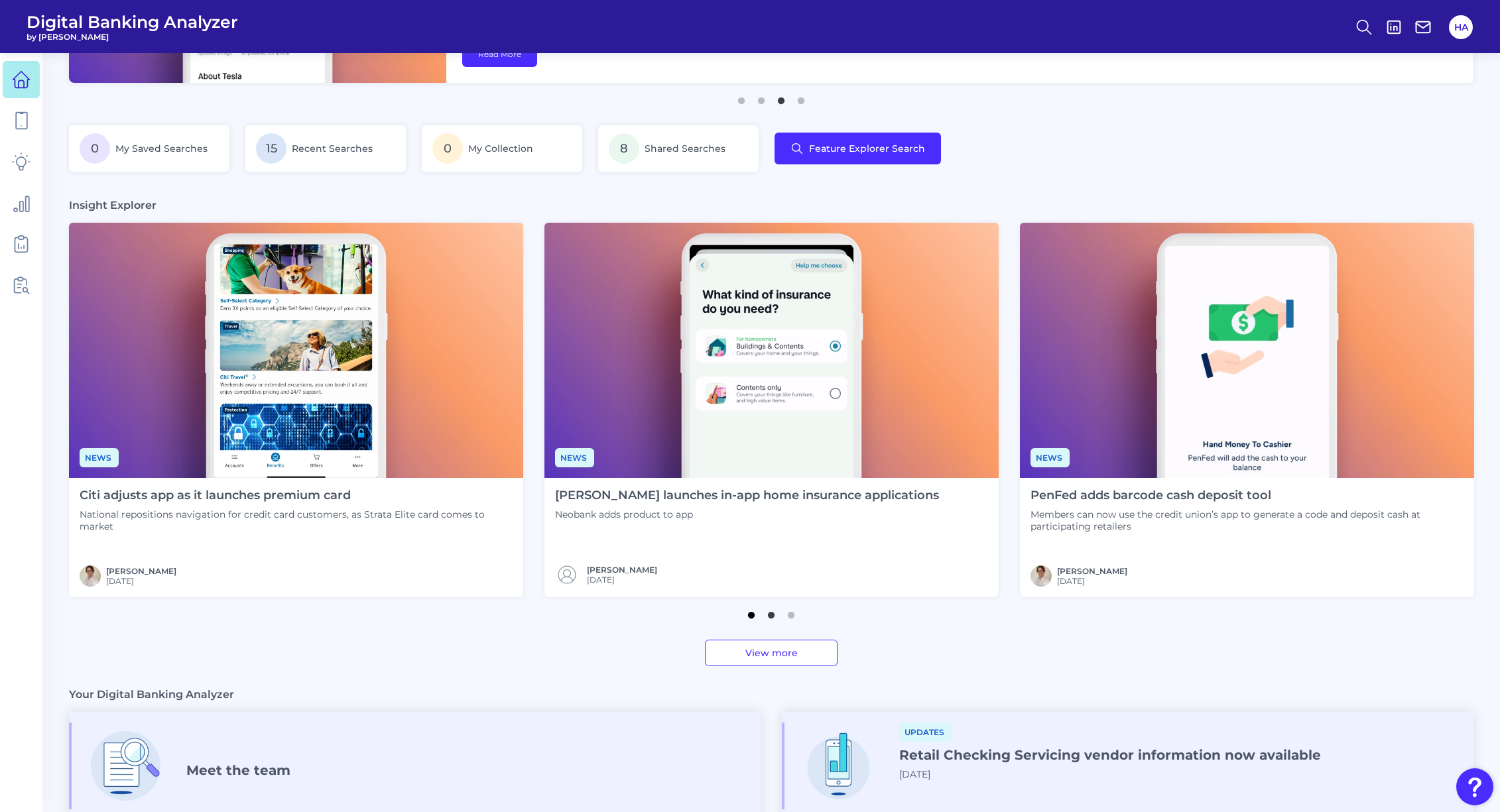
click at [750, 619] on button "1" at bounding box center [751, 611] width 13 height 13
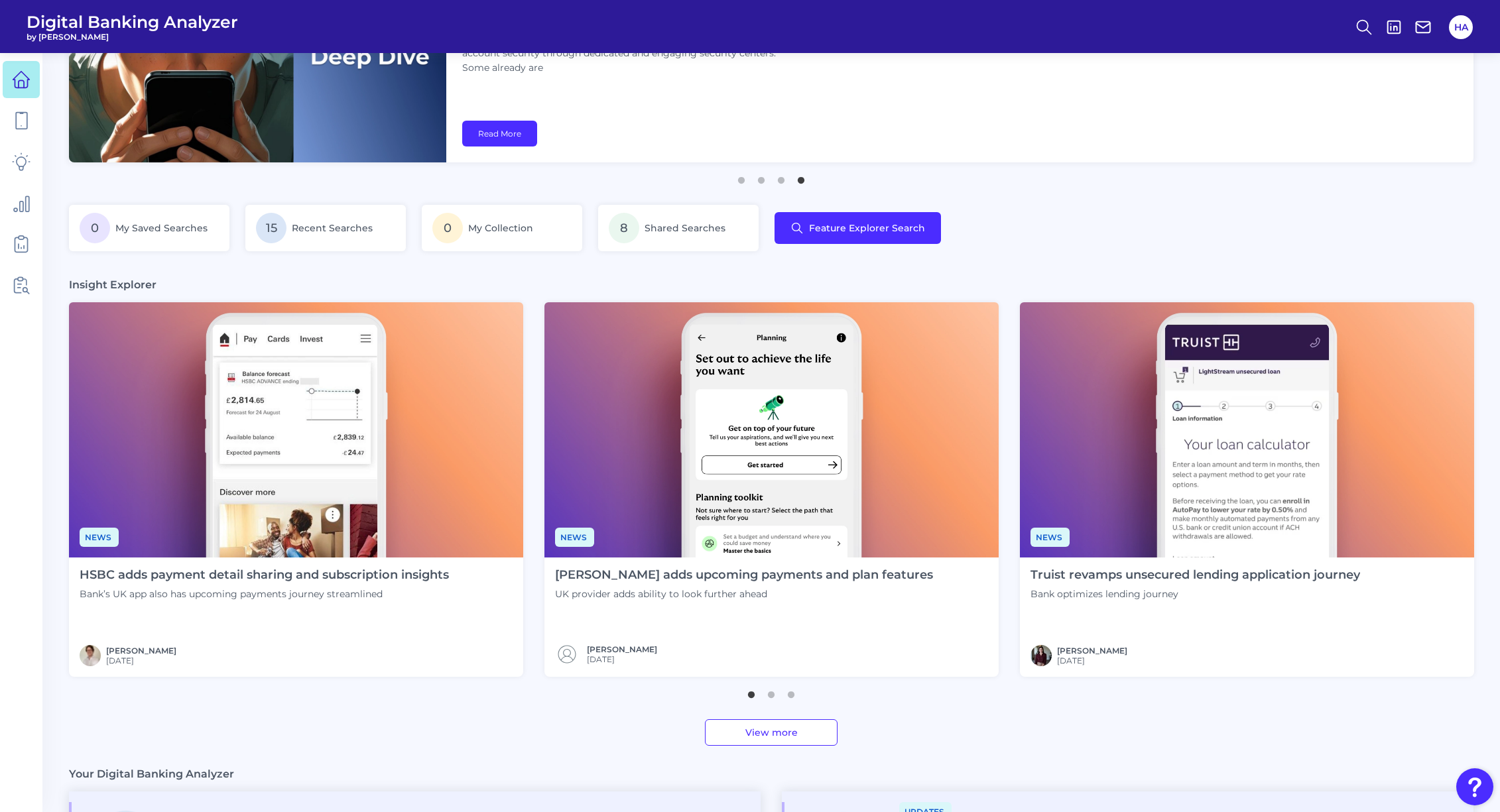
scroll to position [0, 0]
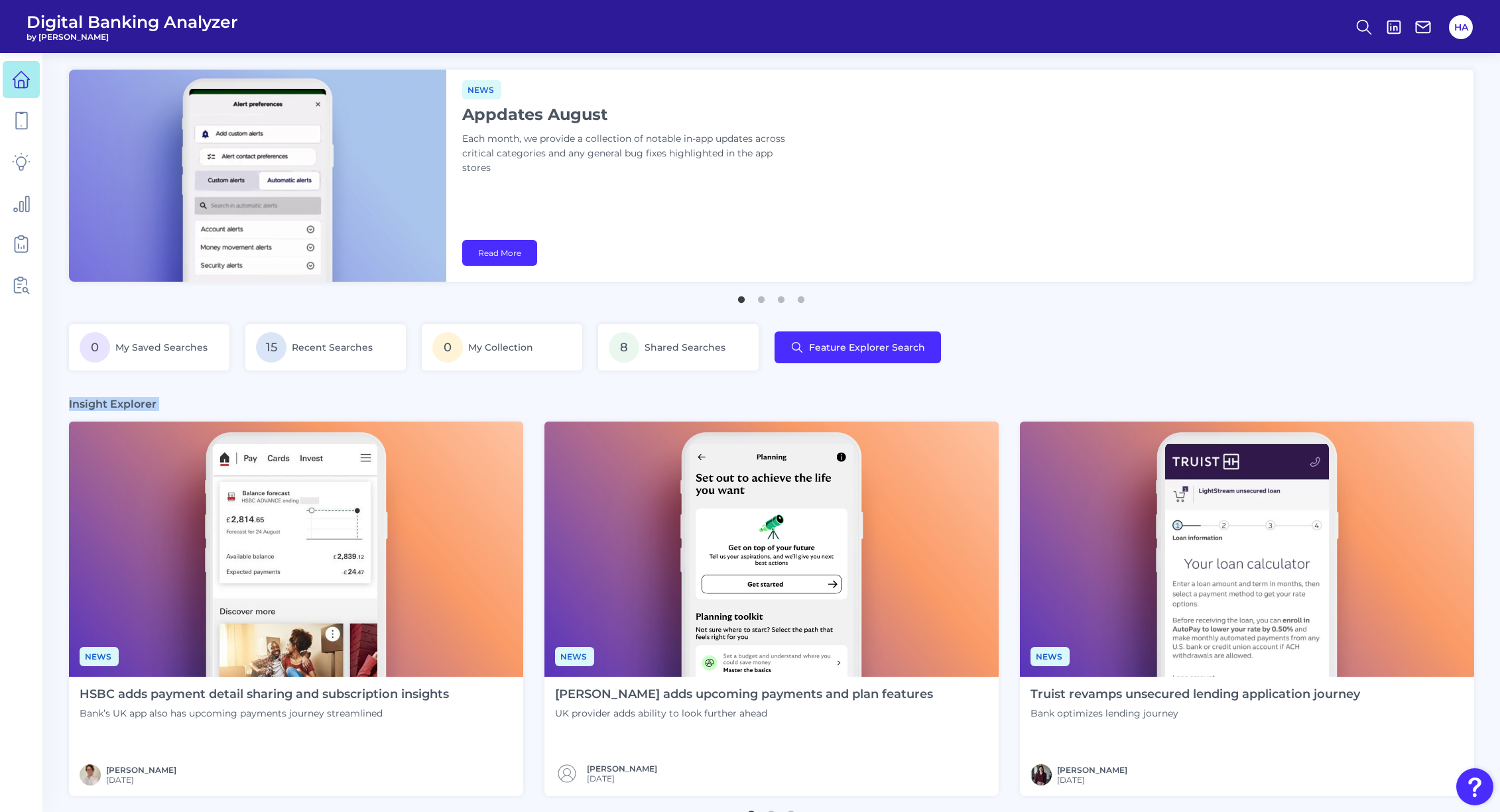
drag, startPoint x: 69, startPoint y: 403, endPoint x: 158, endPoint y: 411, distance: 89.4
click at [158, 411] on section "Insight Explorer News HSBC adds payment detail sharing and subscription insight…" at bounding box center [770, 631] width 1404 height 468
click at [158, 410] on div "Insight Explorer" at bounding box center [770, 404] width 1404 height 14
click at [221, 395] on main "Deep dive Security hubs: Encourage customer vigilance Financial institutions mu…" at bounding box center [750, 652] width 1500 height 1304
